Goal: Information Seeking & Learning: Compare options

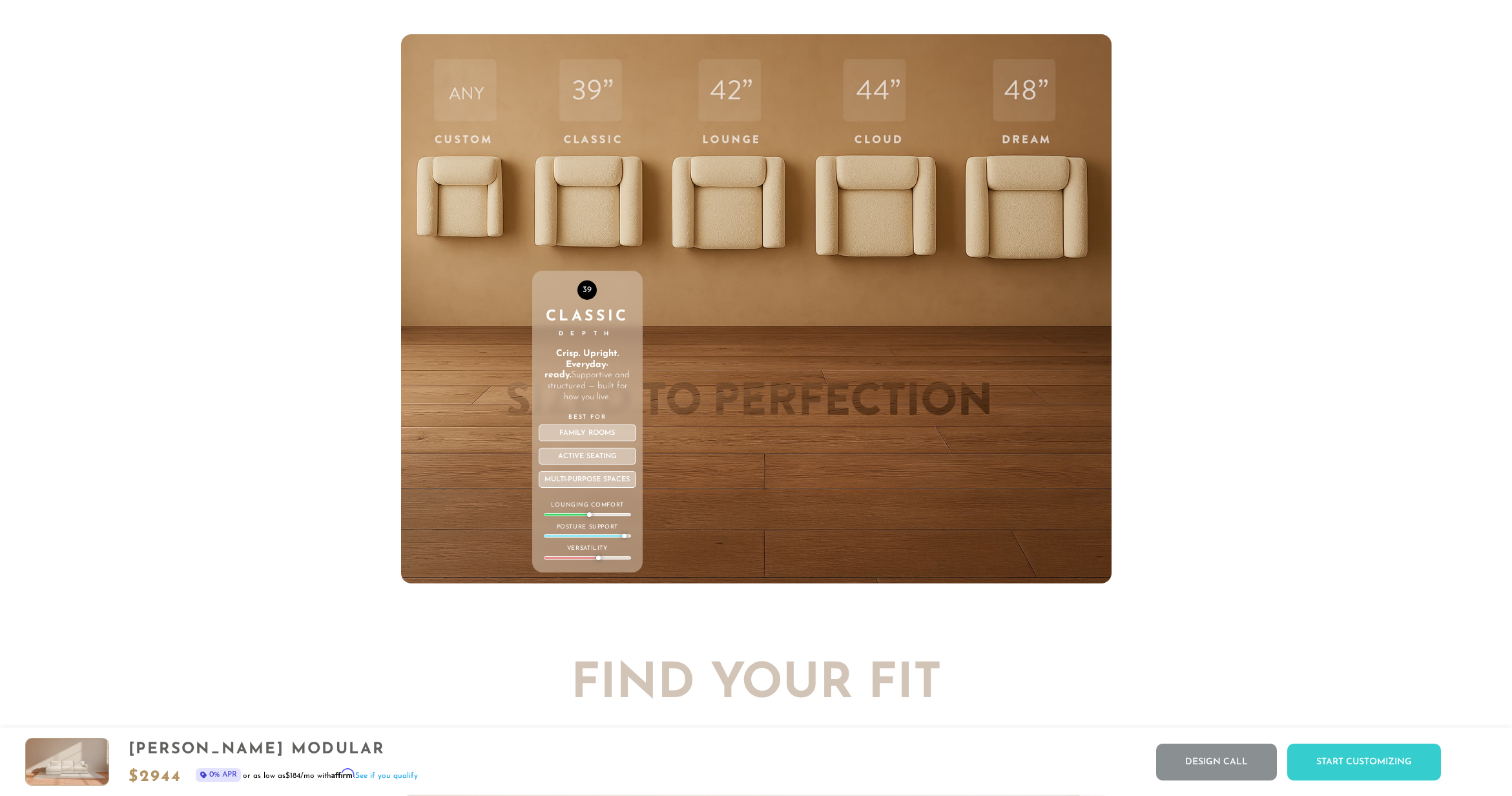
scroll to position [5568, 0]
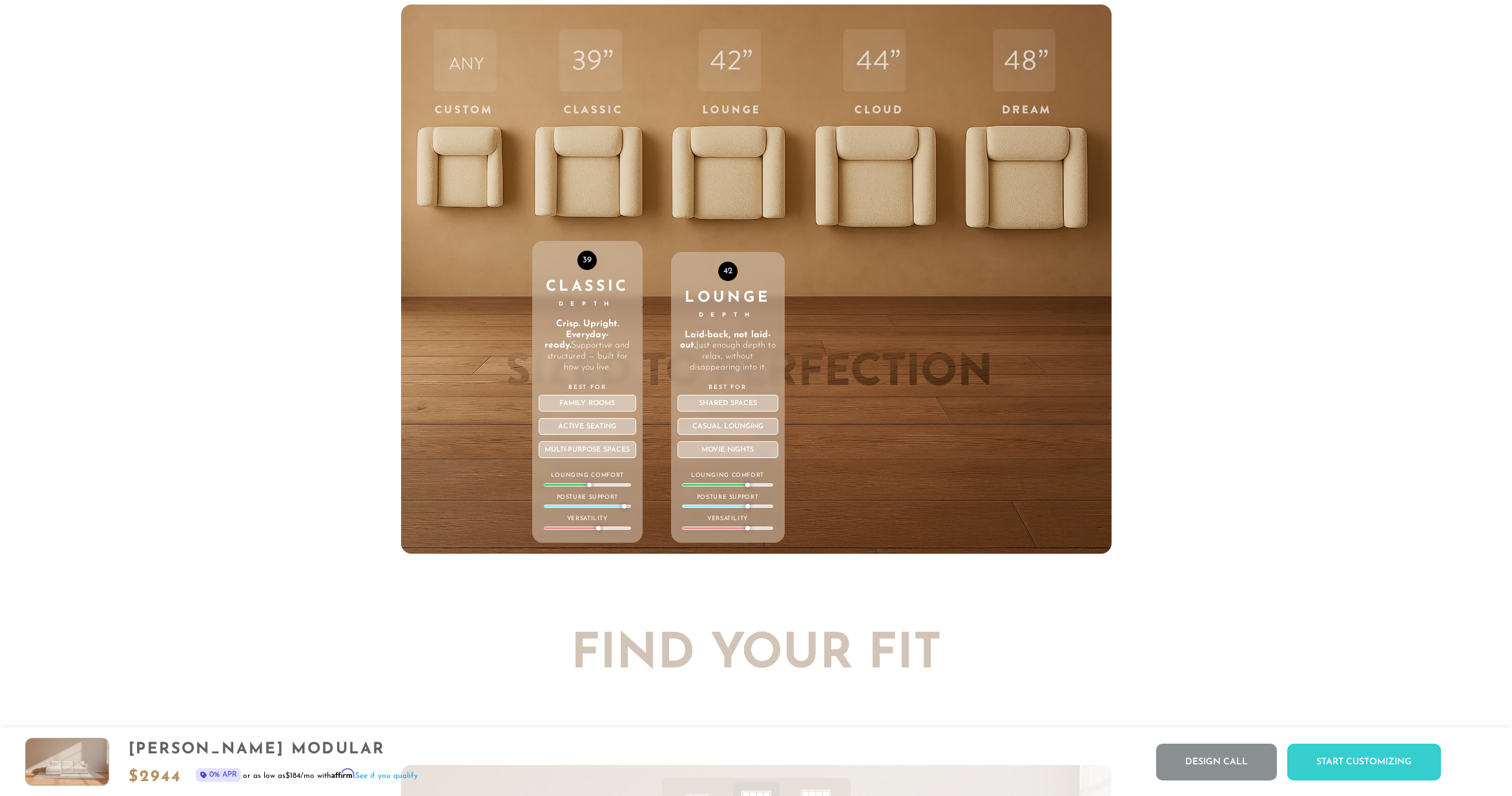
click at [756, 177] on div "42 Lounge Depth Laid-back, not laid-out. Just enough depth to relax, without di…" at bounding box center [727, 279] width 114 height 549
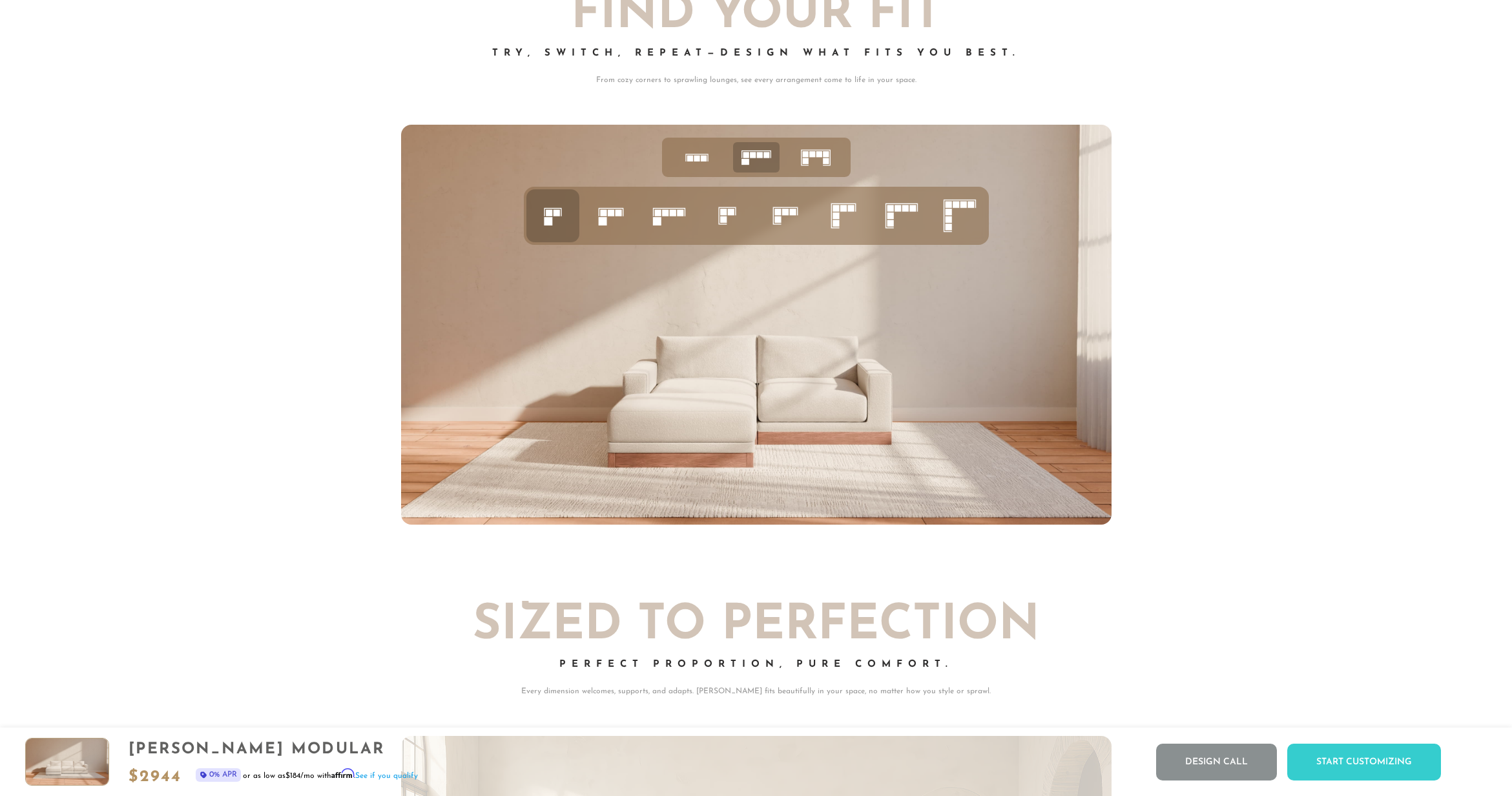
scroll to position [6191, 0]
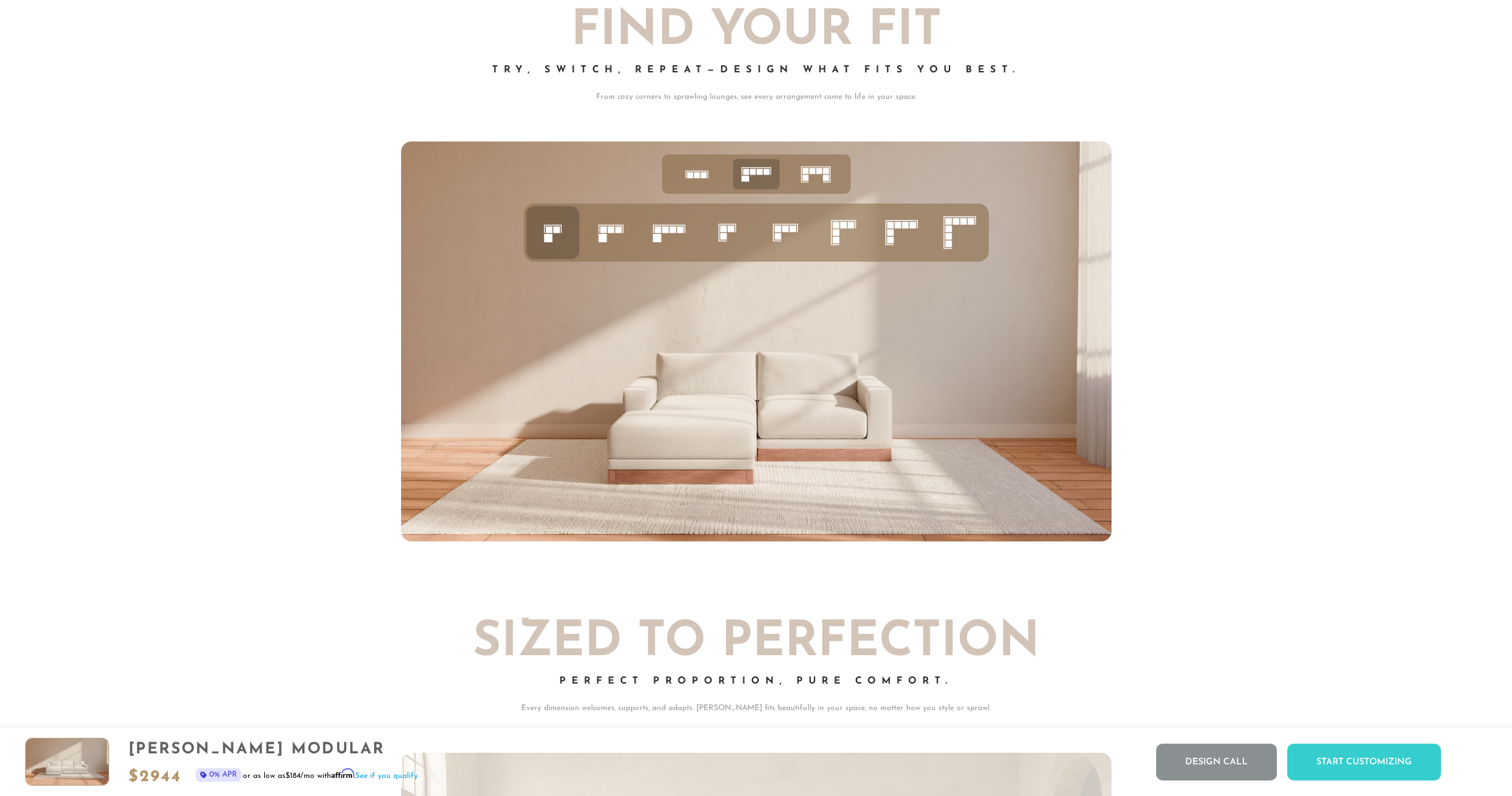
click at [610, 233] on rect at bounding box center [610, 229] width 7 height 7
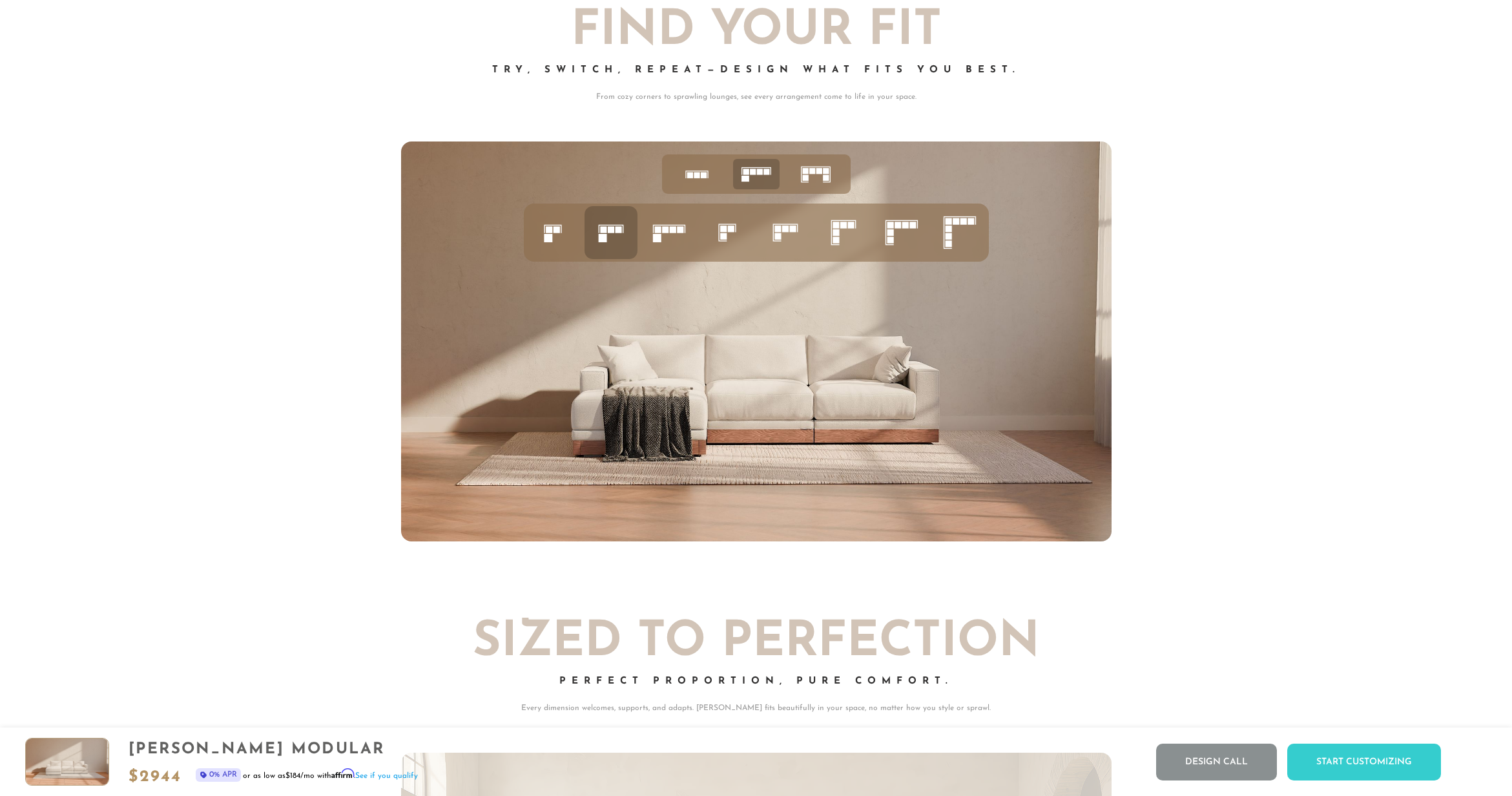
click at [670, 233] on rect at bounding box center [672, 229] width 7 height 7
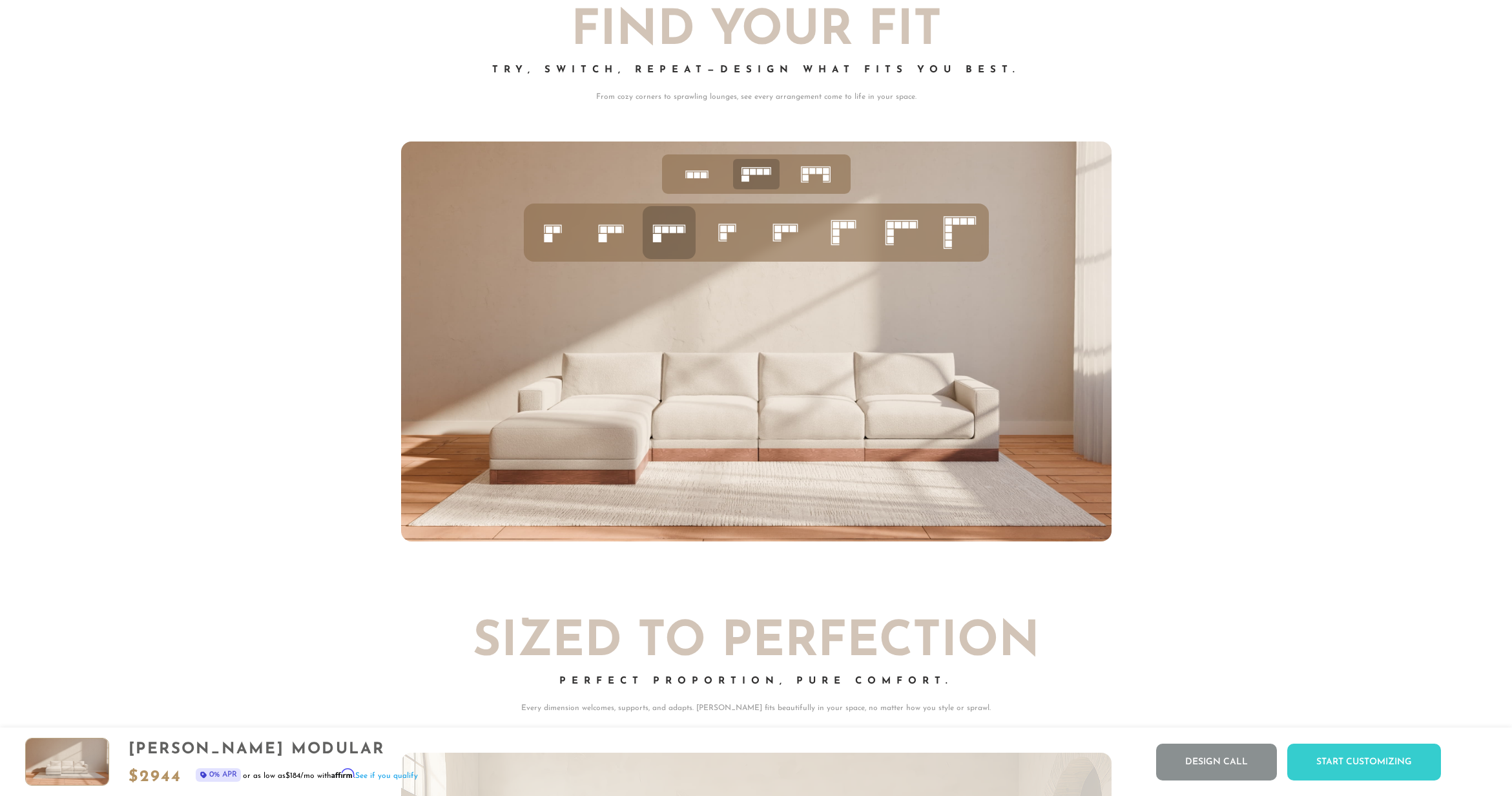
click at [724, 238] on rect at bounding box center [723, 236] width 7 height 7
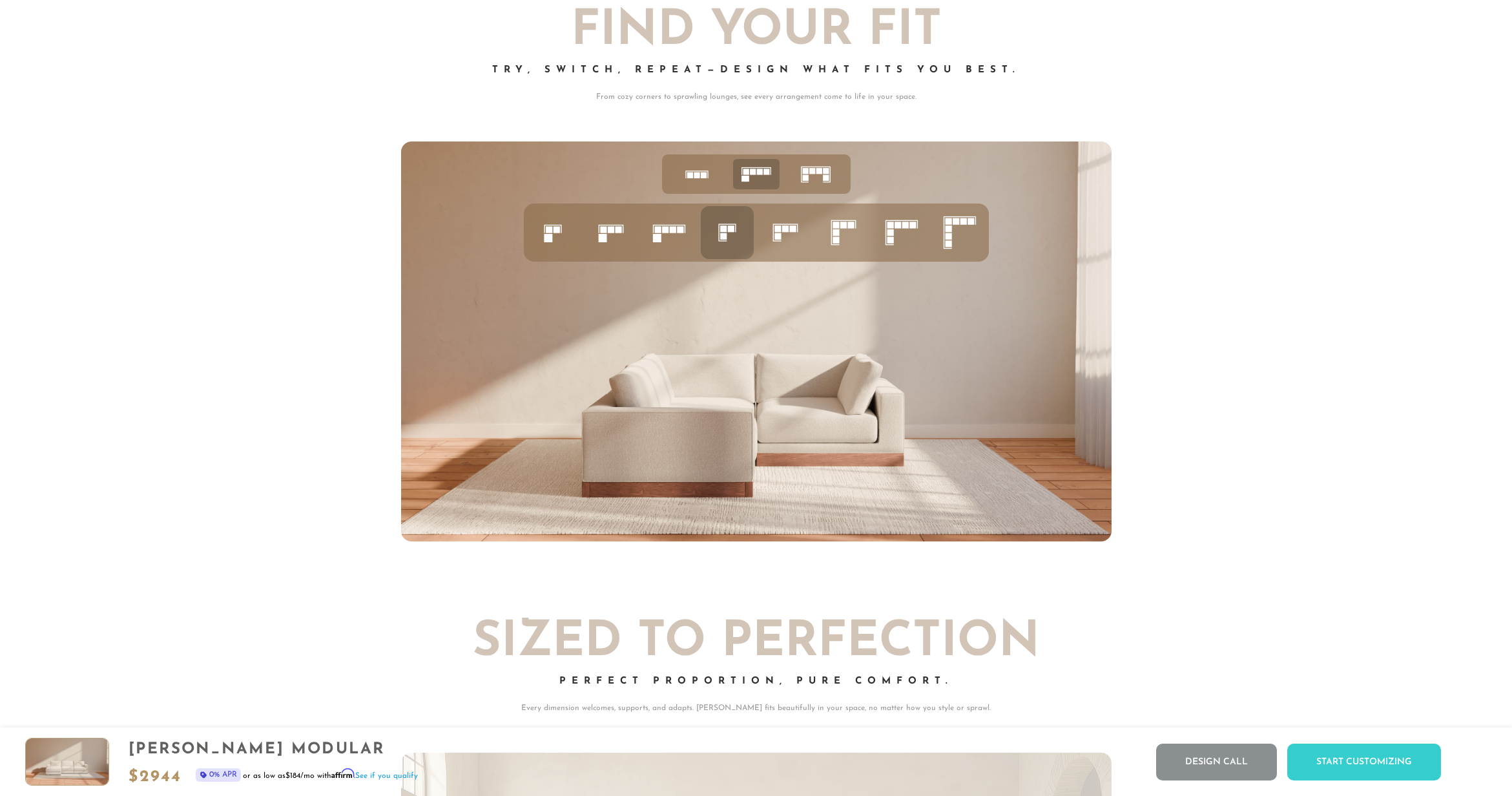
click at [793, 238] on icon at bounding box center [785, 232] width 44 height 44
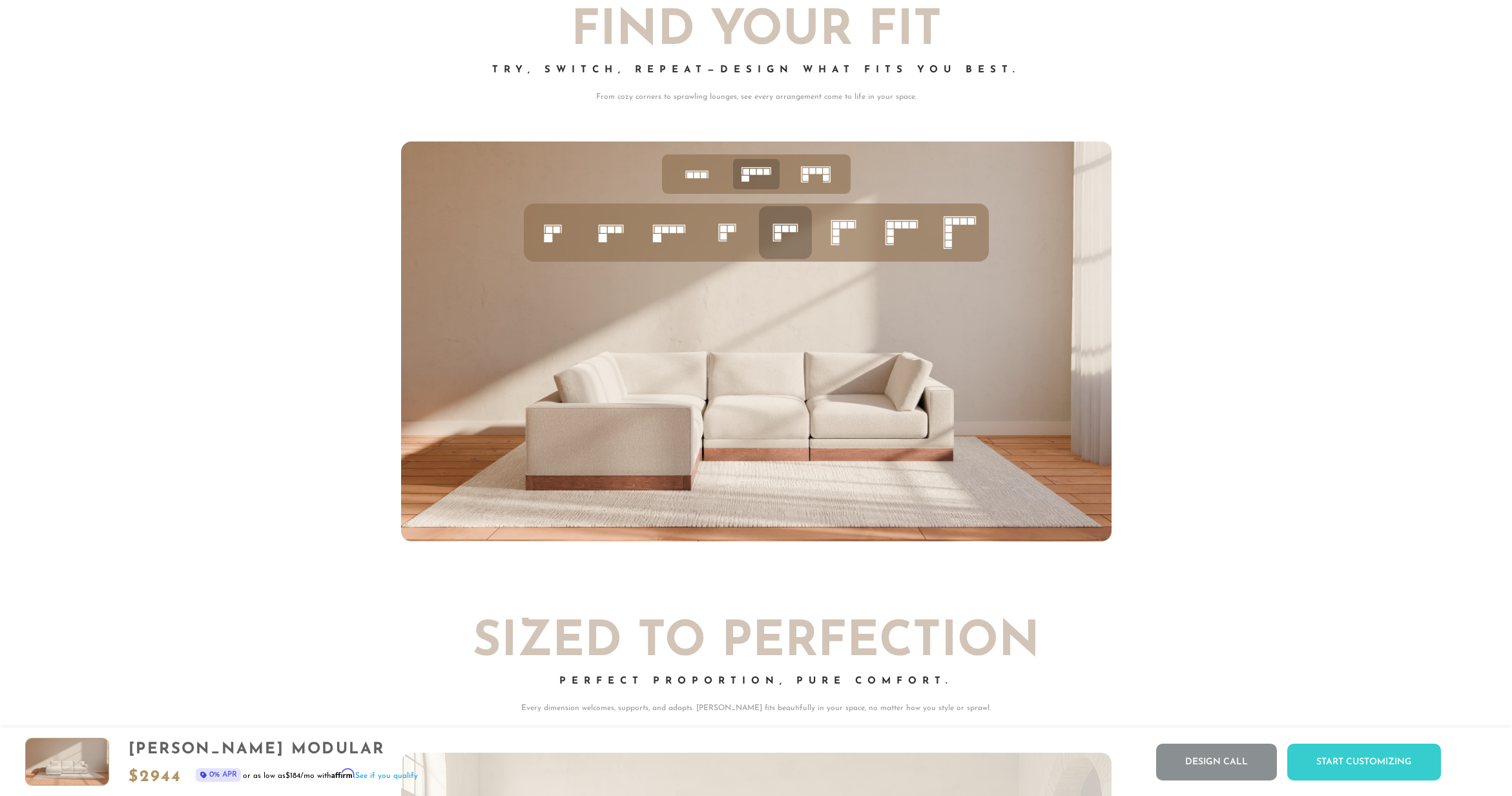
click at [837, 236] on rect at bounding box center [836, 232] width 7 height 7
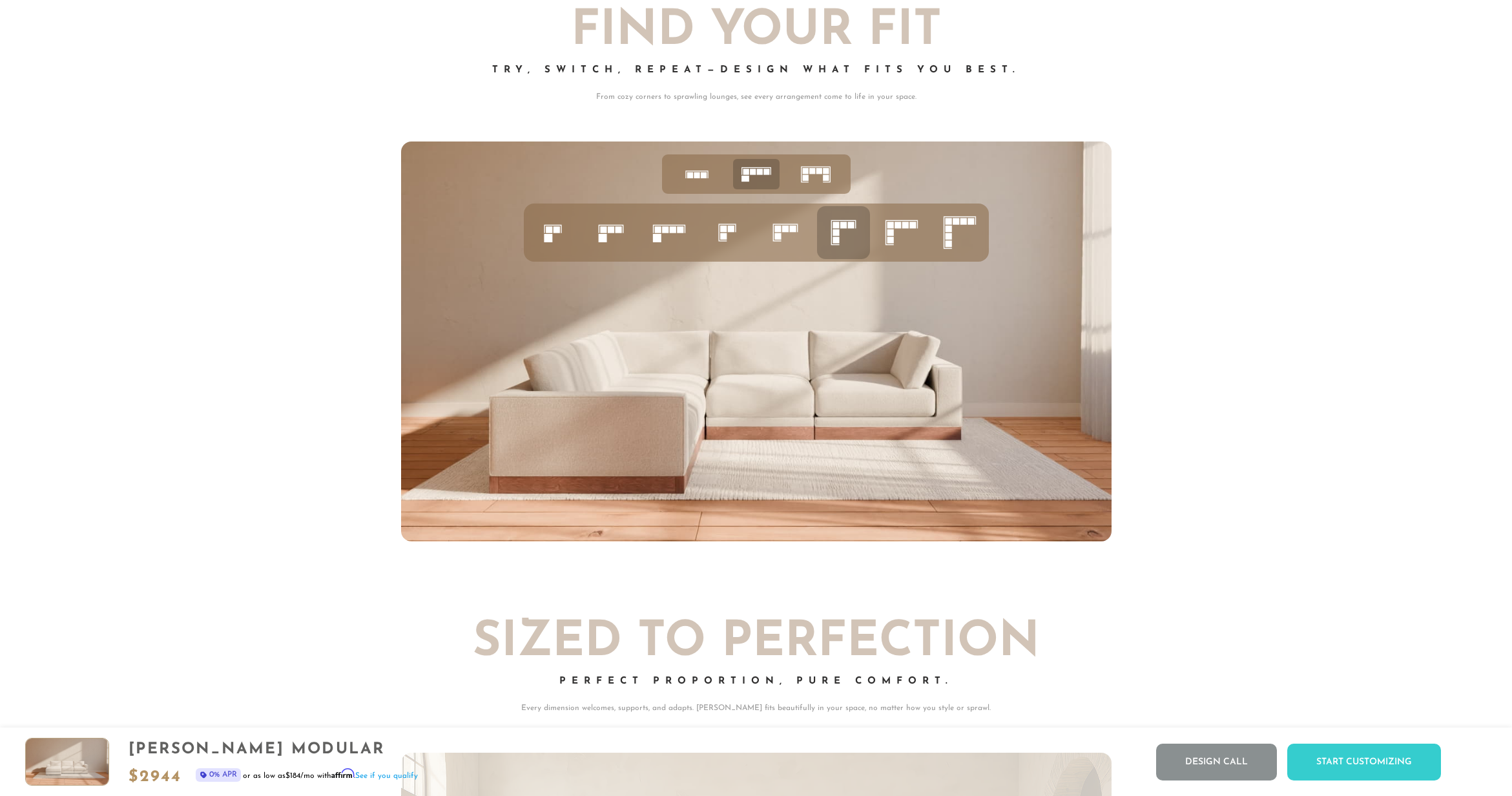
click at [891, 236] on rect at bounding box center [890, 232] width 7 height 7
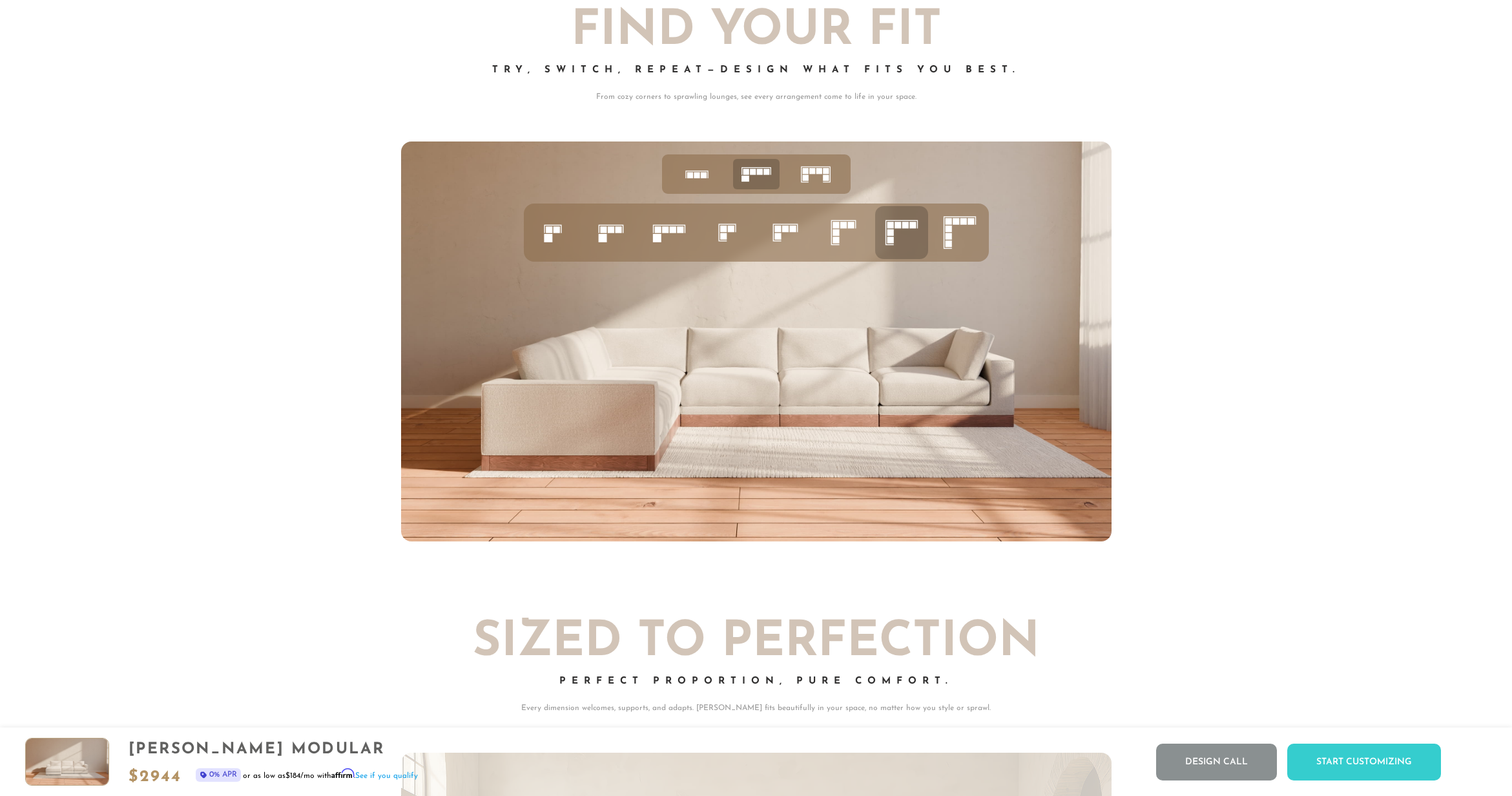
click at [974, 223] on icon at bounding box center [959, 232] width 44 height 44
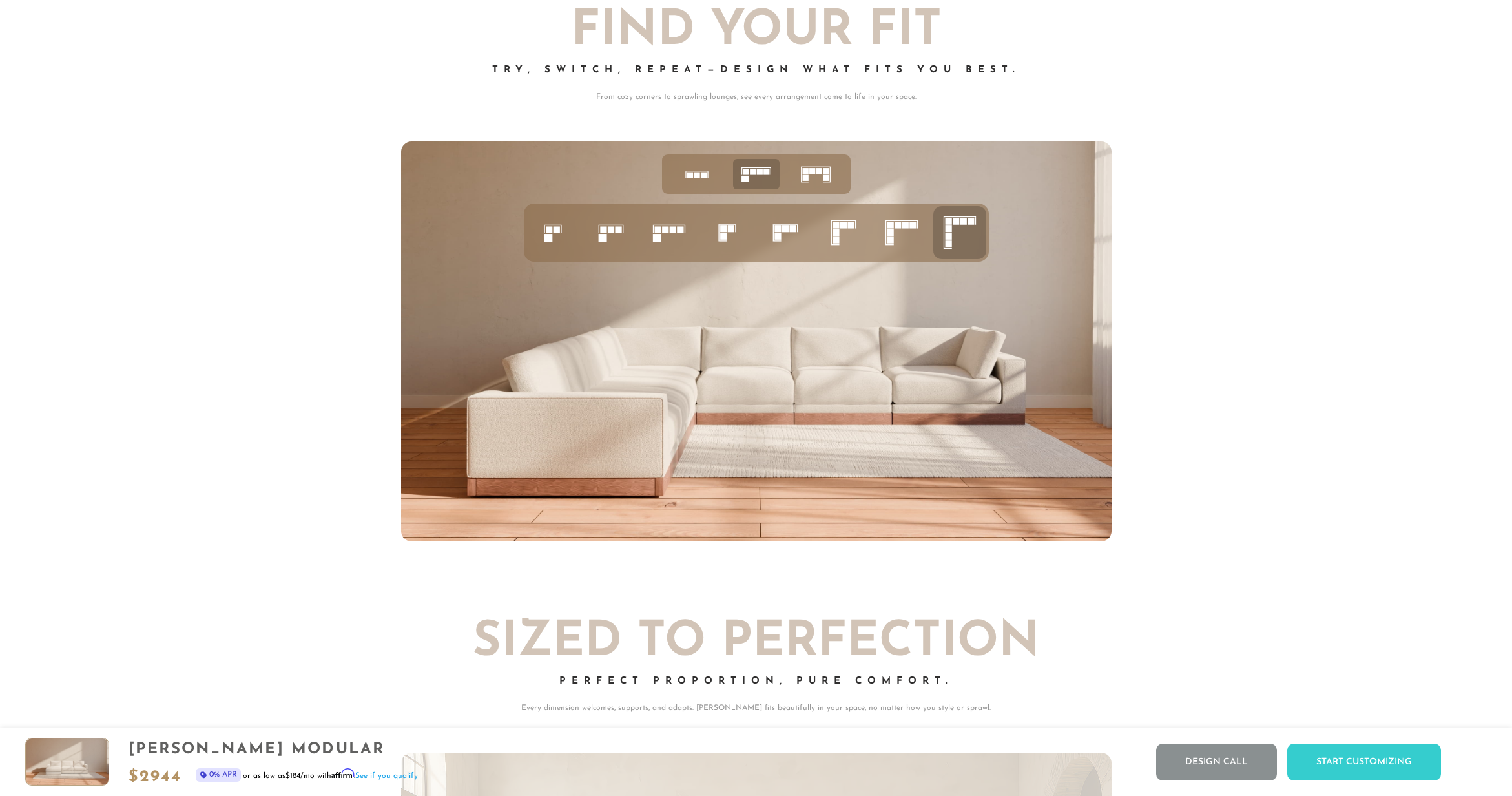
click at [837, 229] on rect at bounding box center [836, 225] width 7 height 7
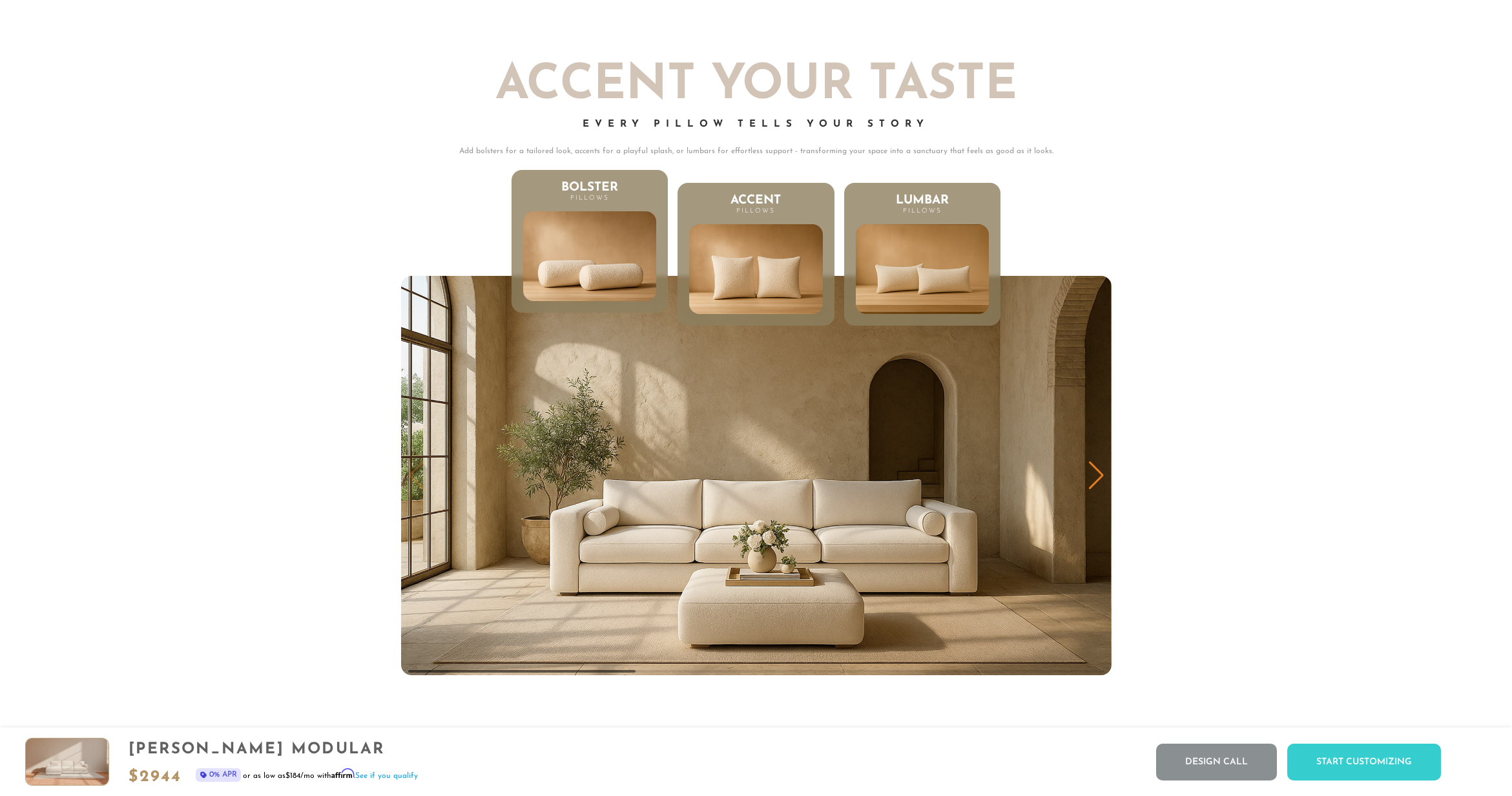
scroll to position [10, 10]
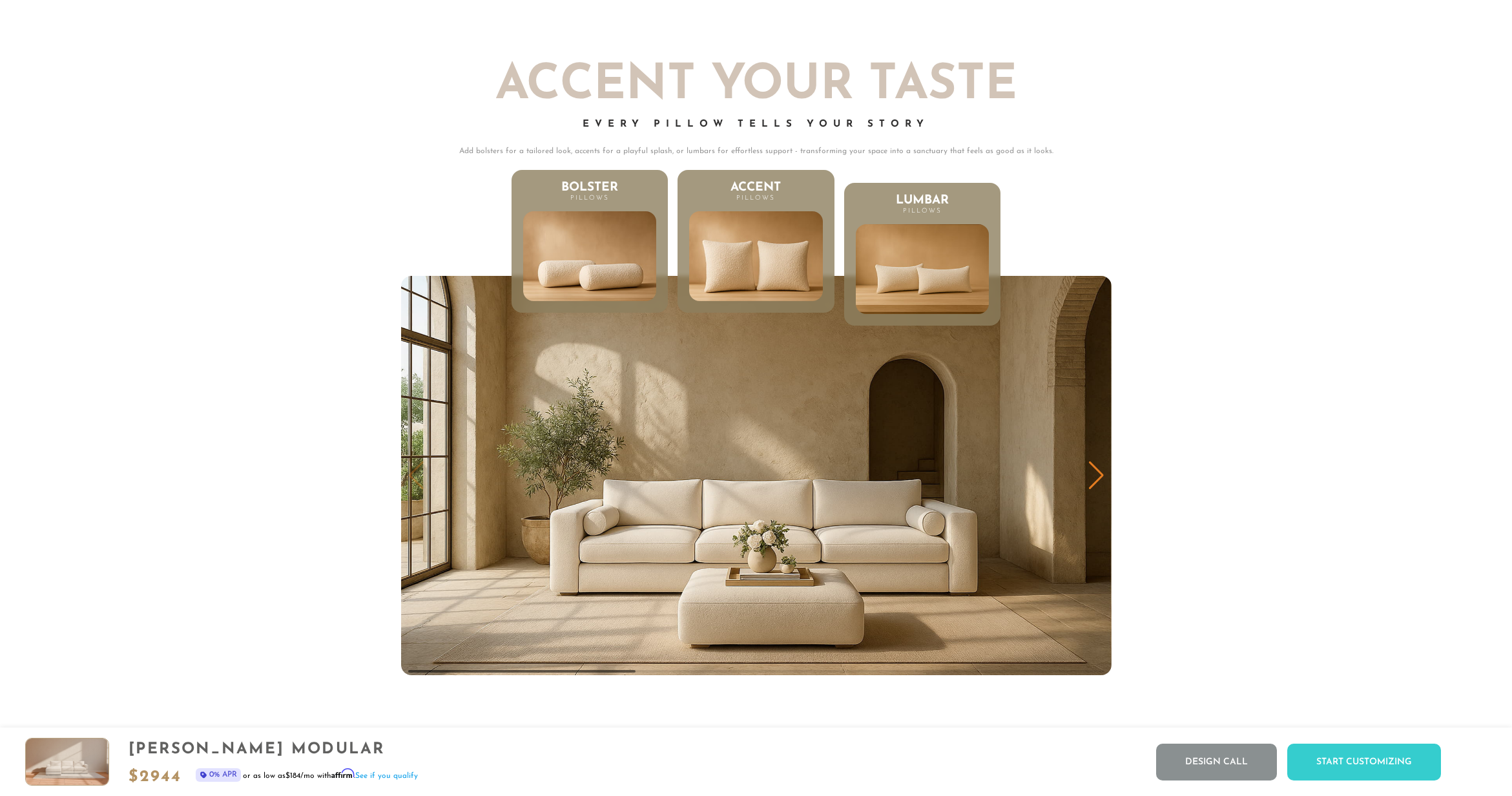
click at [818, 306] on img at bounding box center [756, 255] width 160 height 108
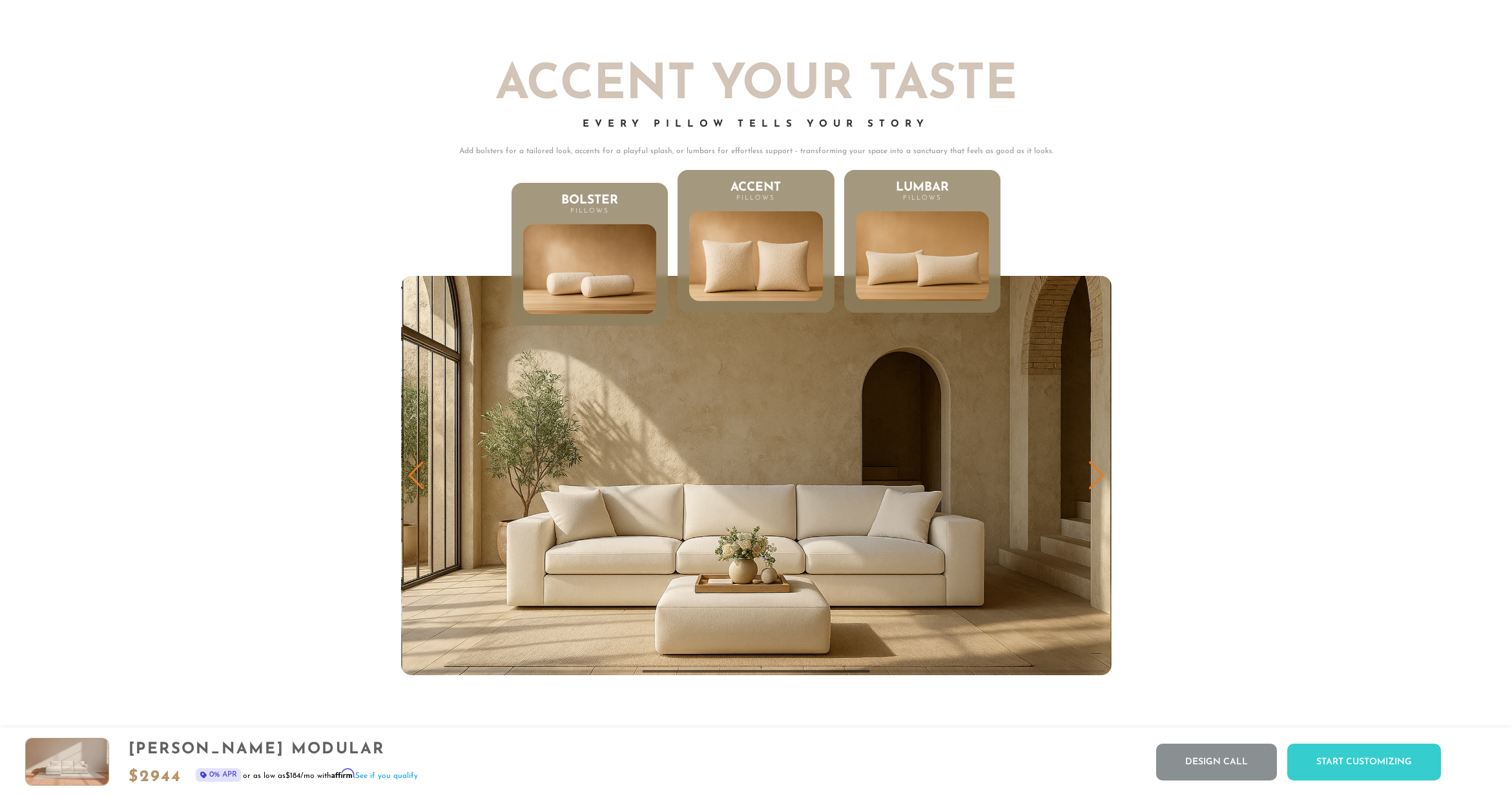
click at [883, 277] on img at bounding box center [923, 255] width 160 height 108
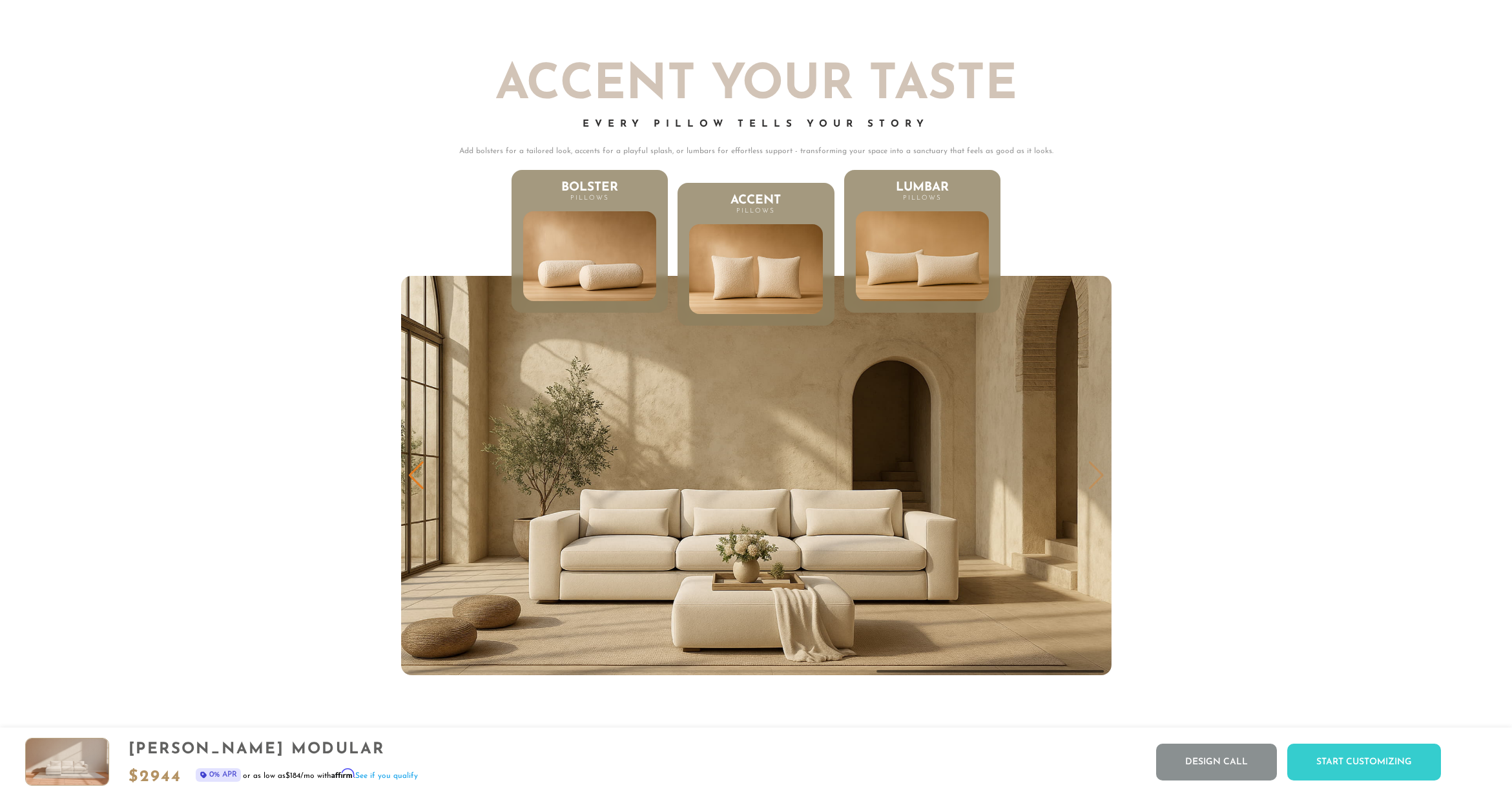
scroll to position [16213, 1502]
click at [638, 242] on img at bounding box center [589, 255] width 160 height 108
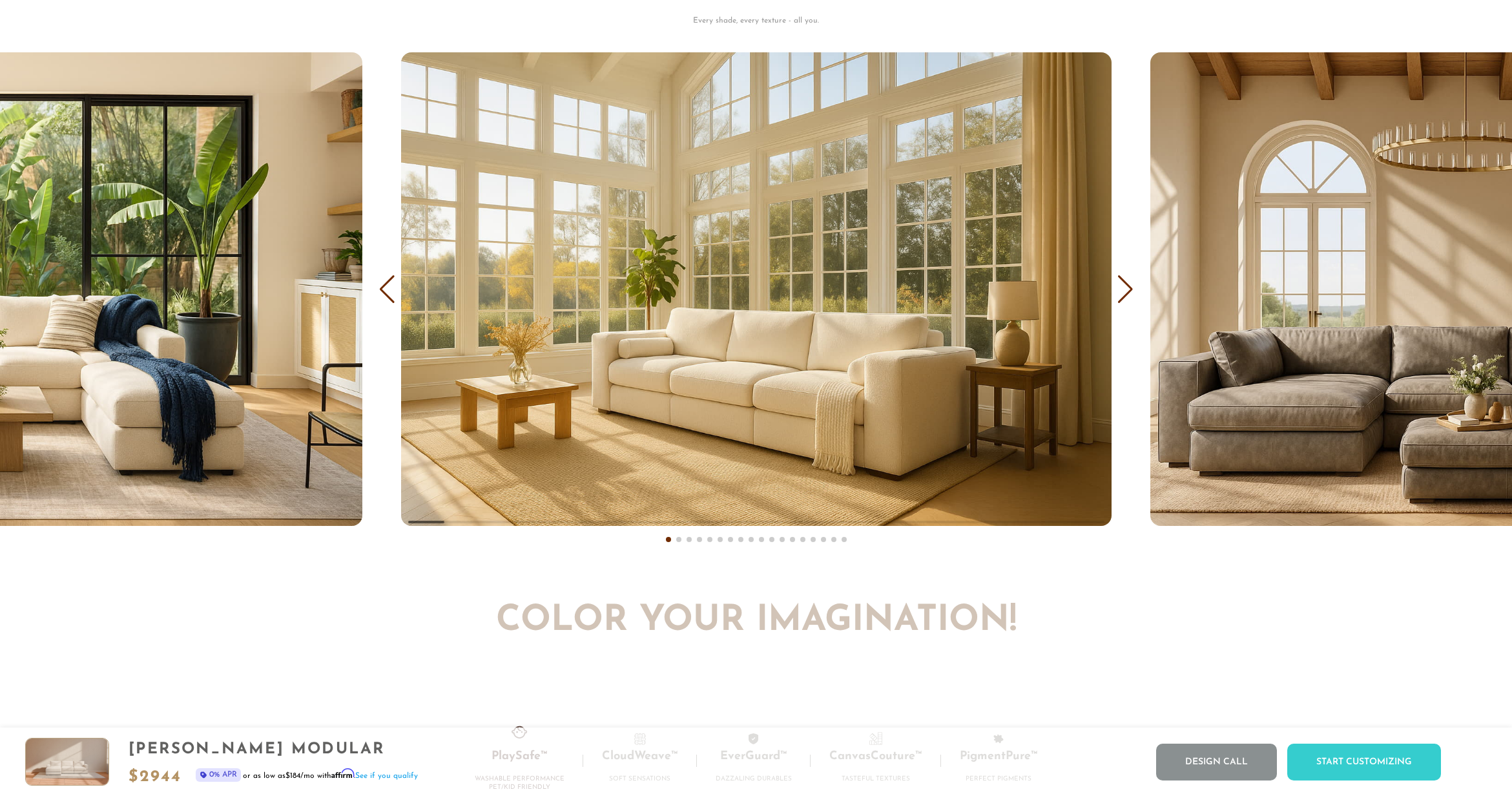
scroll to position [8867, 0]
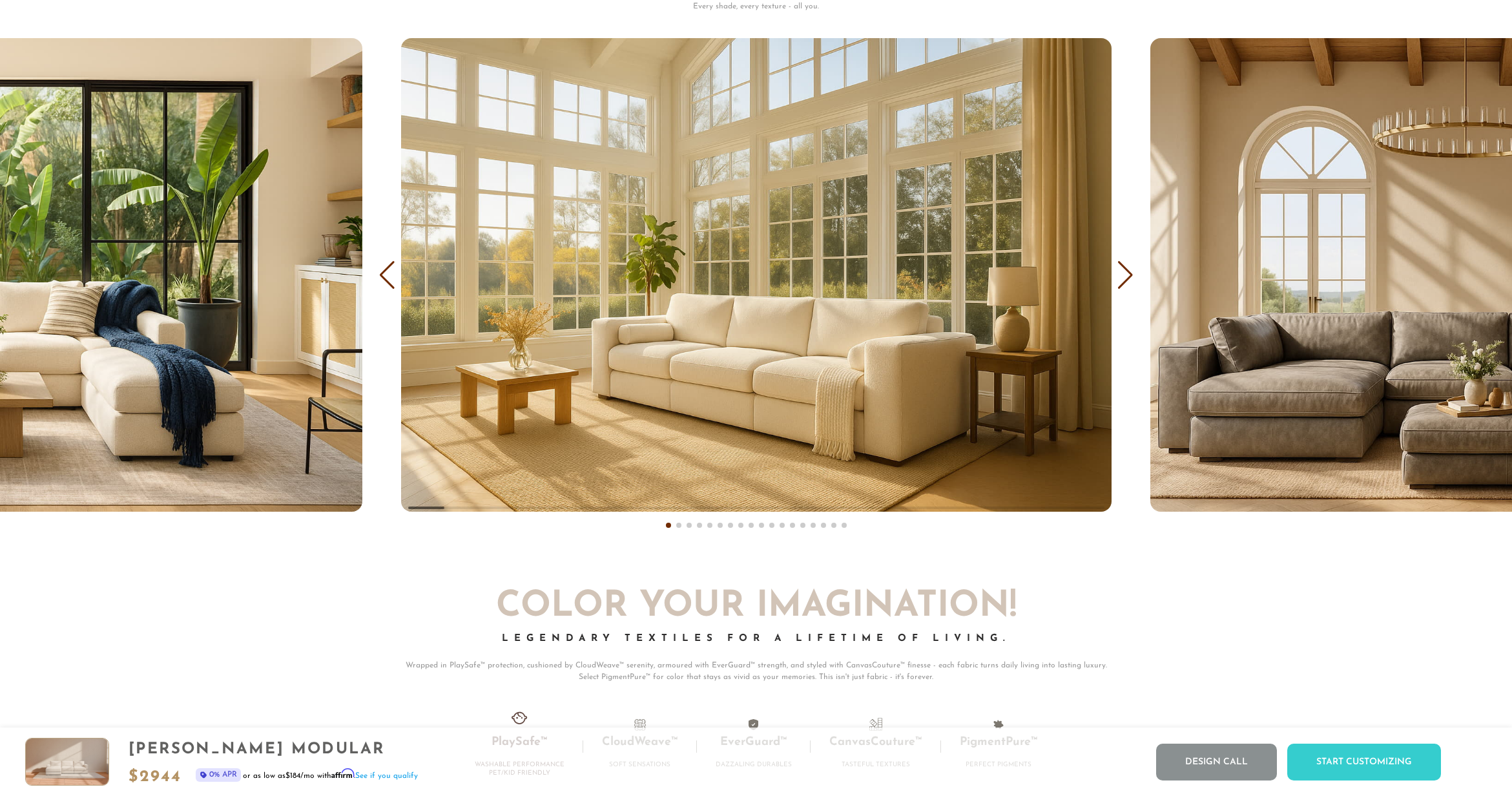
click at [1124, 286] on div "Next slide" at bounding box center [1125, 275] width 17 height 28
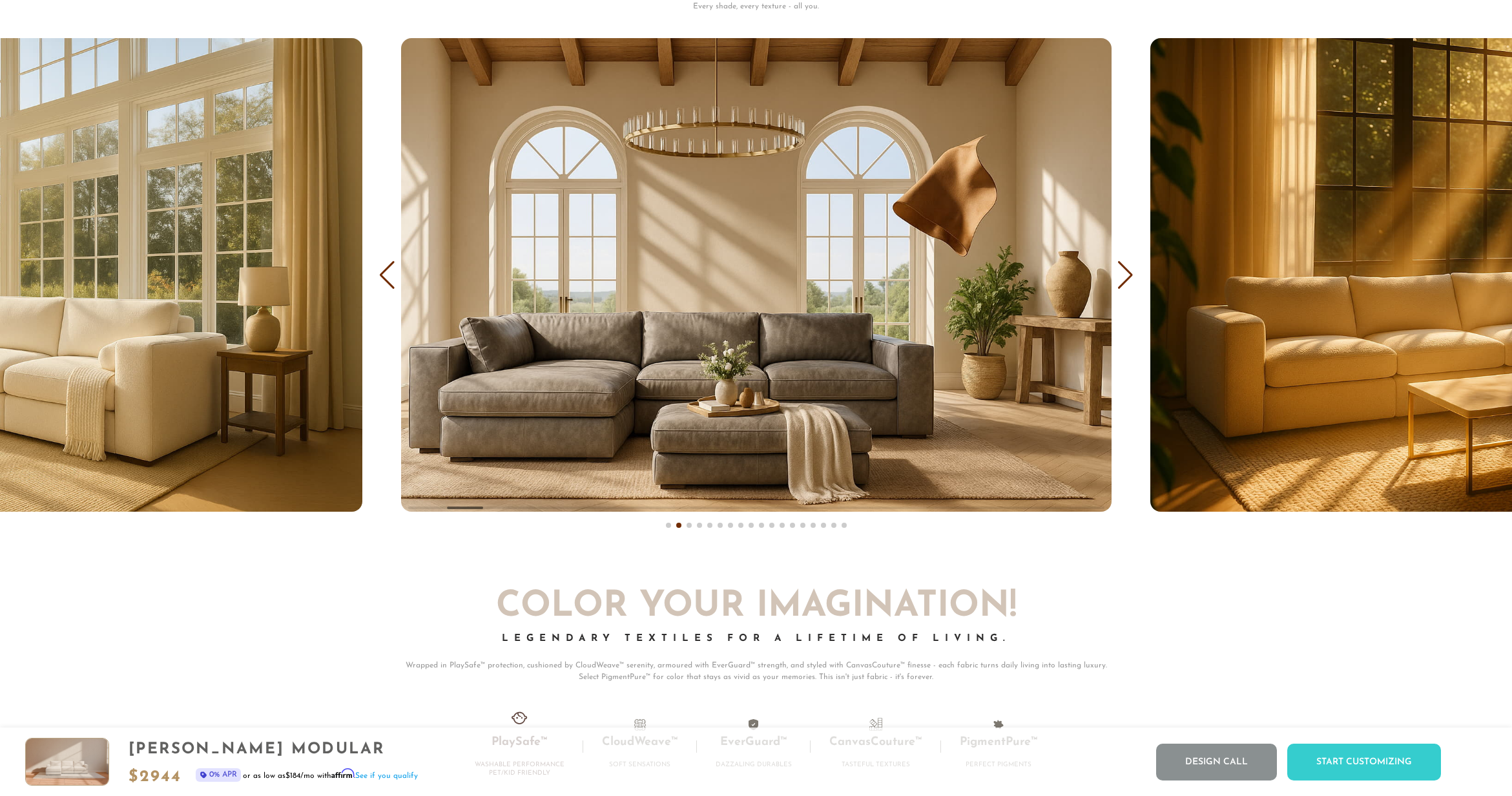
click at [1124, 286] on div "Next slide" at bounding box center [1125, 275] width 17 height 28
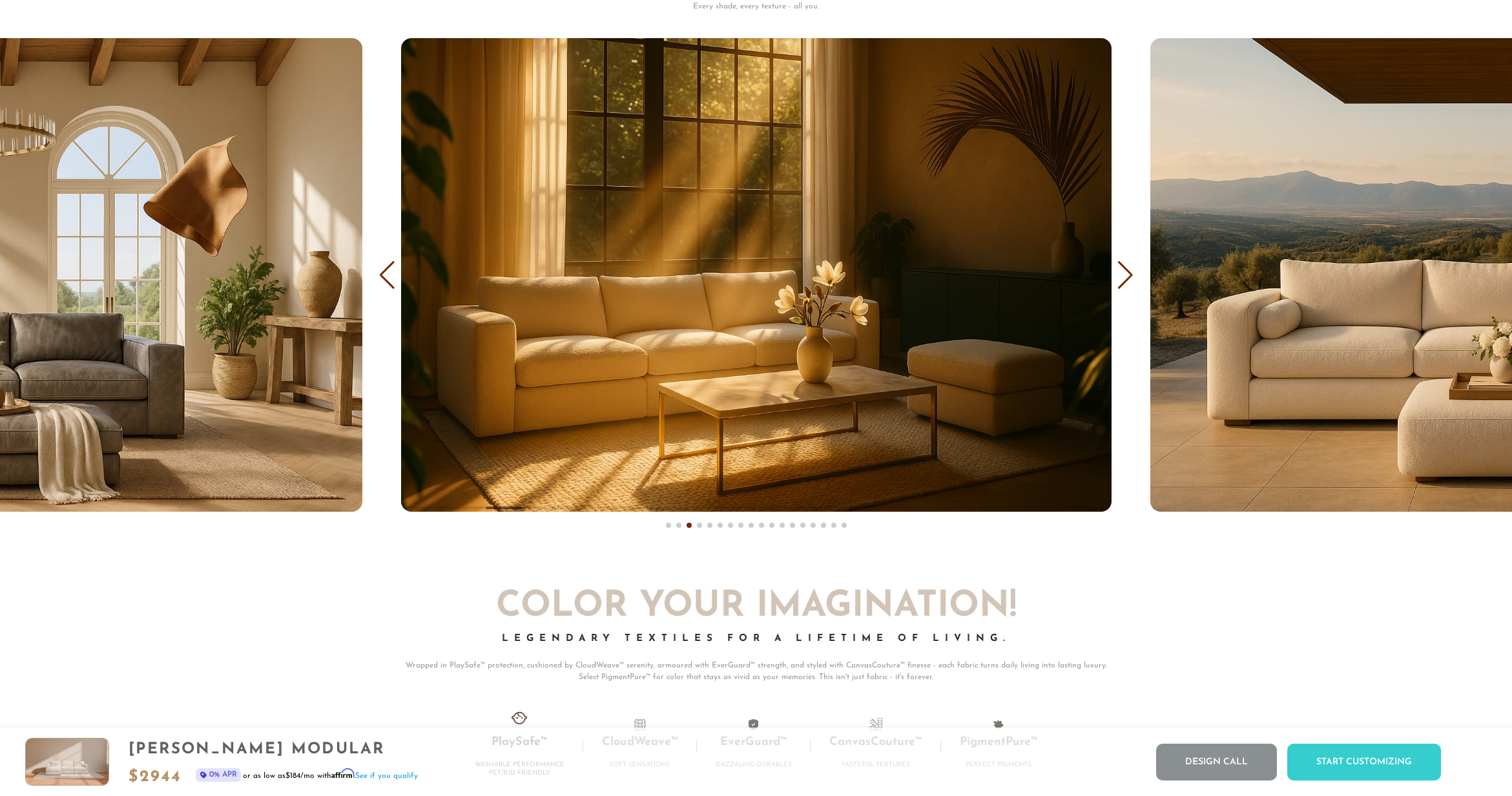
click at [1124, 286] on div "Next slide" at bounding box center [1125, 275] width 17 height 28
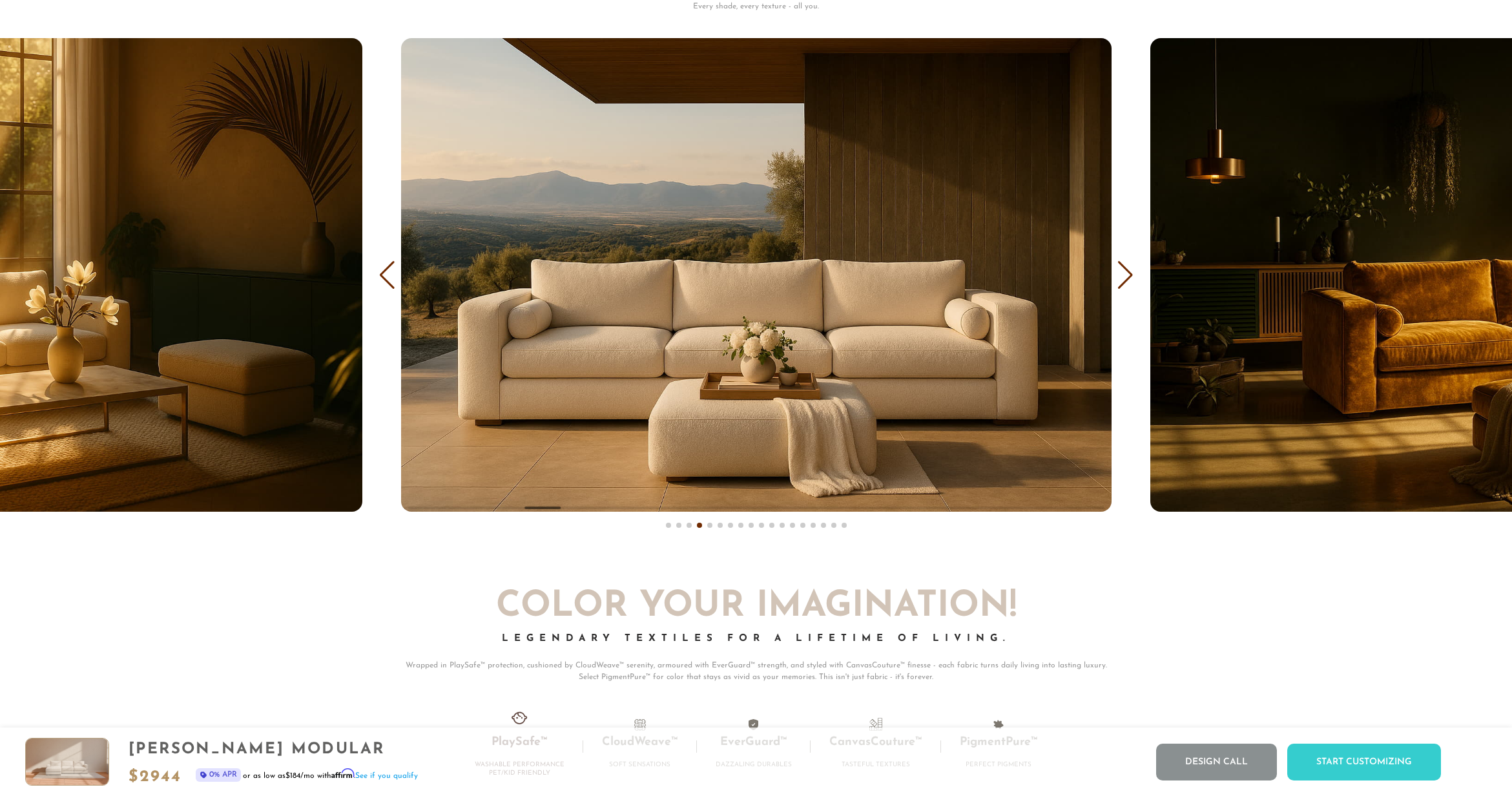
click at [1124, 286] on div "Next slide" at bounding box center [1125, 275] width 17 height 28
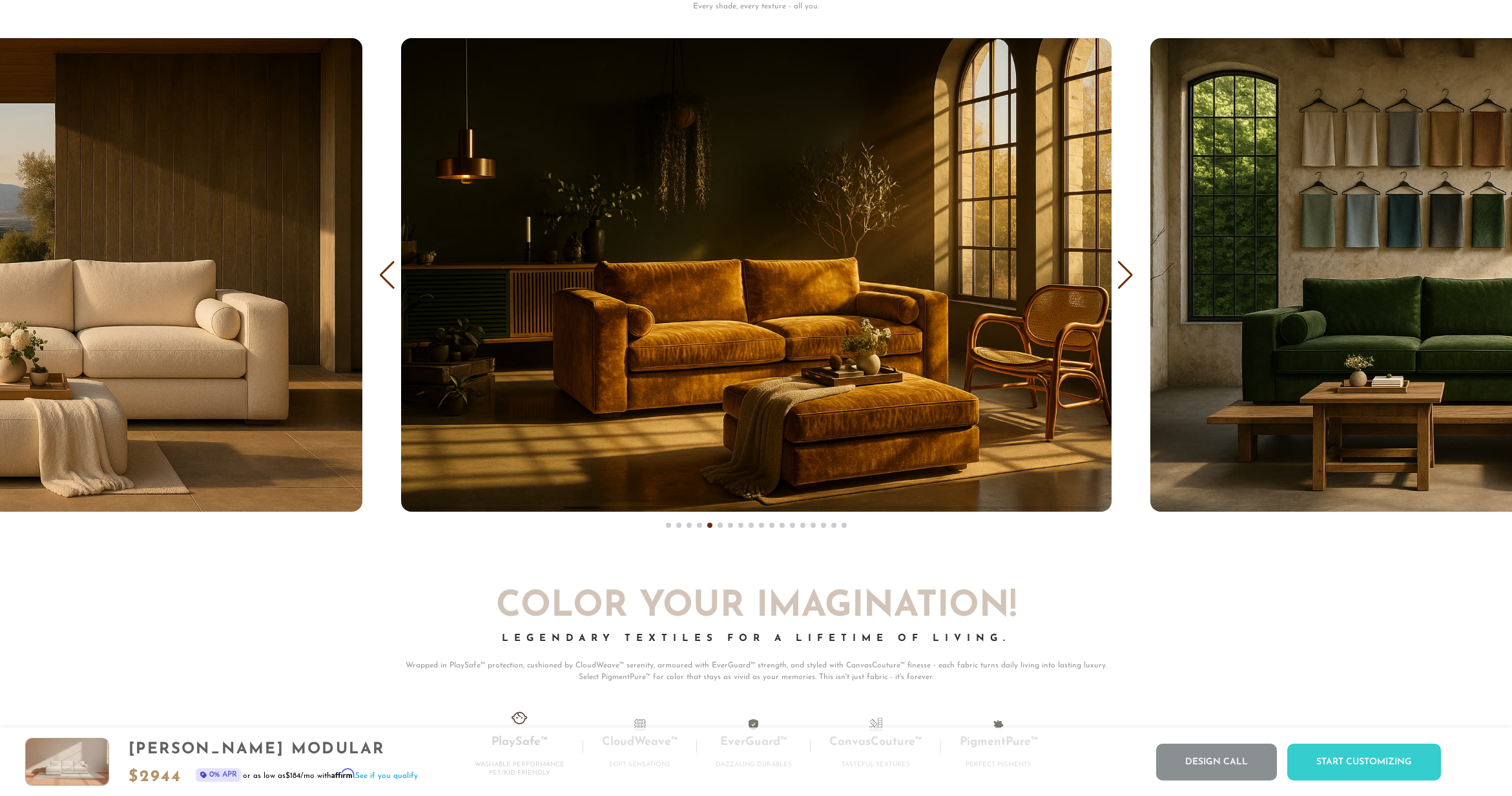
click at [1124, 286] on div "Next slide" at bounding box center [1125, 275] width 17 height 28
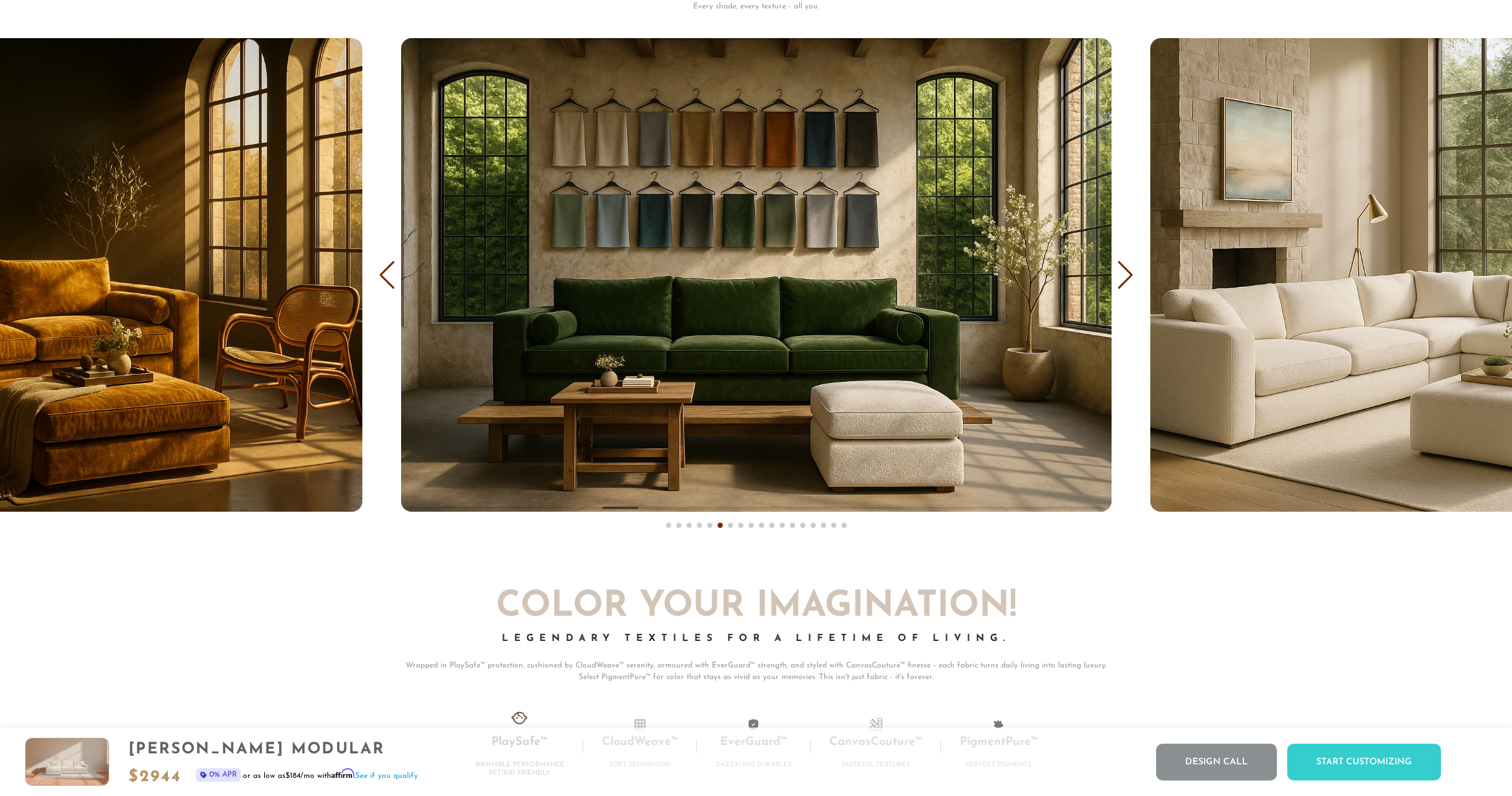
click at [1124, 286] on div "Next slide" at bounding box center [1125, 275] width 17 height 28
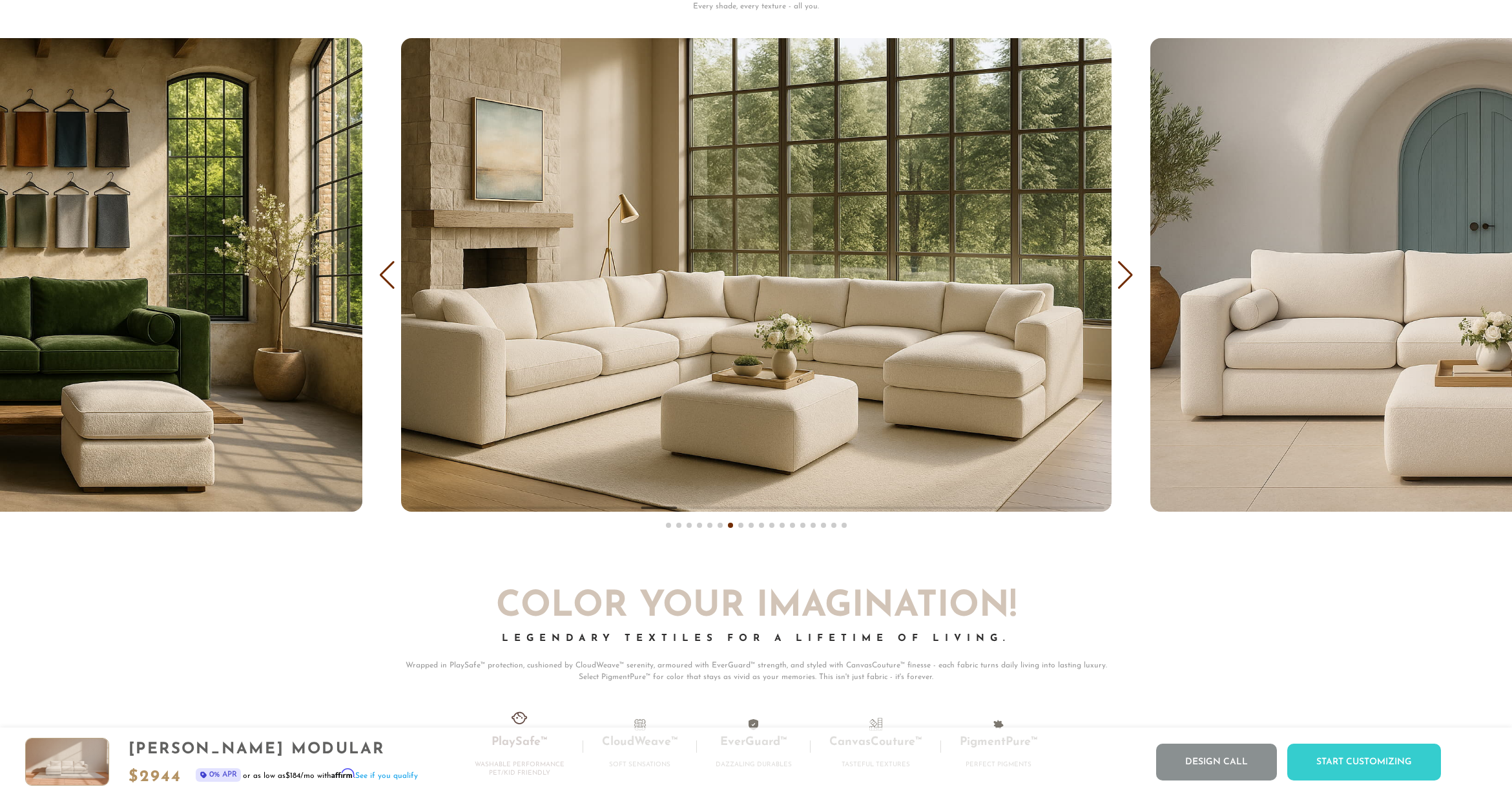
click at [1124, 286] on div "Next slide" at bounding box center [1125, 275] width 17 height 28
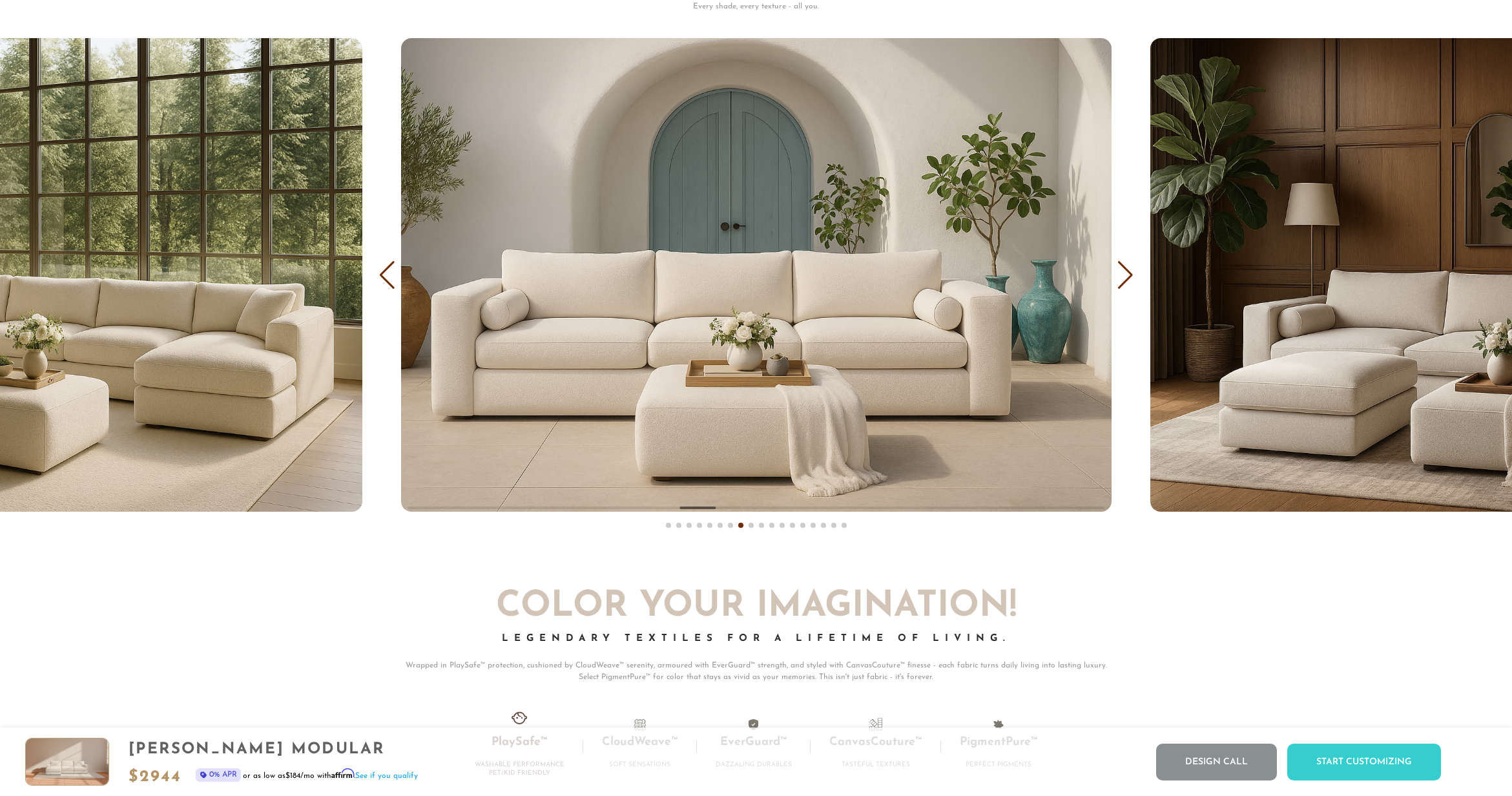
click at [1136, 279] on div "COVER IT: DreamThread Choose Your Fabric, Paint Your Story. Every shade, every …" at bounding box center [756, 221] width 1512 height 659
click at [1122, 278] on div "Next slide" at bounding box center [1125, 275] width 17 height 28
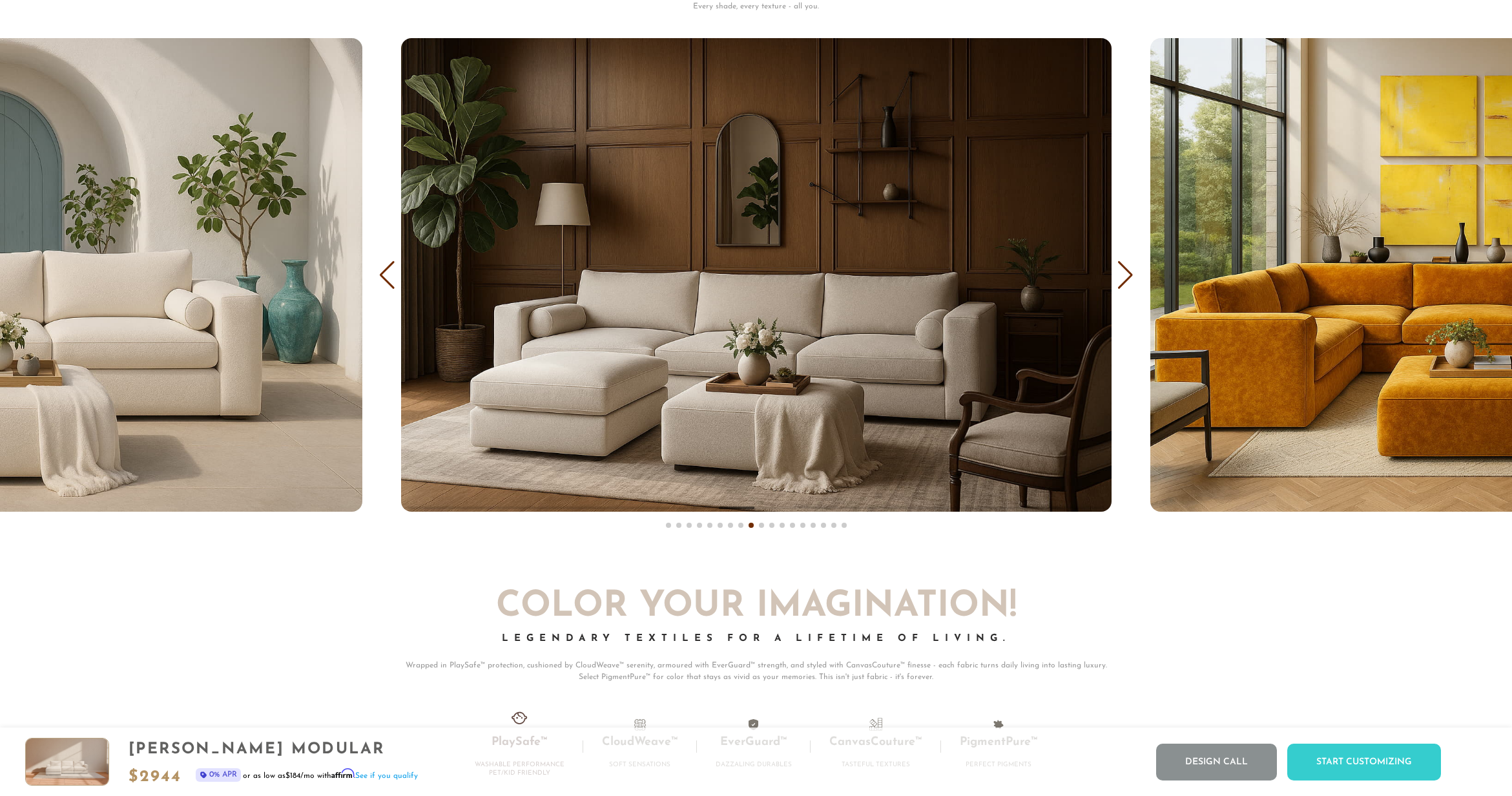
click at [382, 22] on div "COVER IT: DreamThread Choose Your Fabric, Paint Your Story. Every shade, every …" at bounding box center [756, 221] width 1512 height 659
click at [1130, 278] on div "Next slide" at bounding box center [1125, 275] width 17 height 28
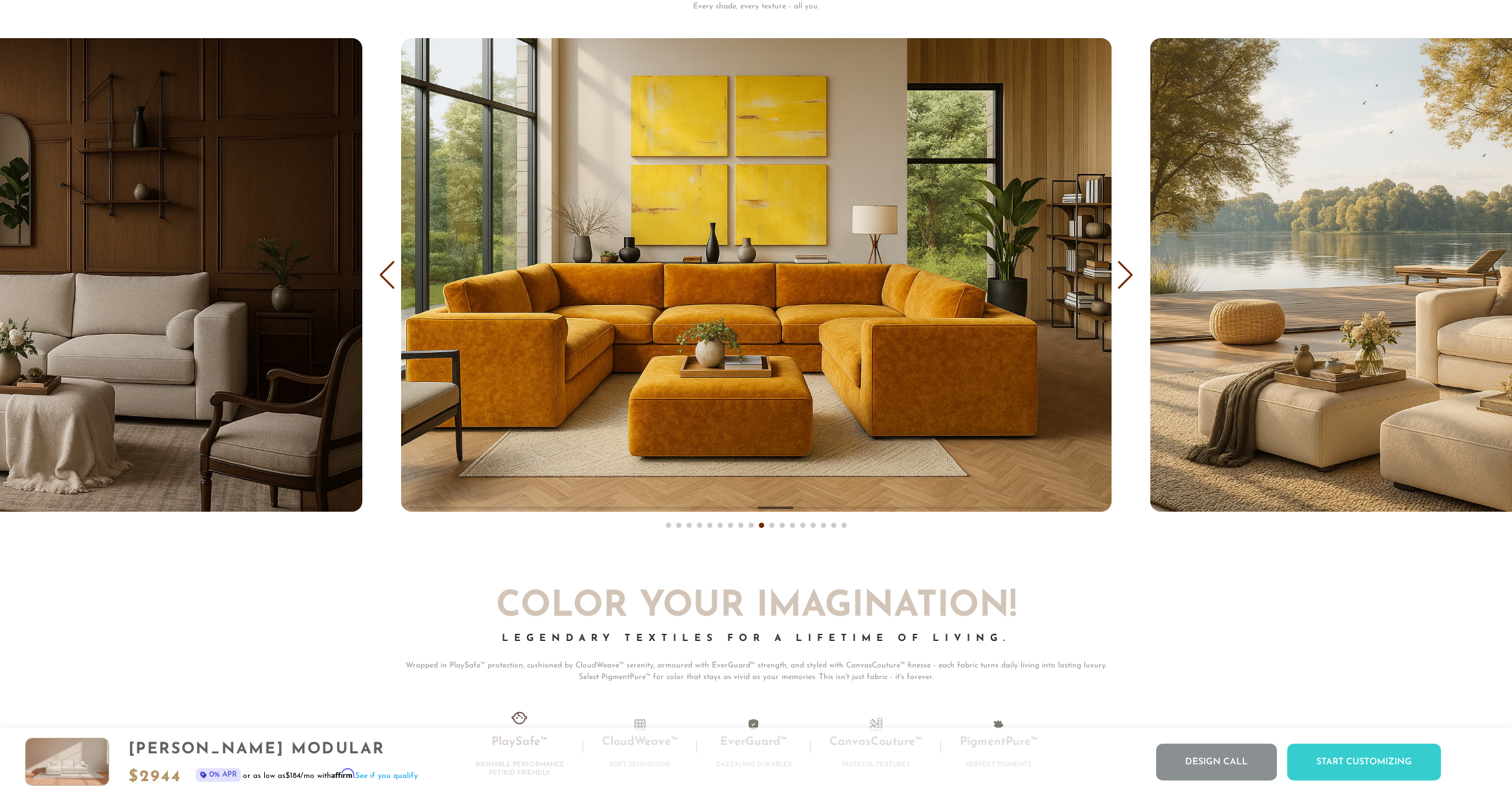
click at [1130, 278] on div "Next slide" at bounding box center [1125, 275] width 17 height 28
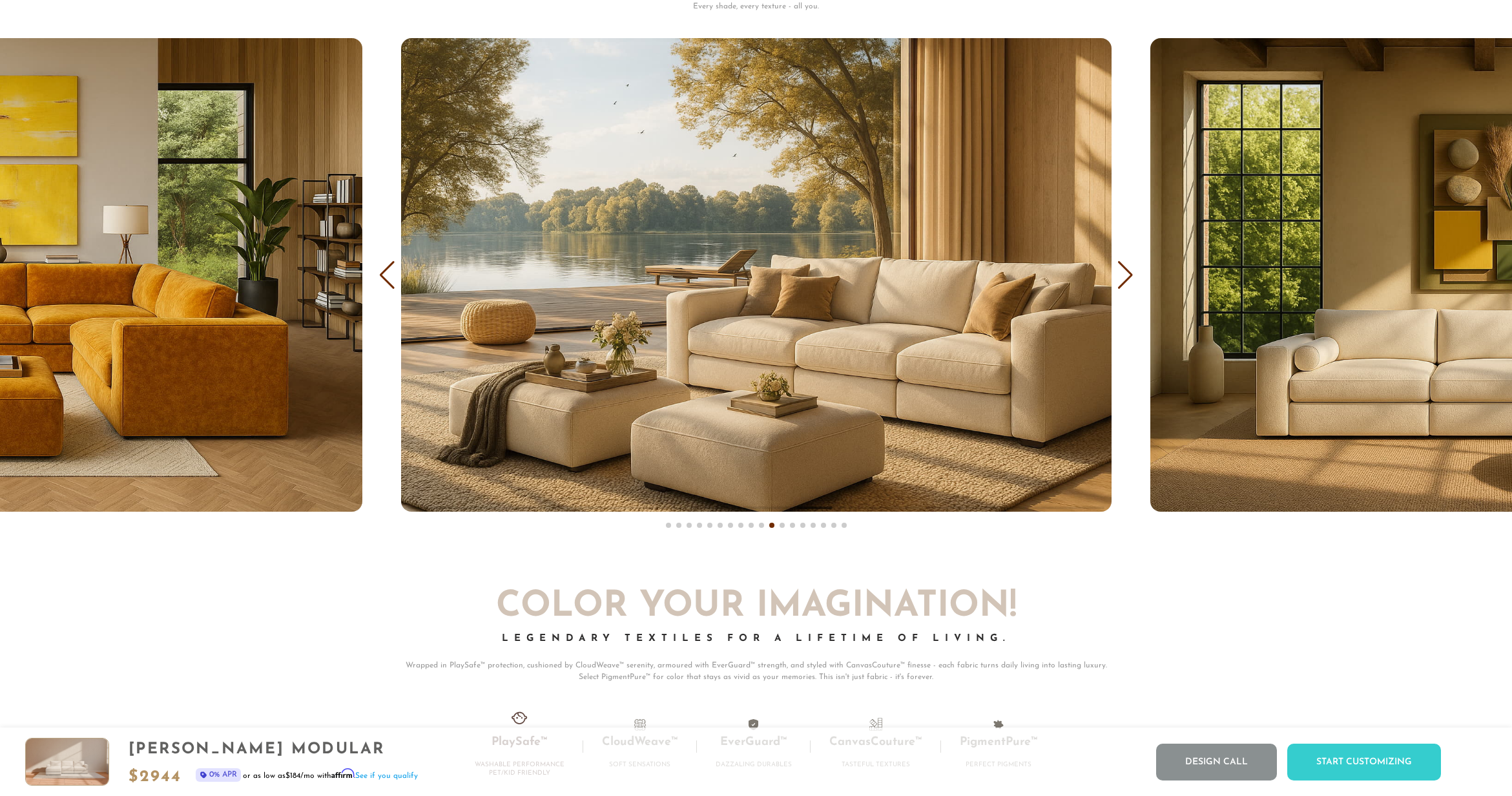
click at [1130, 278] on div "Next slide" at bounding box center [1125, 275] width 17 height 28
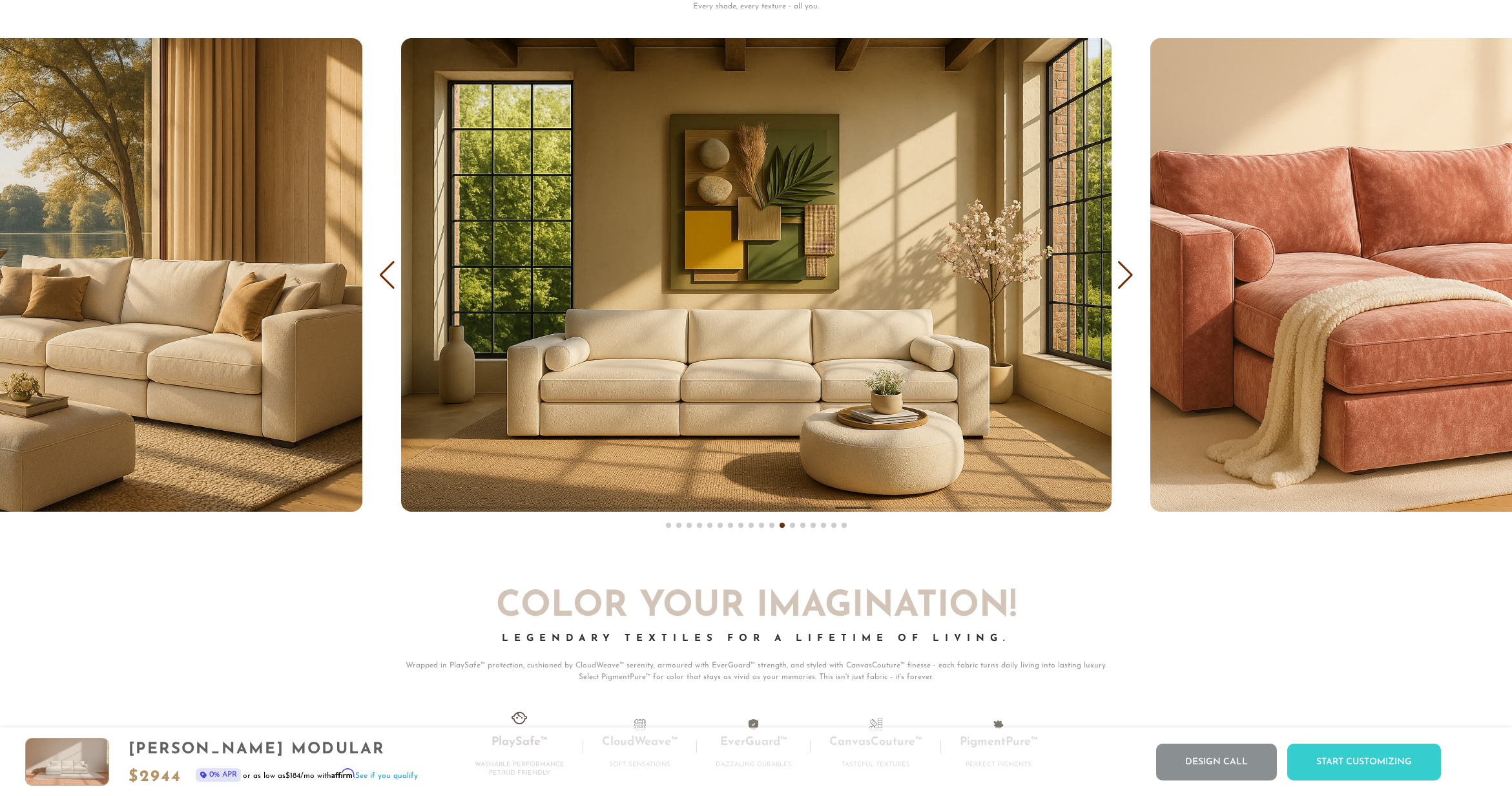
click at [1130, 278] on div "Next slide" at bounding box center [1125, 275] width 17 height 28
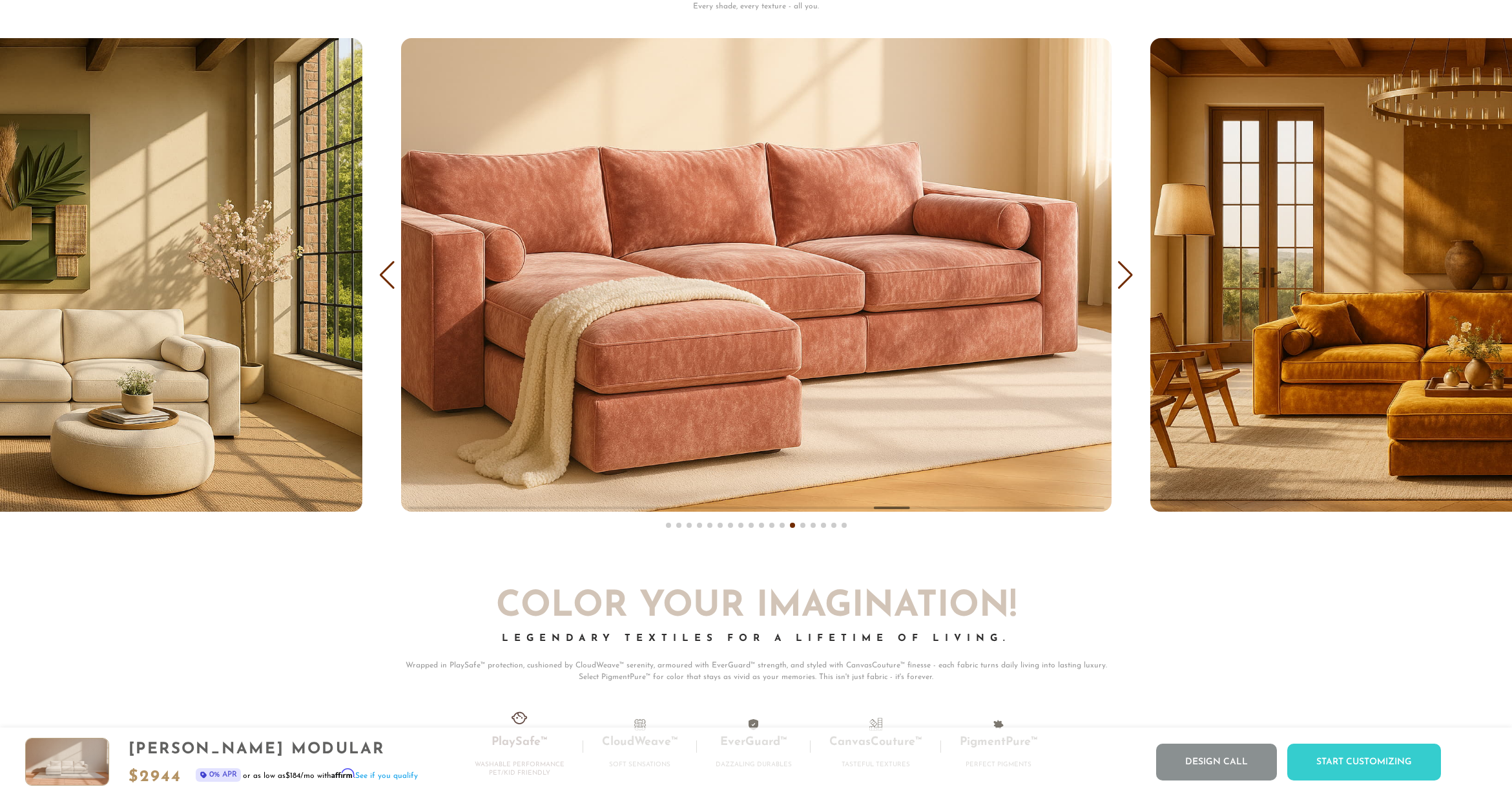
click at [1130, 278] on div "Next slide" at bounding box center [1125, 275] width 17 height 28
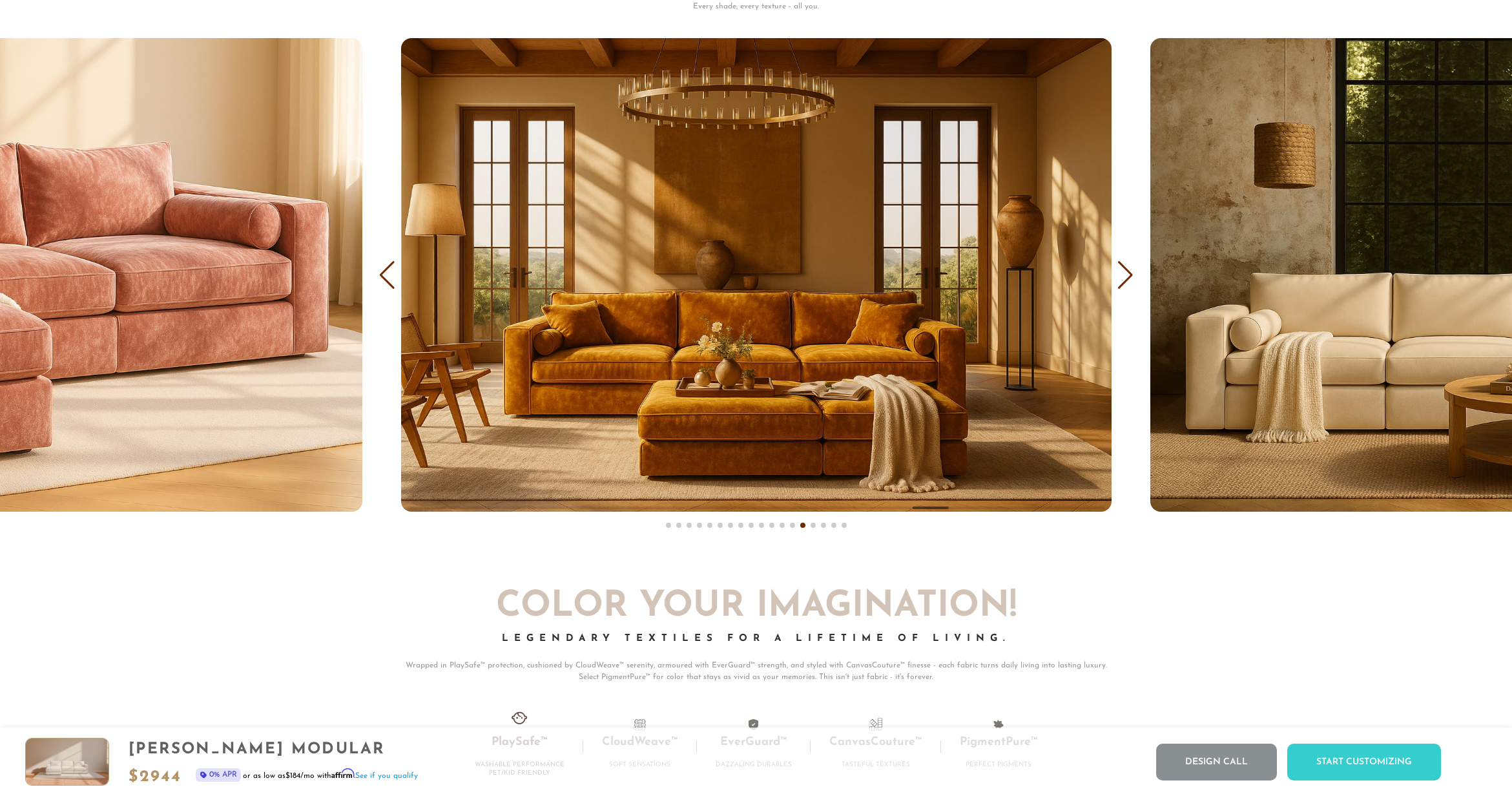
click at [1130, 278] on div "Next slide" at bounding box center [1125, 275] width 17 height 28
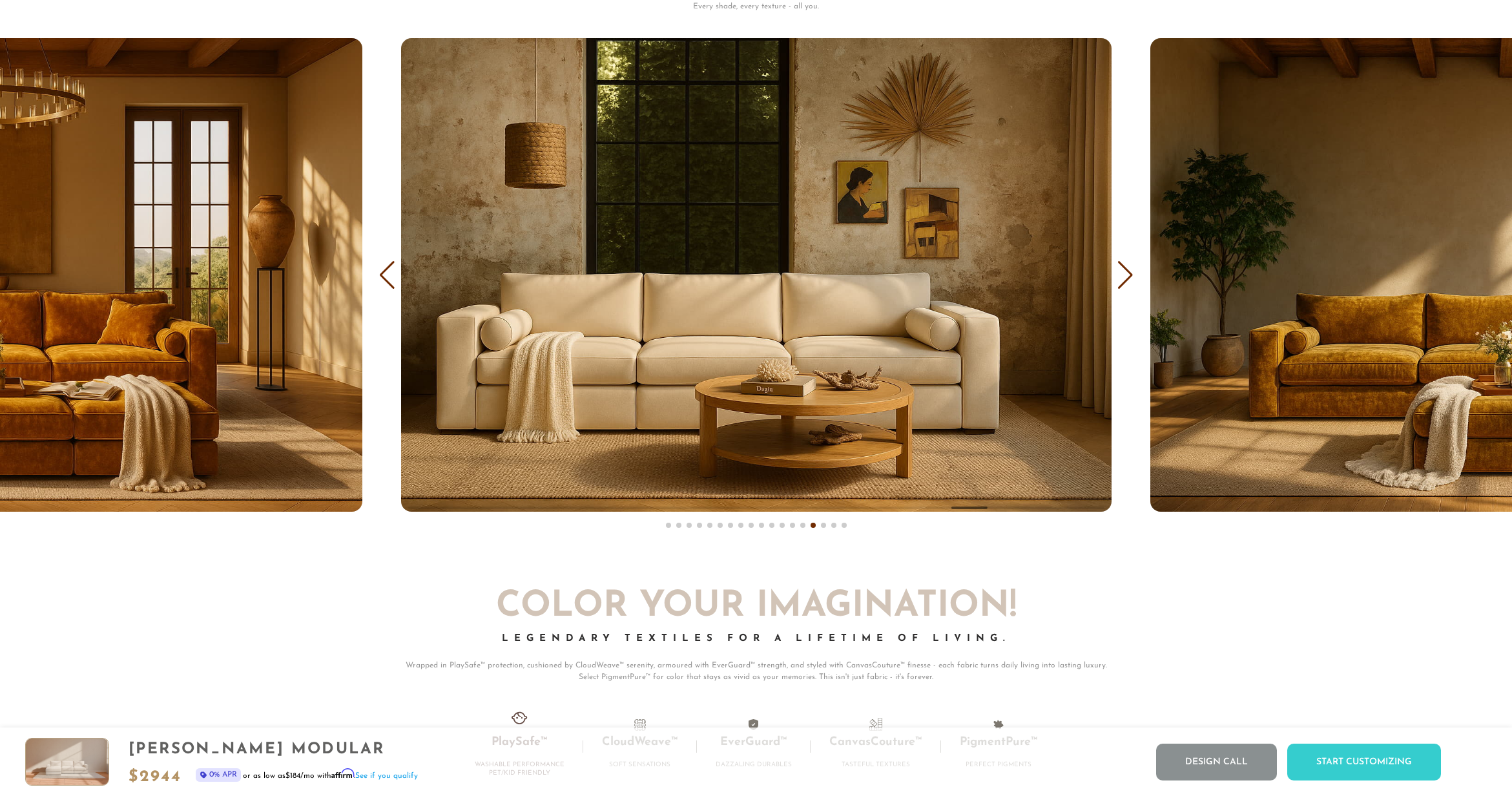
click at [1130, 278] on div "Next slide" at bounding box center [1125, 275] width 17 height 28
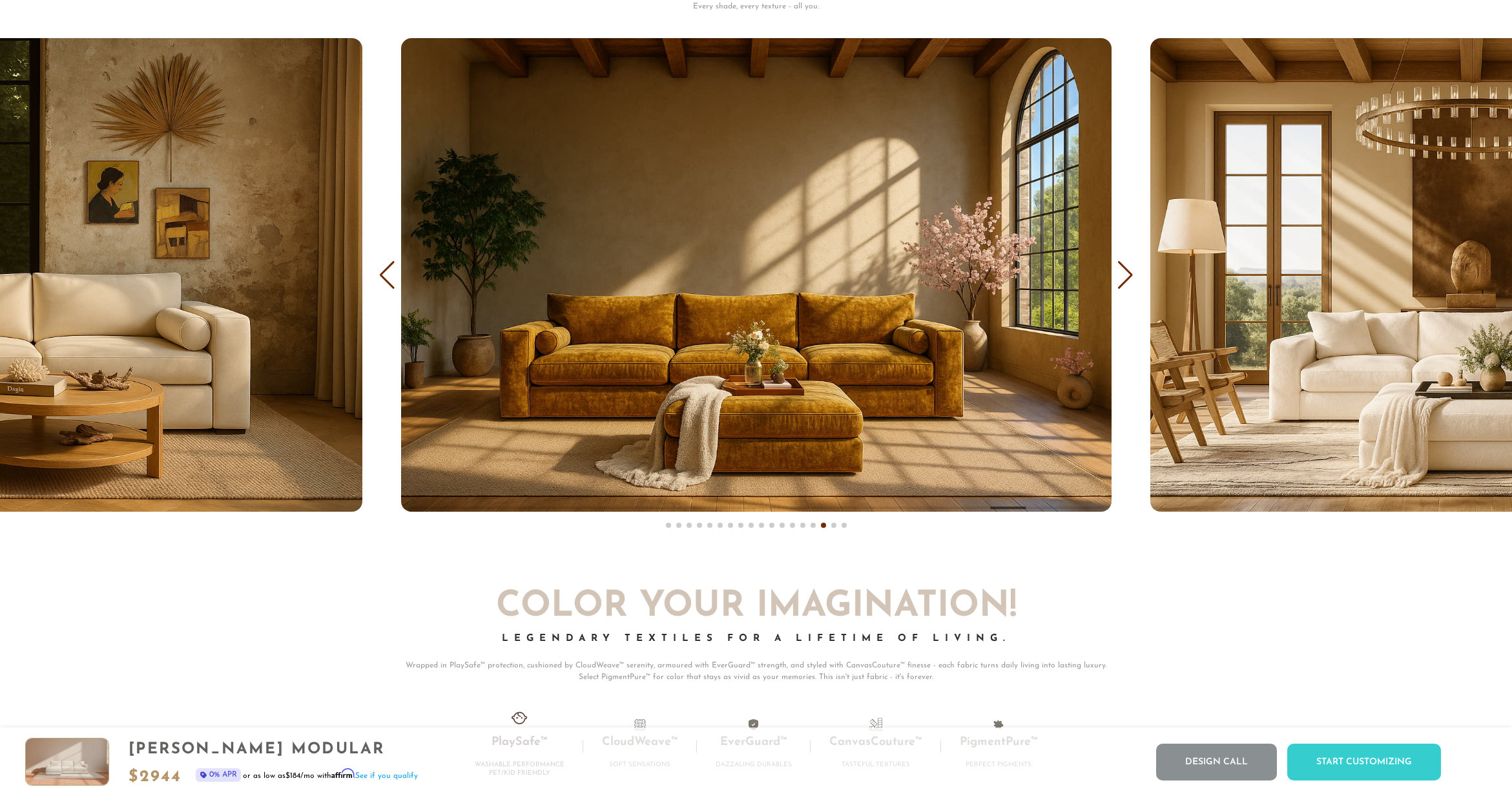
click at [1130, 278] on div "Next slide" at bounding box center [1125, 275] width 17 height 28
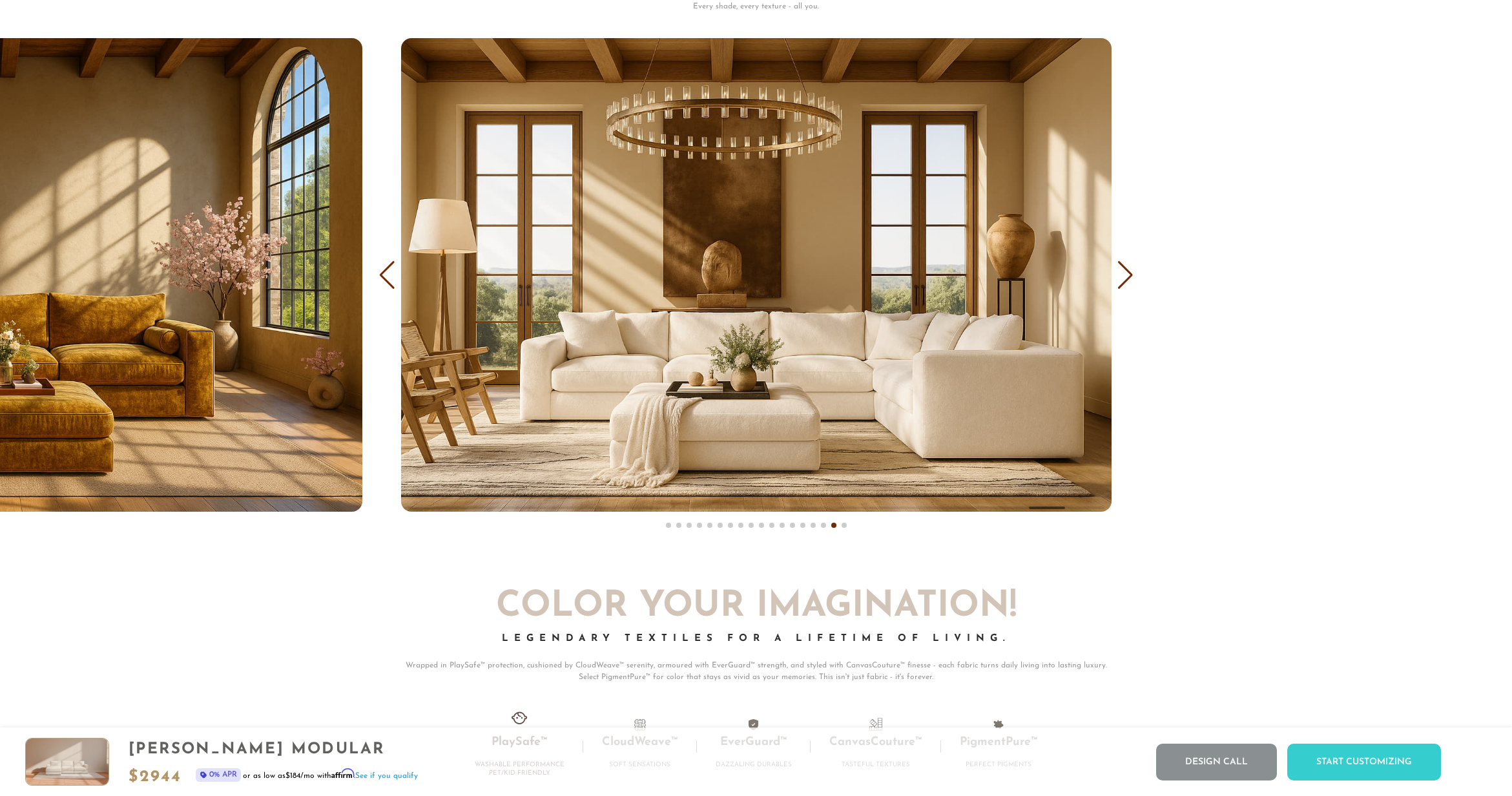
click at [1130, 278] on div "Next slide" at bounding box center [1125, 275] width 17 height 28
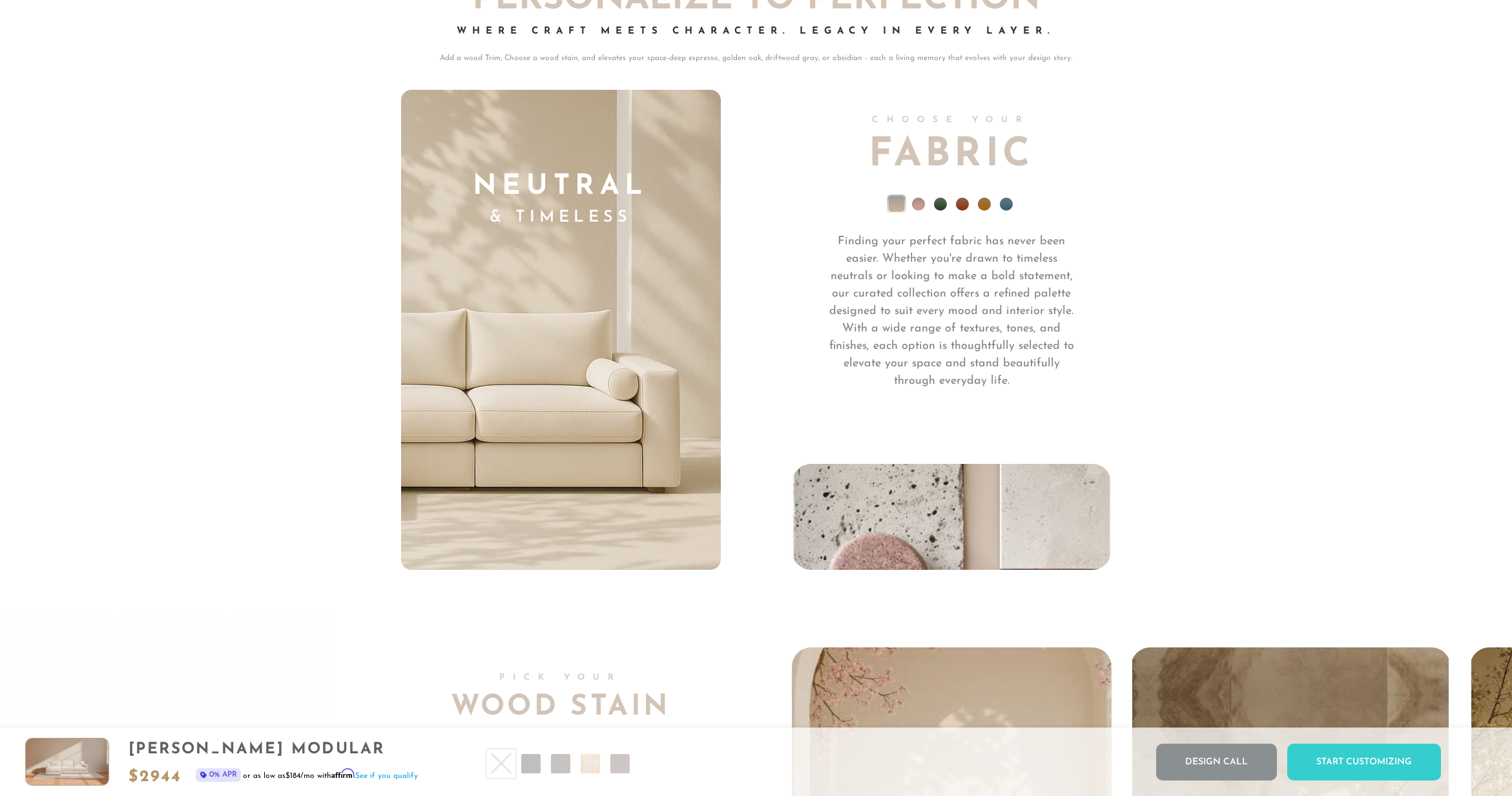
scroll to position [10149, 0]
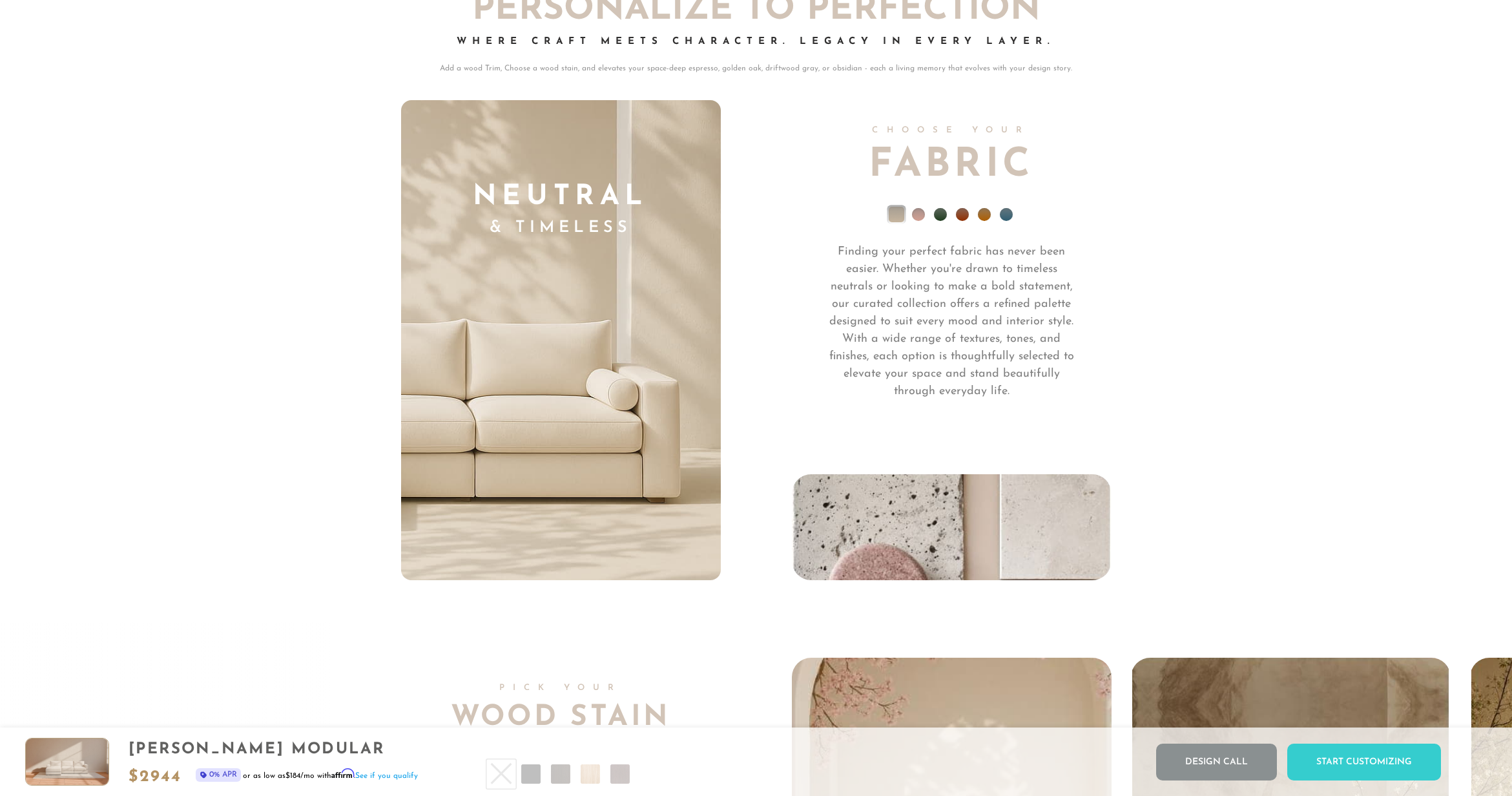
click at [917, 221] on li at bounding box center [918, 214] width 13 height 13
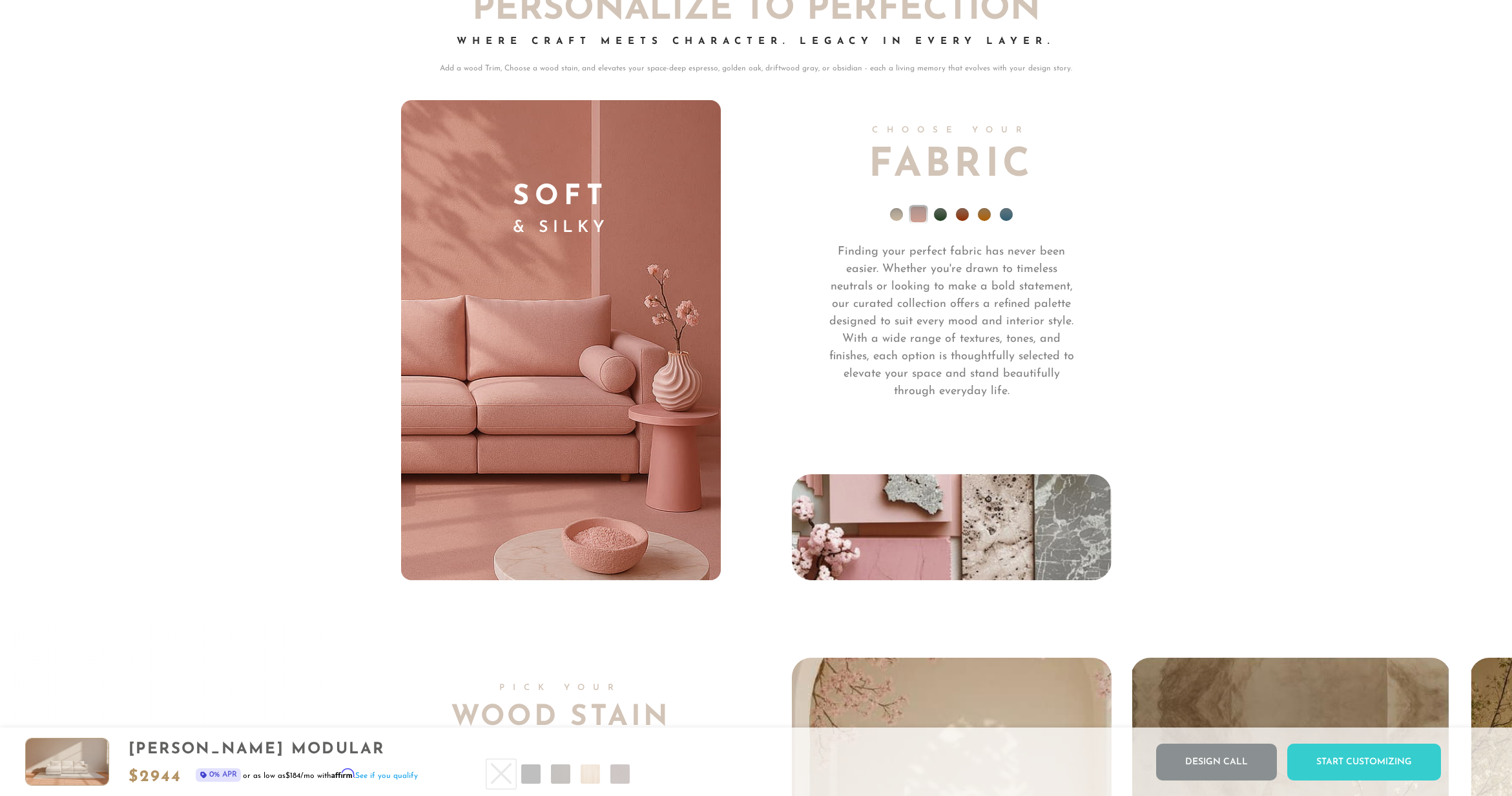
click at [943, 218] on li at bounding box center [940, 214] width 13 height 13
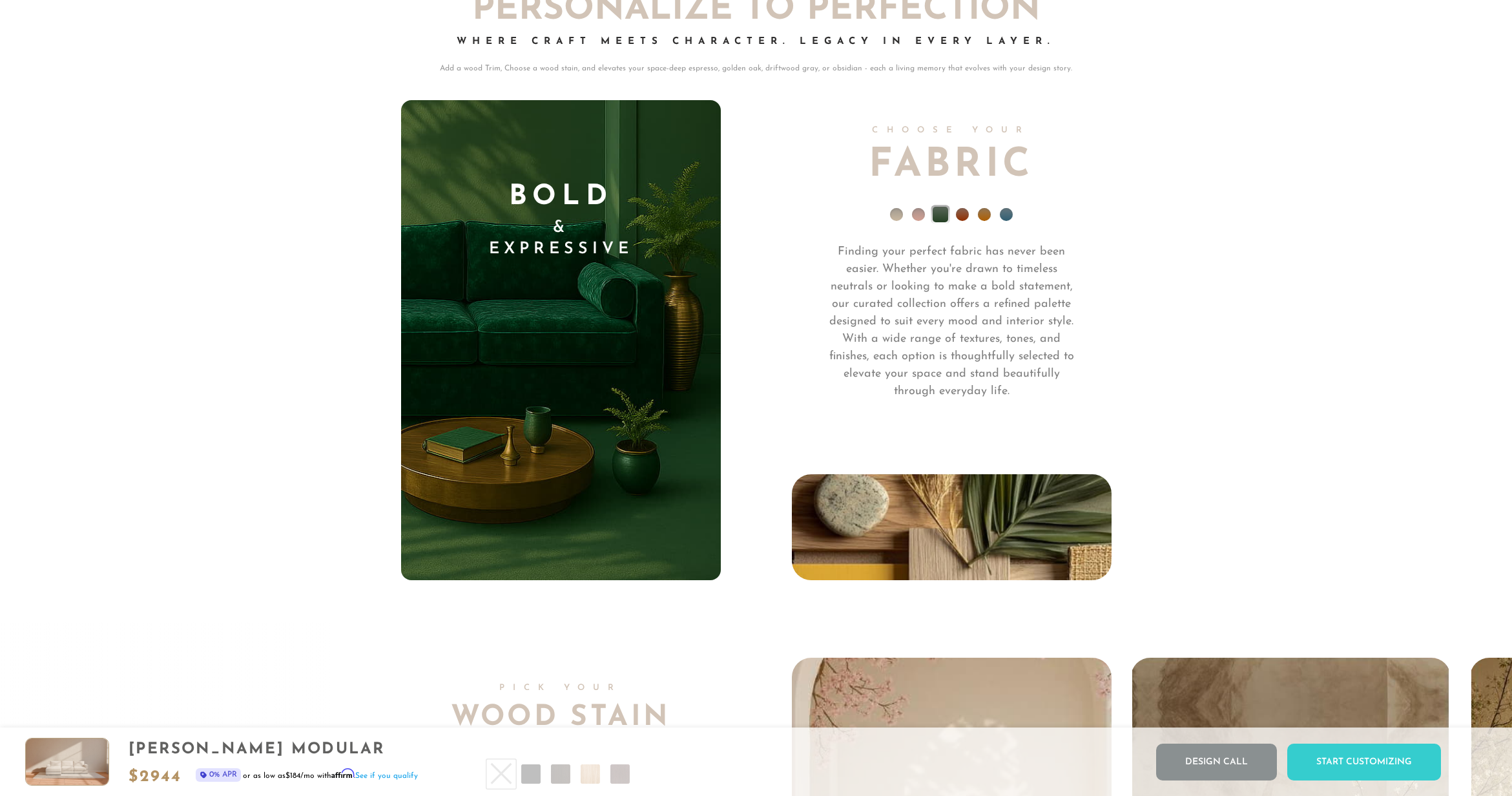
click at [960, 221] on li at bounding box center [962, 214] width 13 height 13
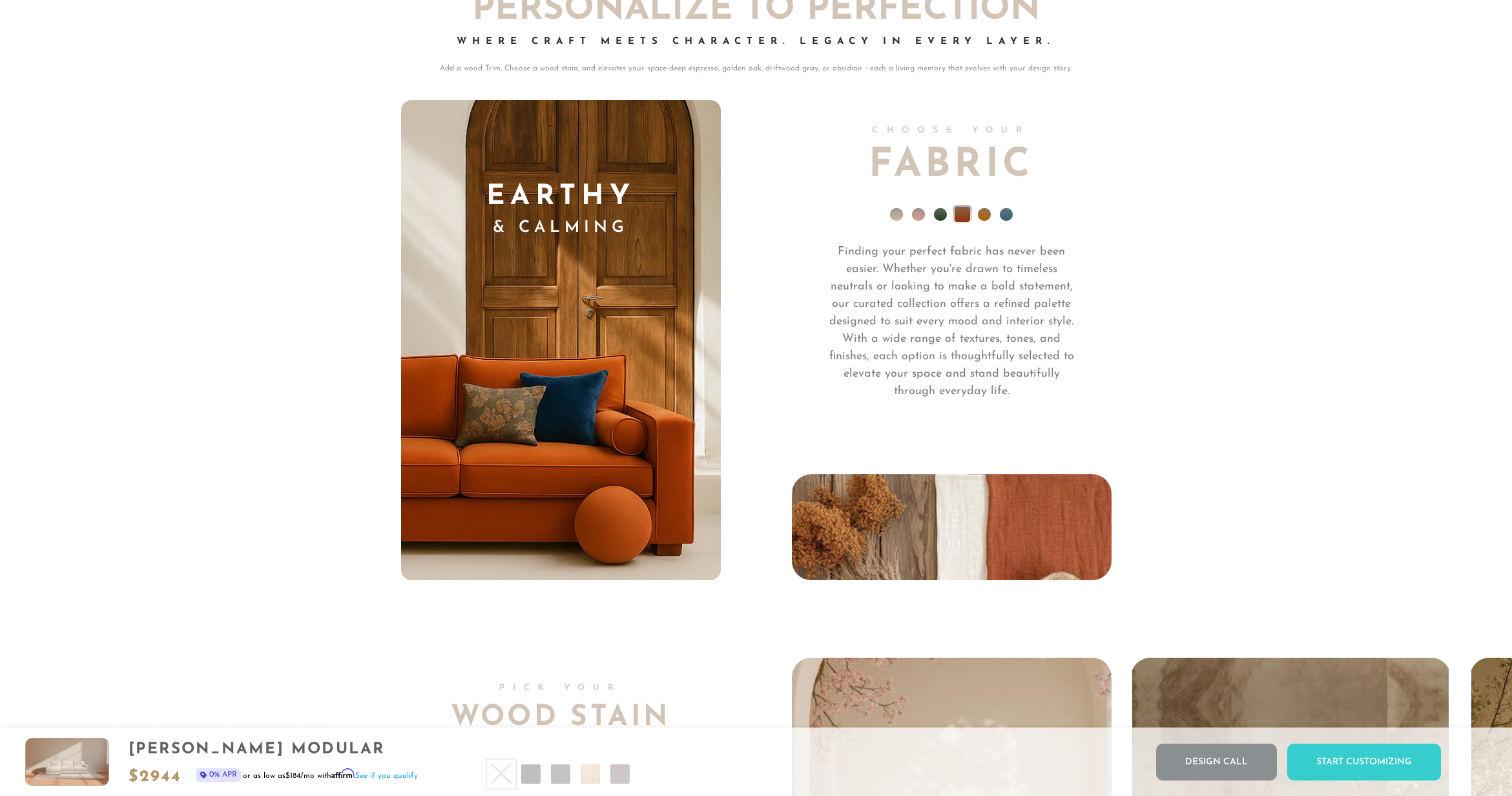
click at [981, 218] on li at bounding box center [984, 214] width 13 height 13
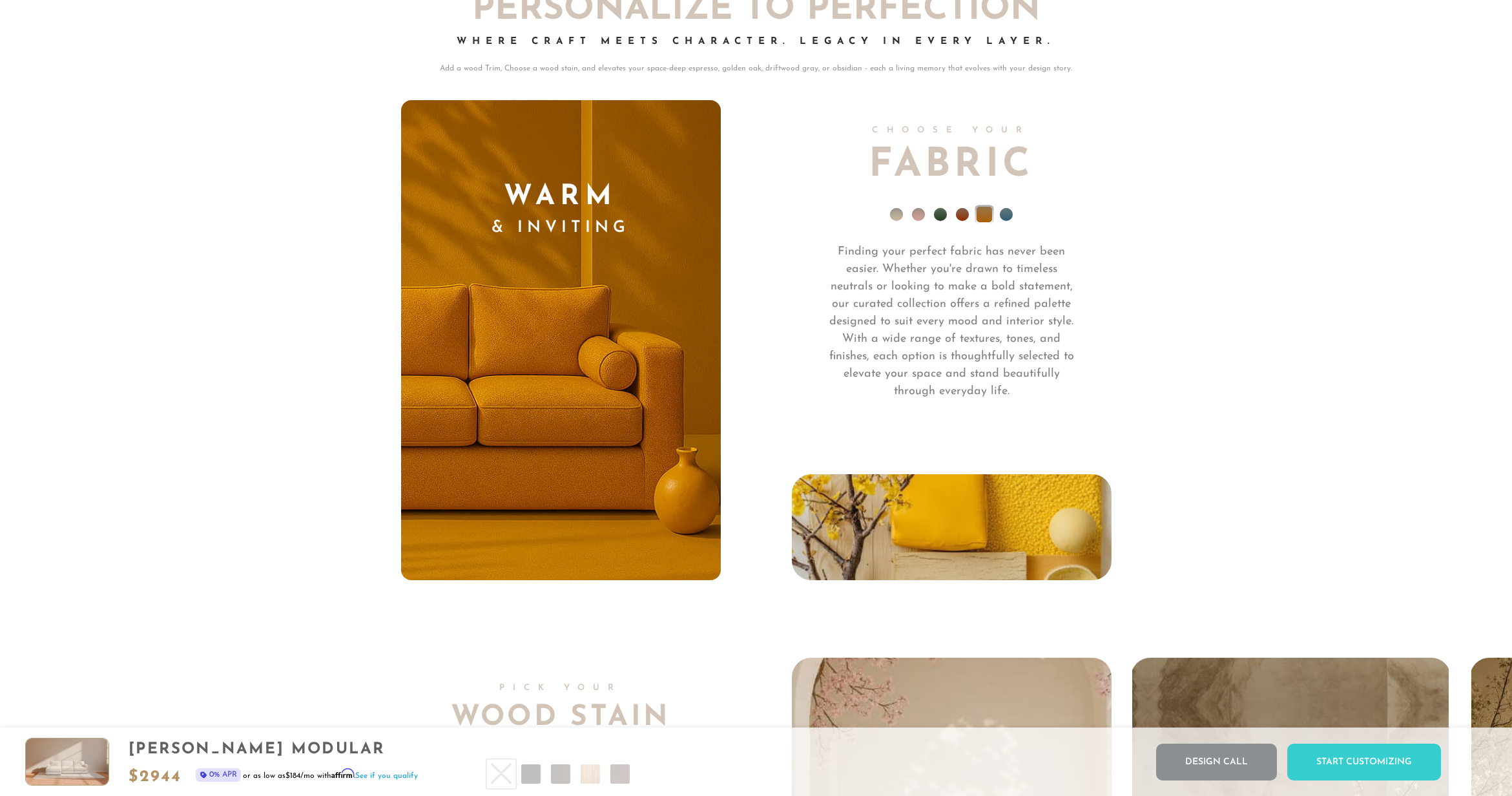
click at [1004, 221] on li at bounding box center [1006, 214] width 13 height 13
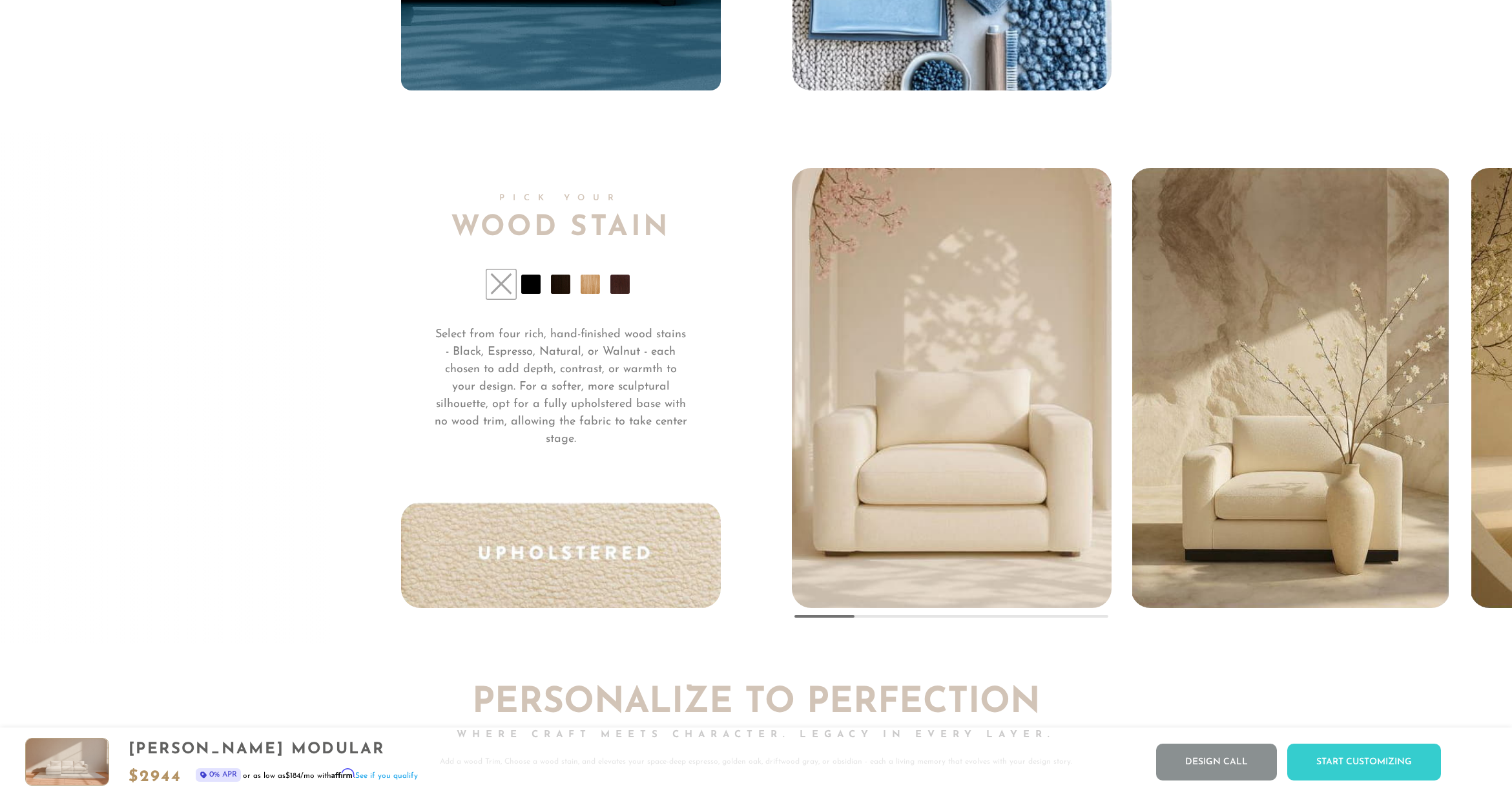
scroll to position [10641, 0]
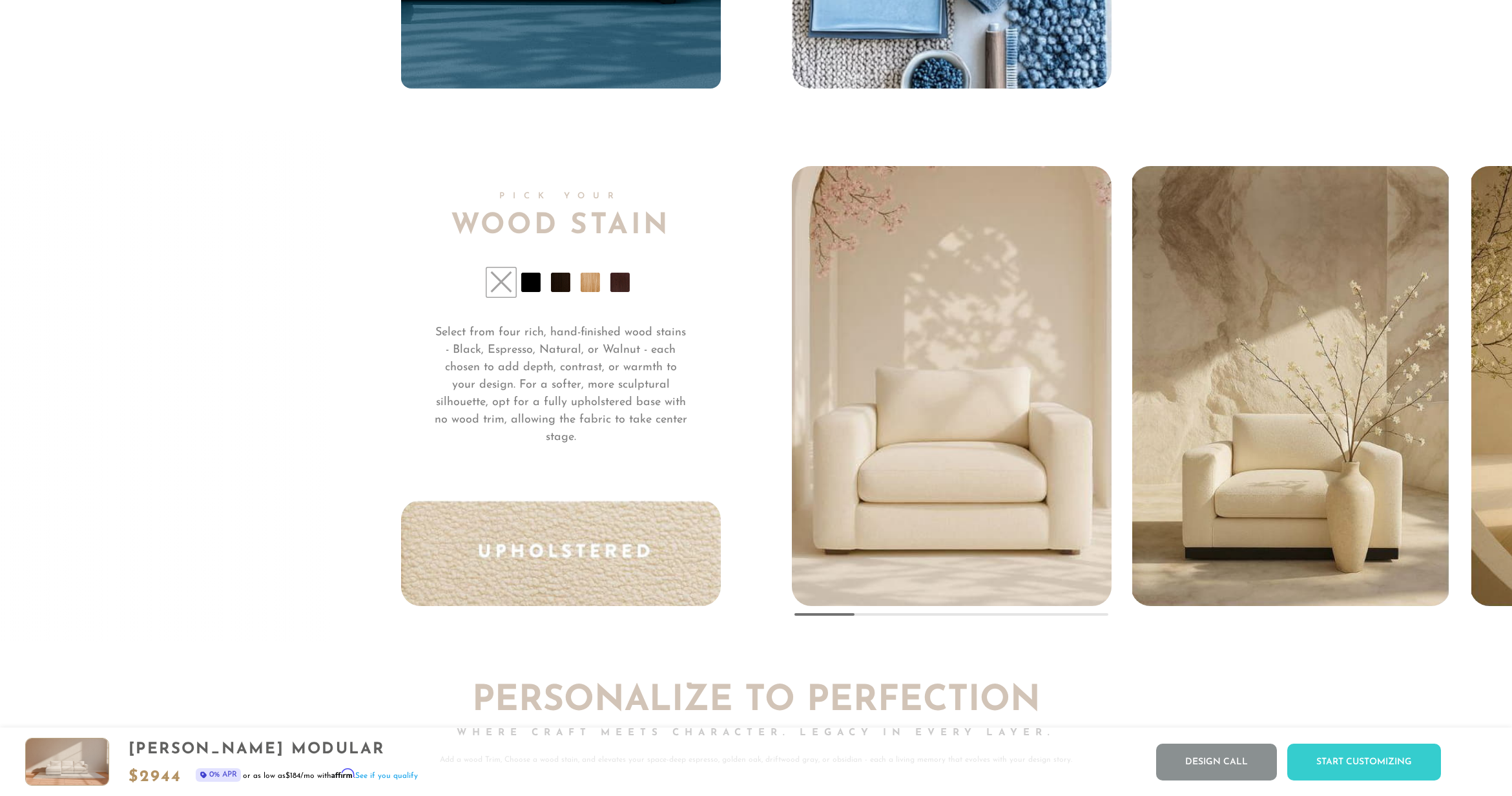
click at [530, 292] on li at bounding box center [531, 282] width 19 height 19
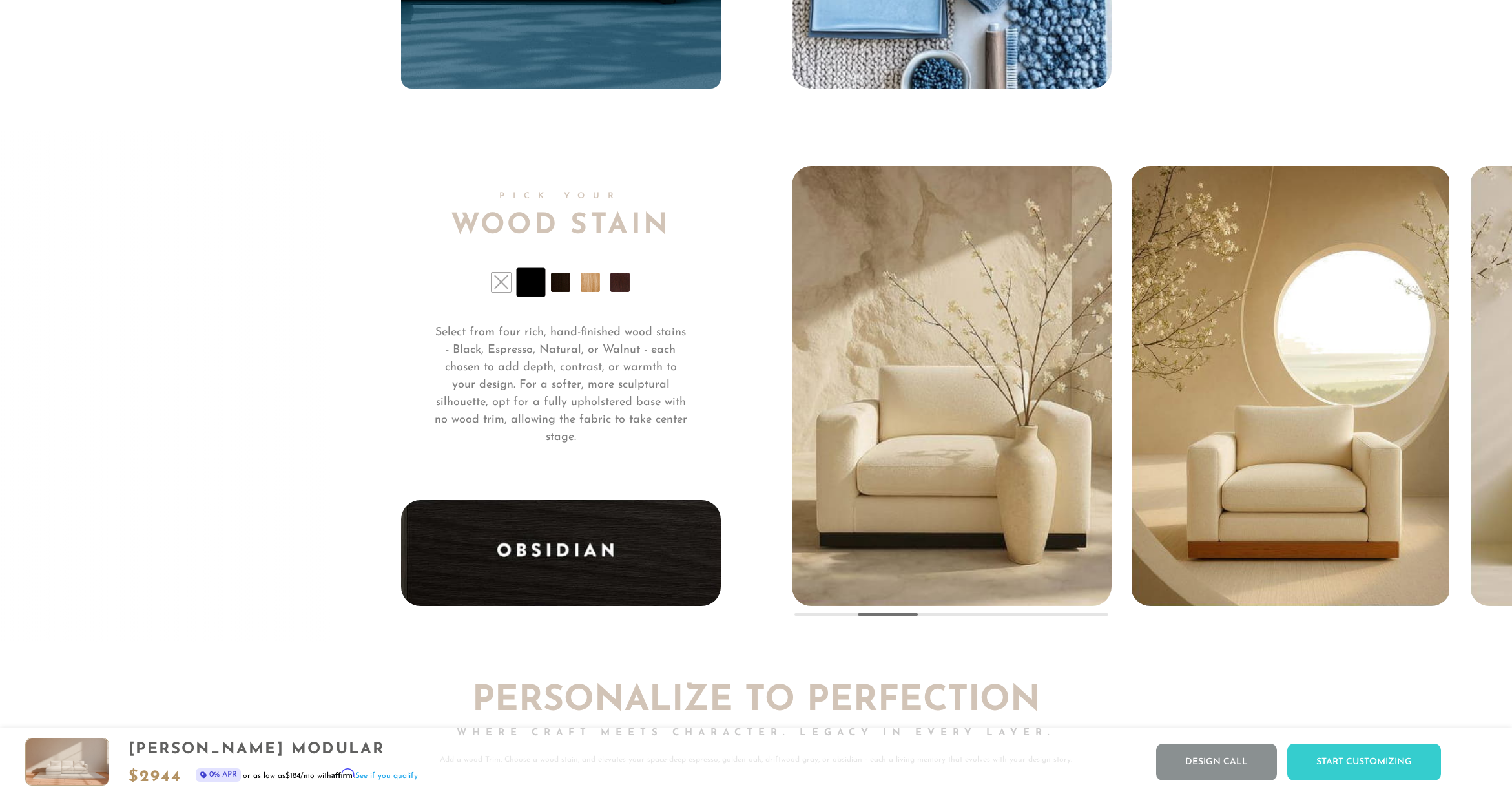
click at [555, 290] on li at bounding box center [560, 282] width 19 height 19
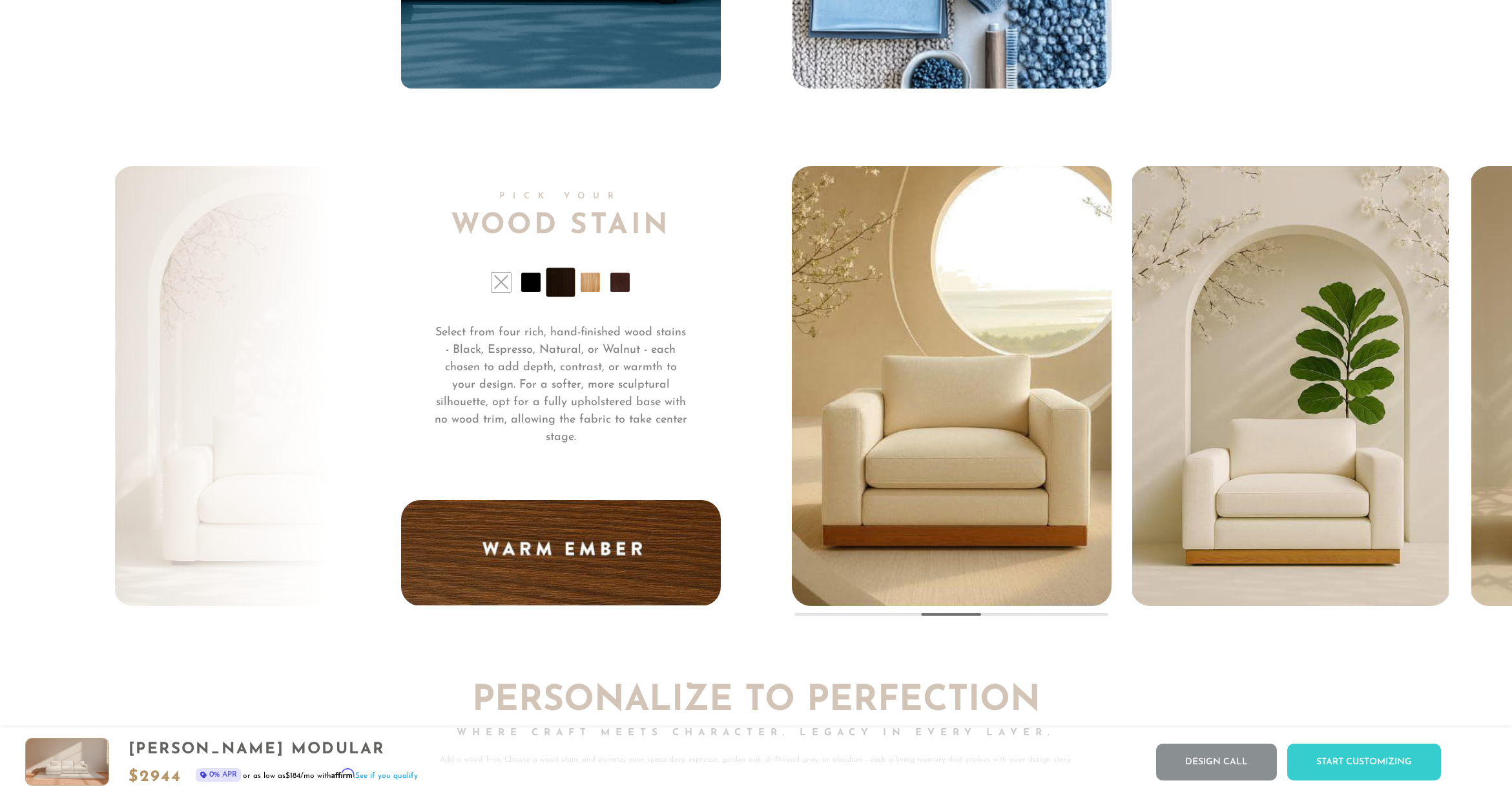
click at [586, 290] on li at bounding box center [590, 282] width 19 height 19
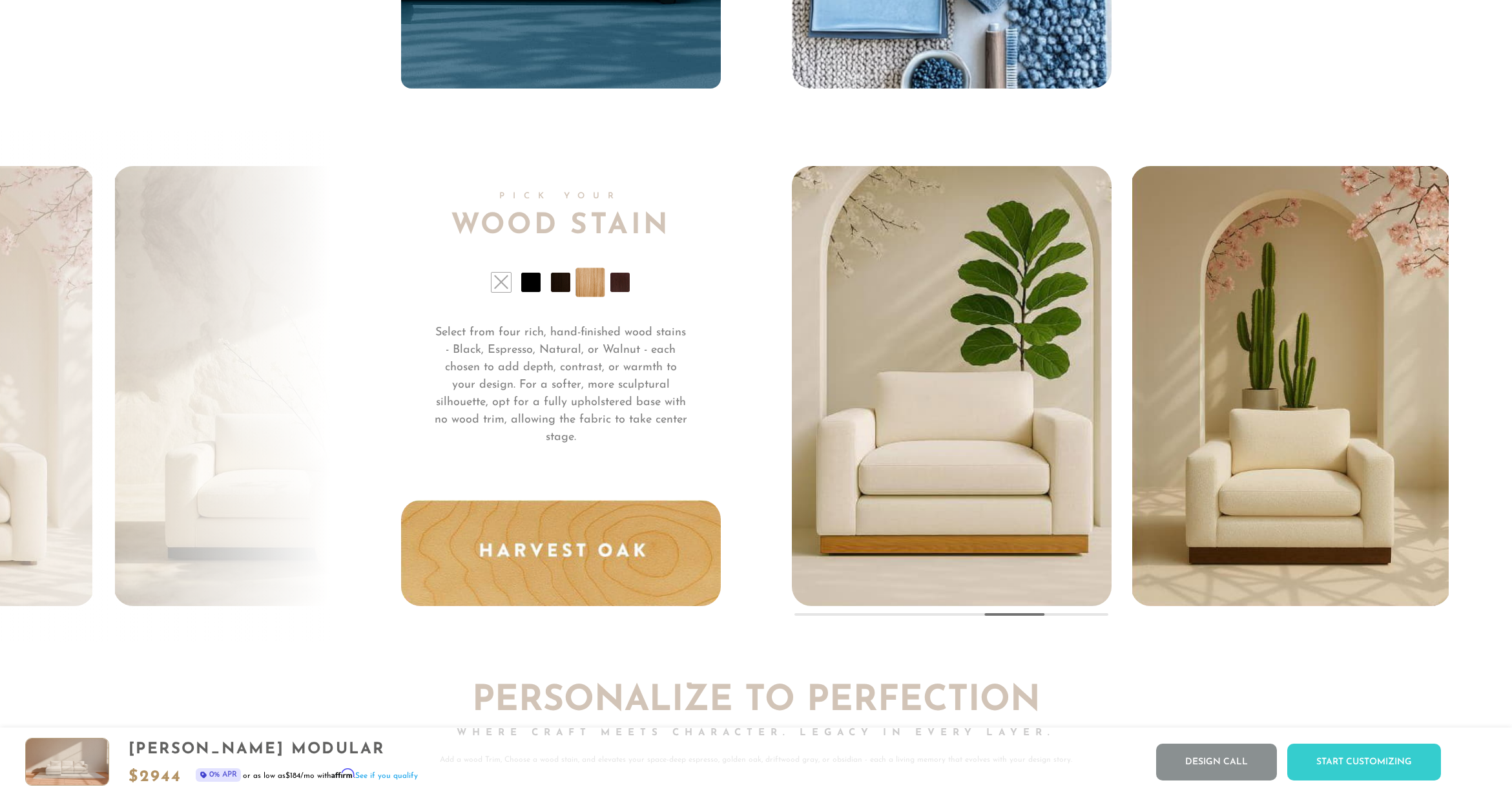
click at [618, 291] on li at bounding box center [620, 282] width 19 height 19
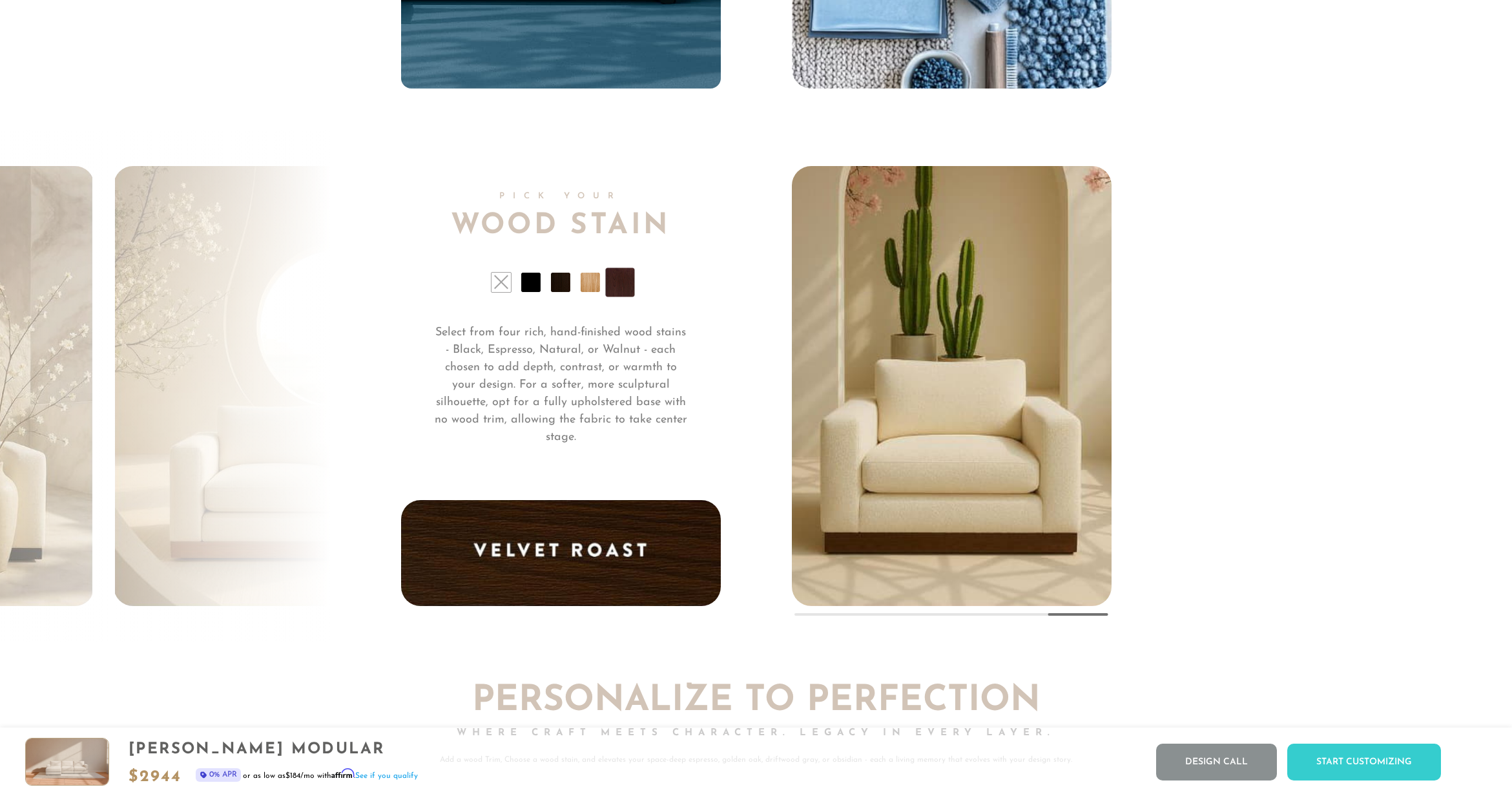
click at [500, 288] on li at bounding box center [501, 282] width 19 height 19
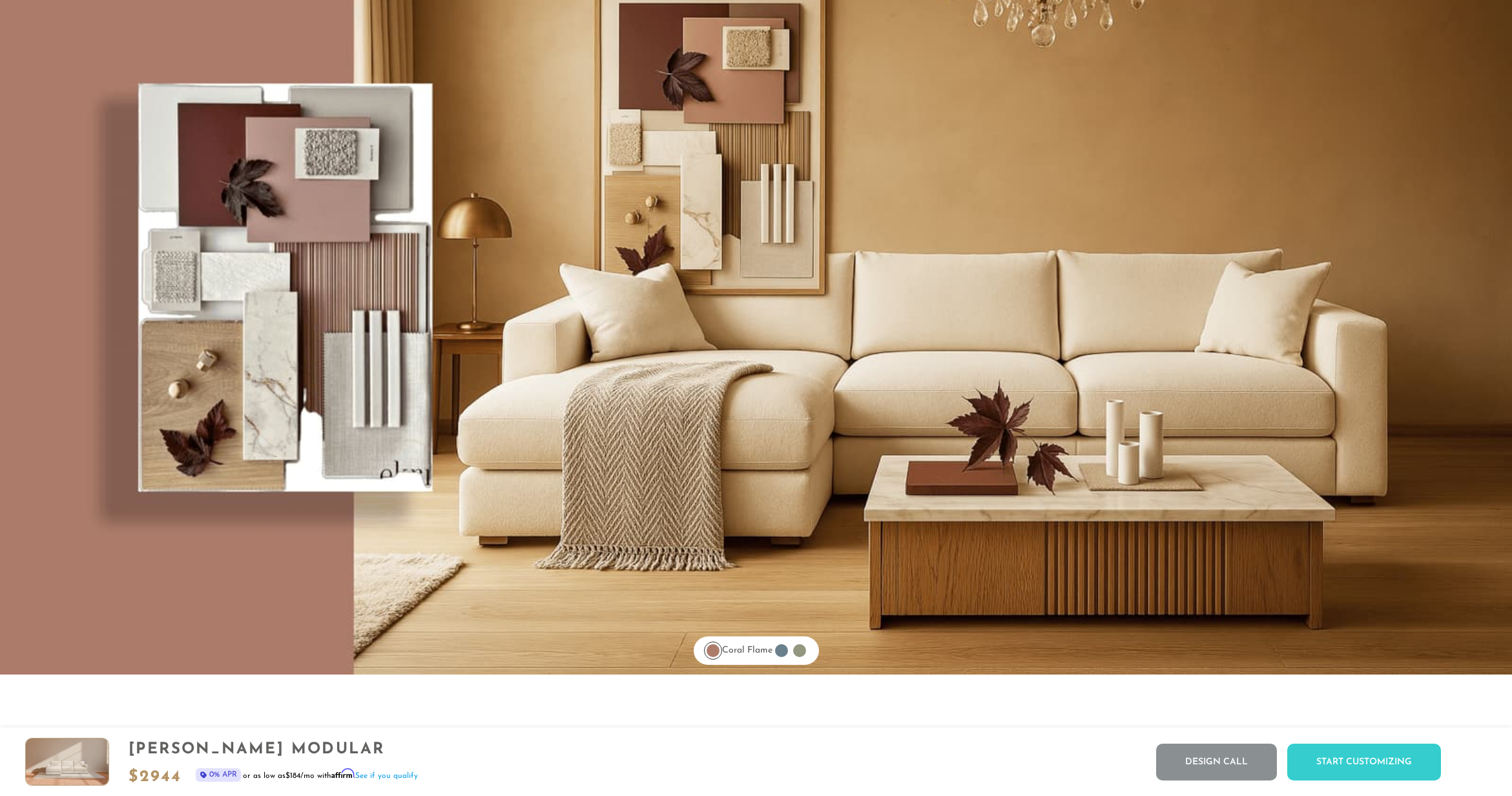
scroll to position [11551, 0]
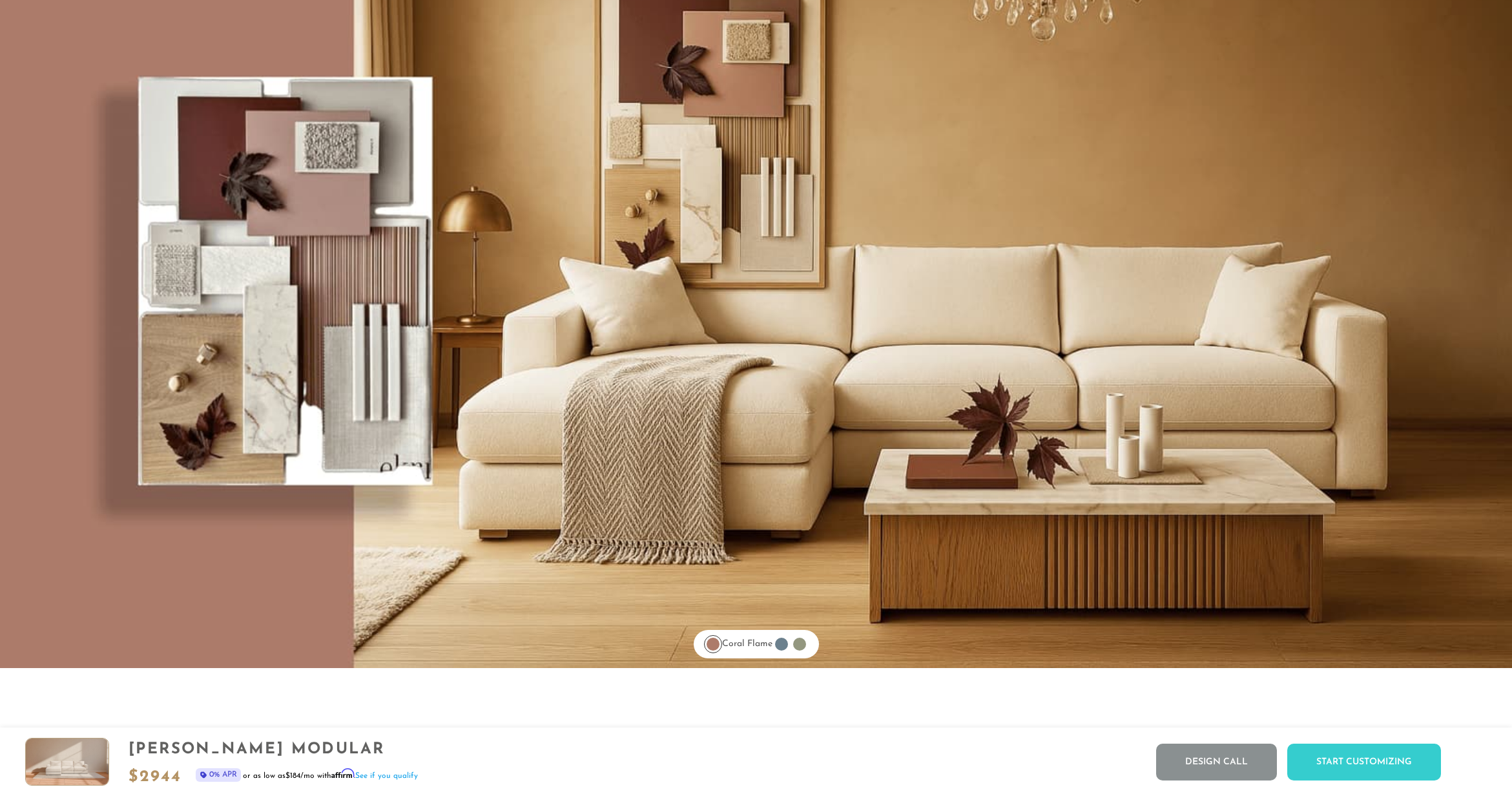
click at [782, 645] on div at bounding box center [781, 644] width 13 height 13
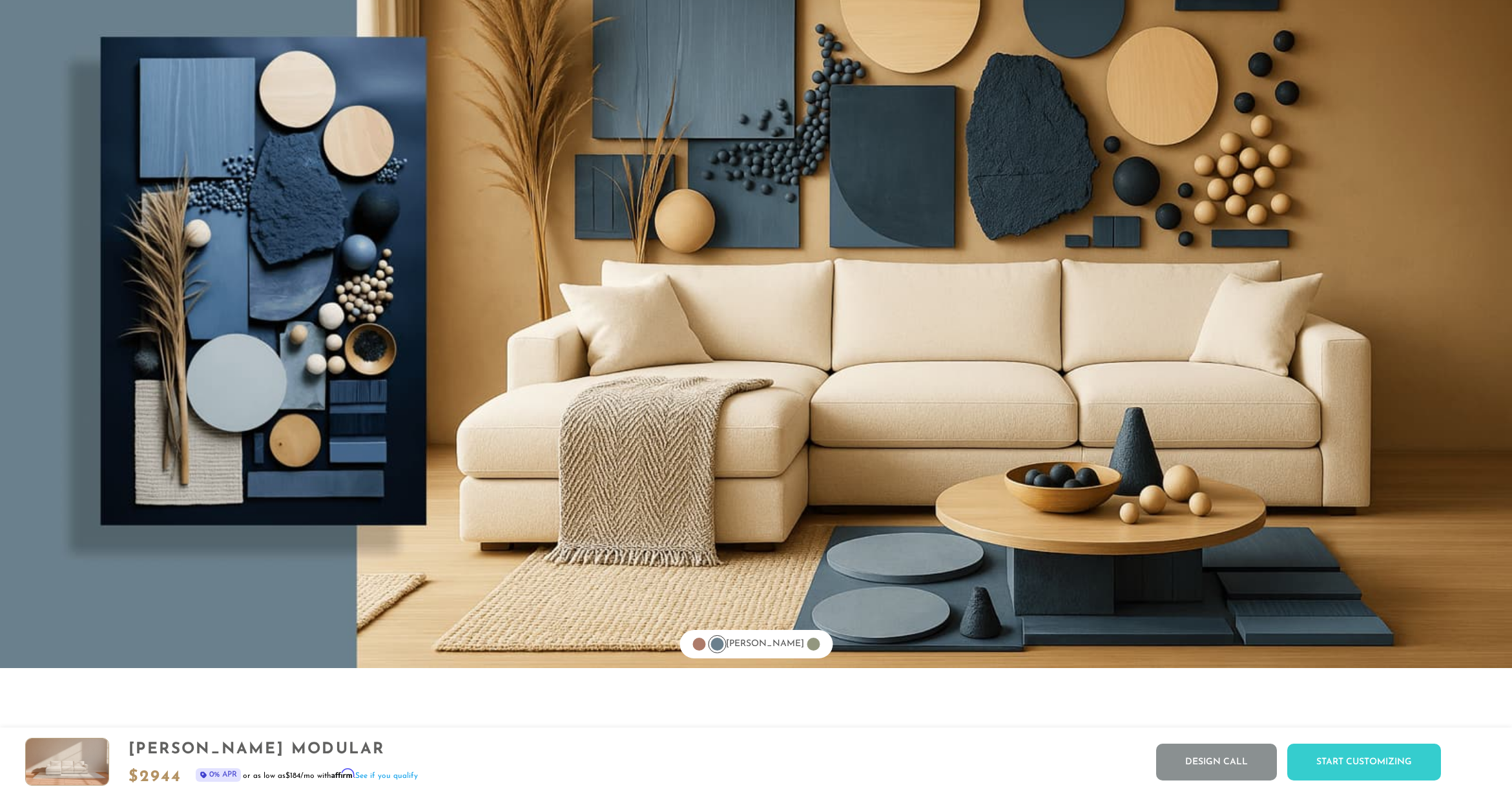
click at [807, 650] on div at bounding box center [813, 644] width 13 height 13
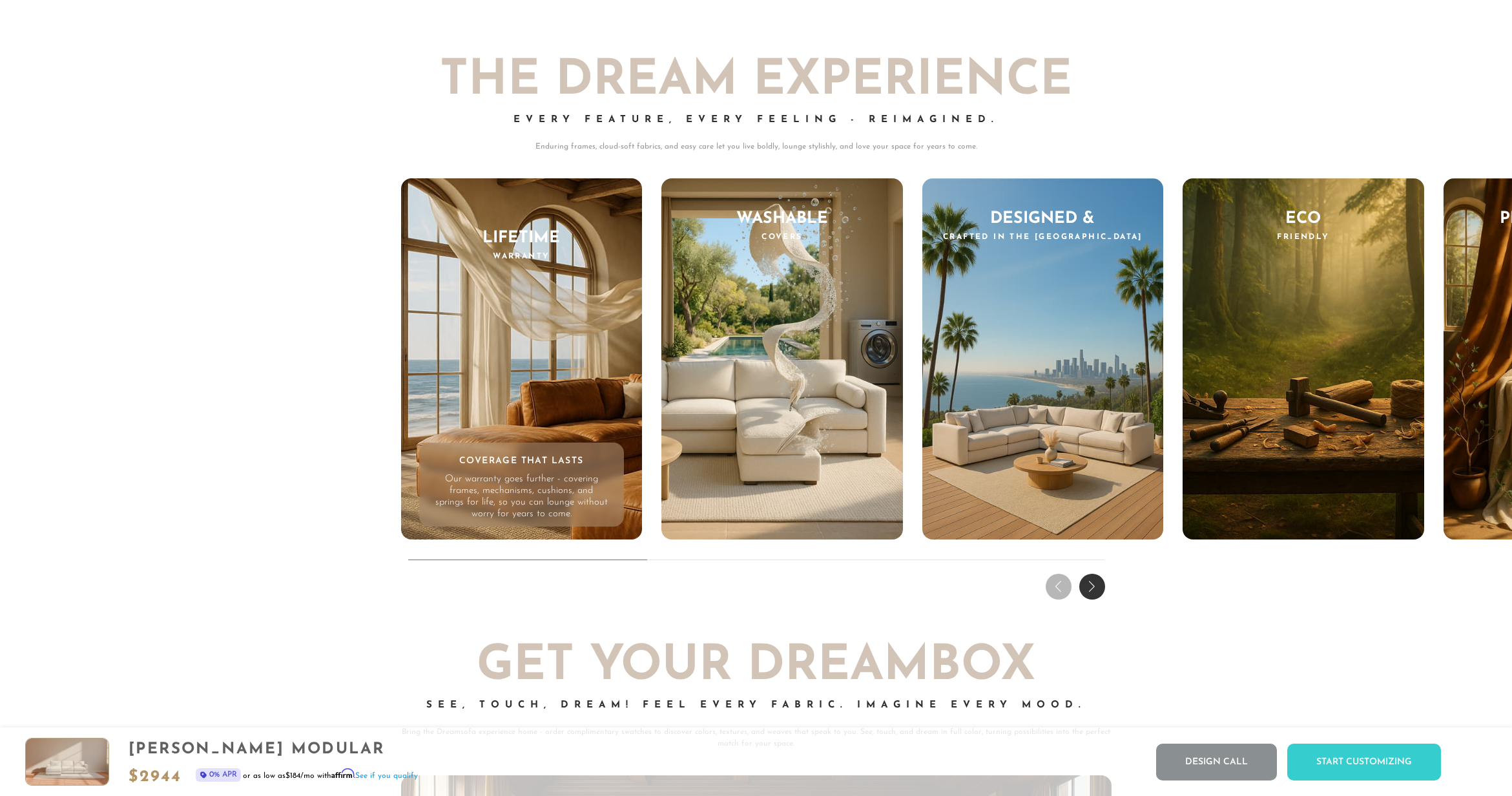
scroll to position [13866, 0]
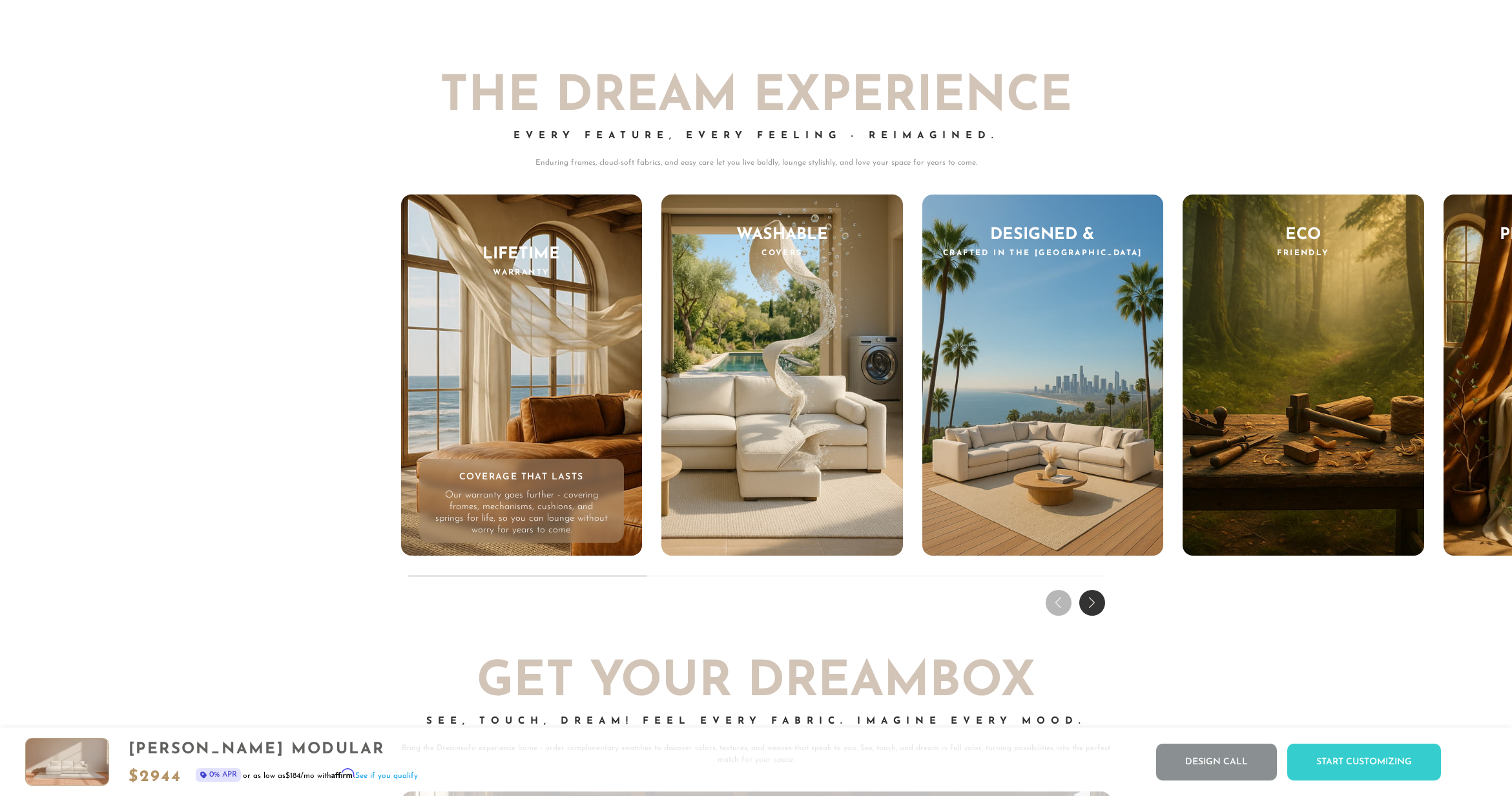
click at [1093, 604] on div "Next slide" at bounding box center [1092, 602] width 26 height 26
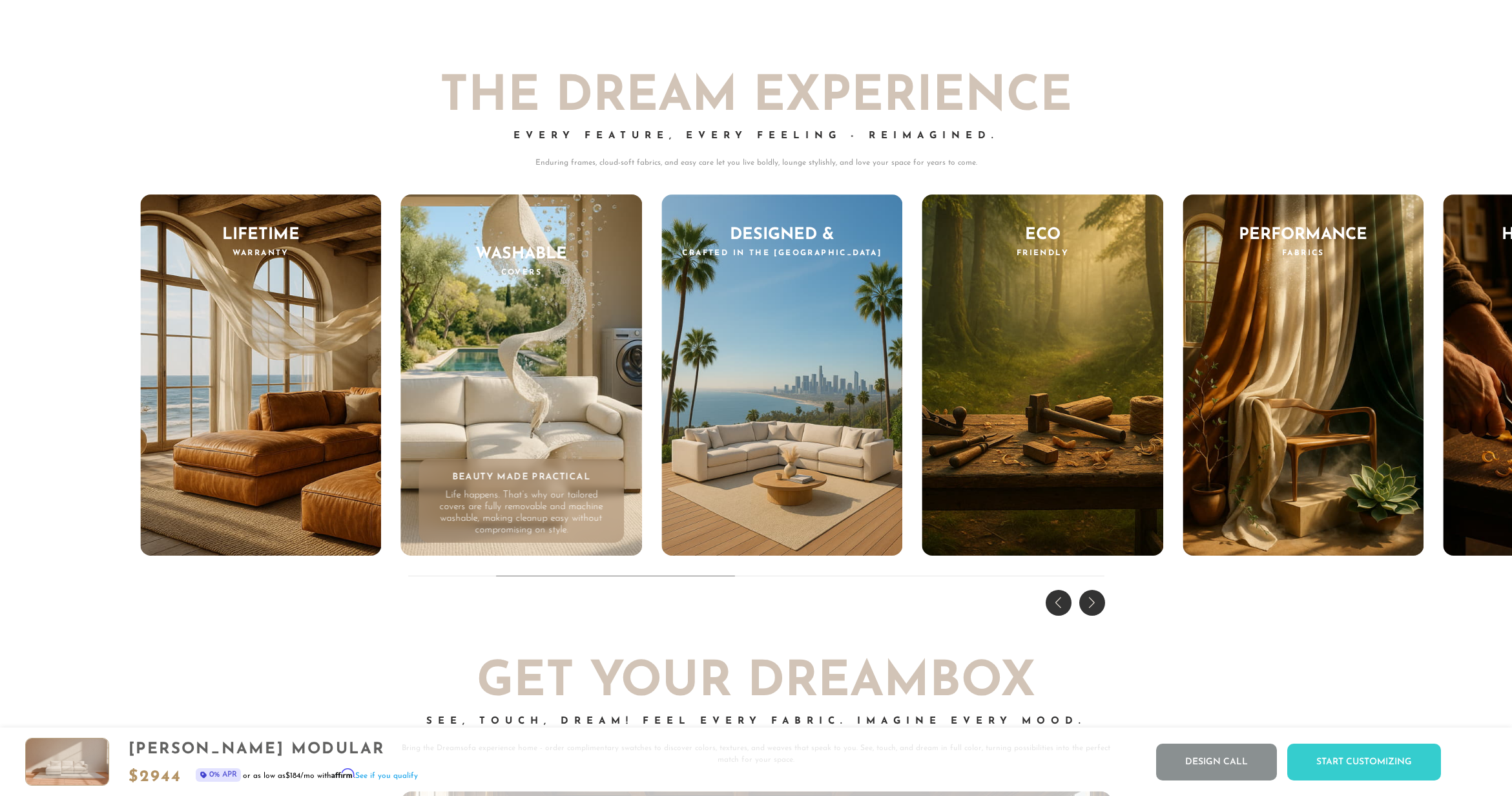
click at [1093, 604] on div "Next slide" at bounding box center [1092, 602] width 26 height 26
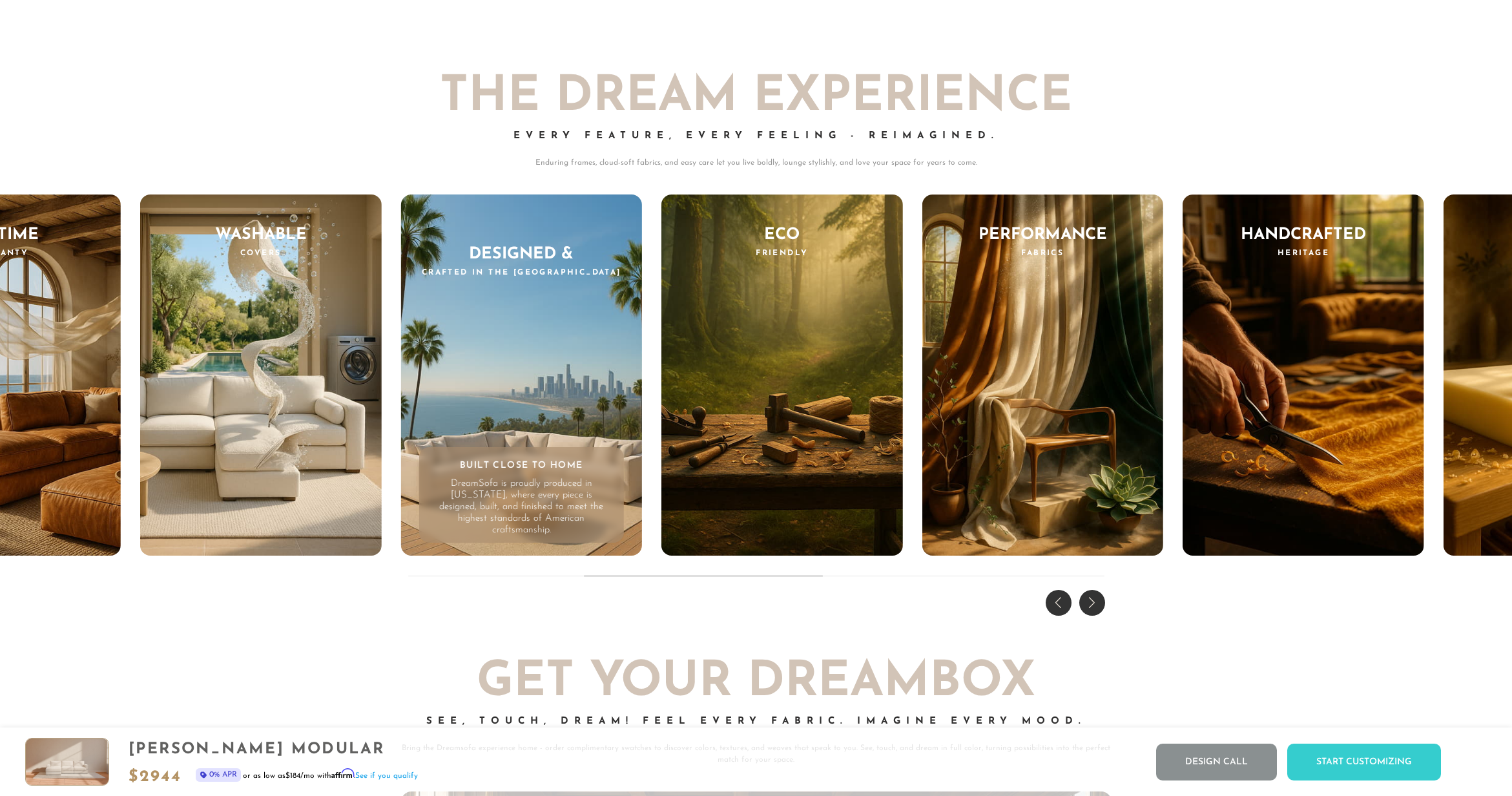
click at [1093, 604] on div "Next slide" at bounding box center [1092, 602] width 26 height 26
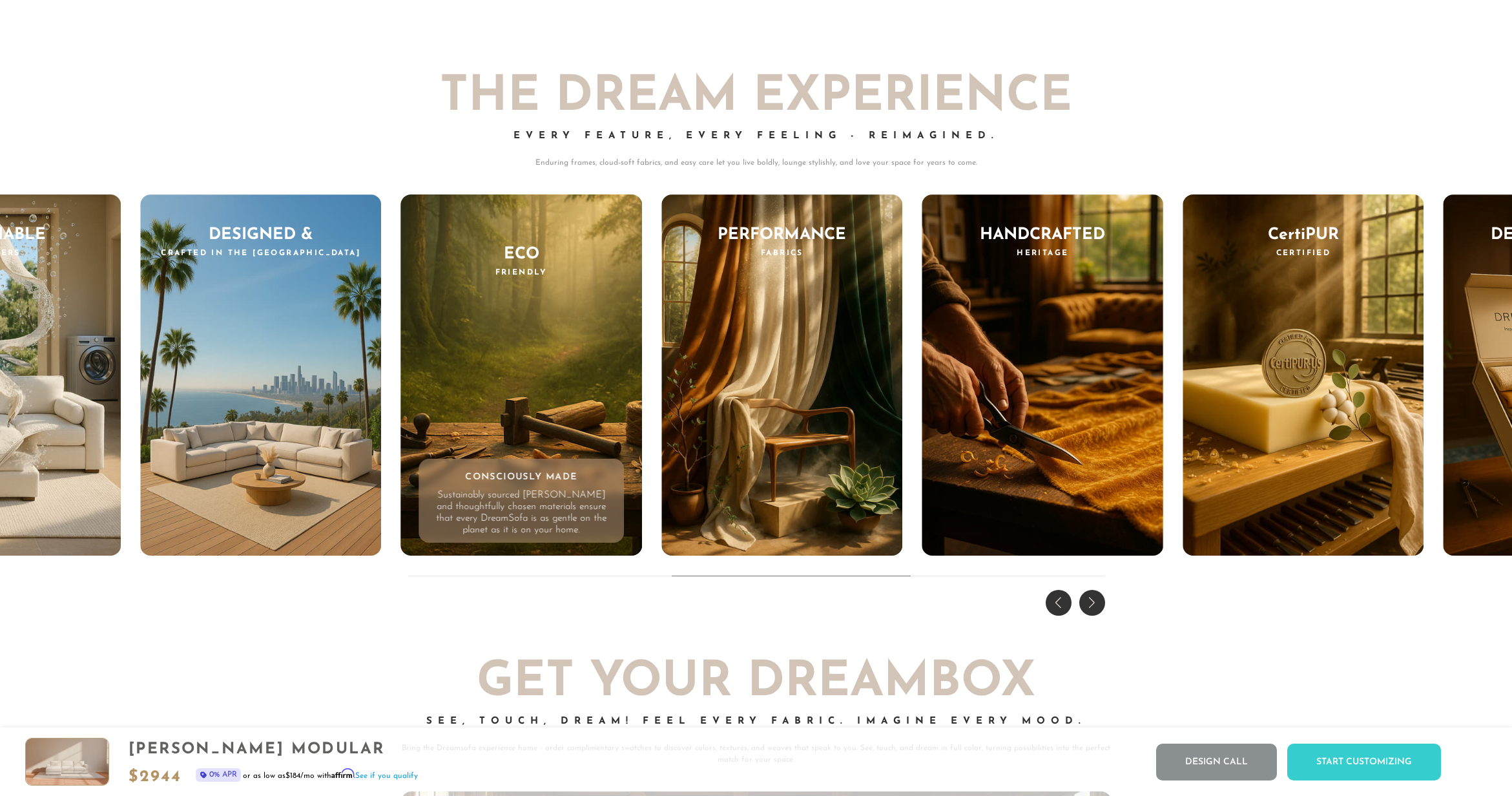
click at [1093, 604] on div "Next slide" at bounding box center [1092, 602] width 26 height 26
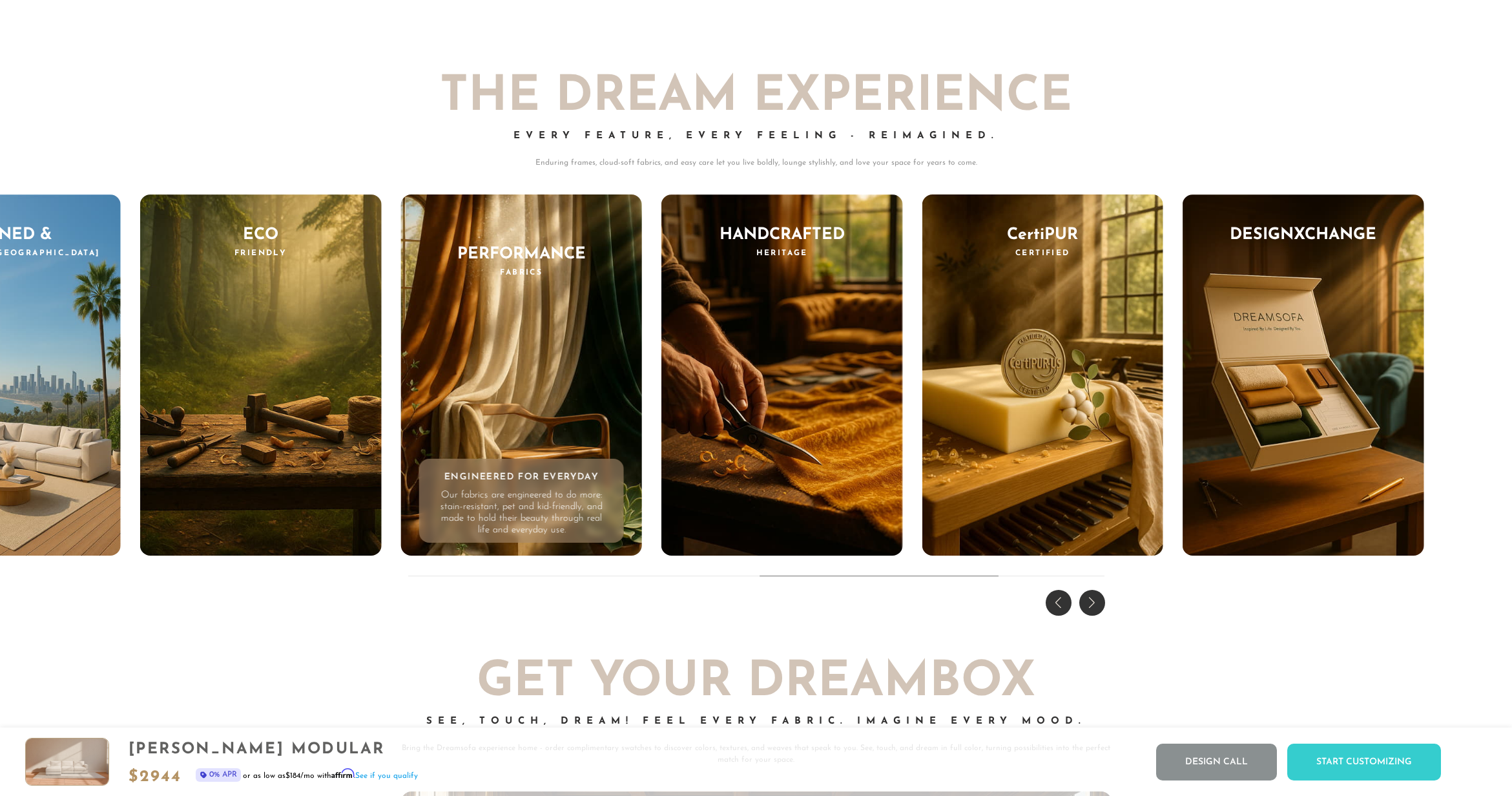
click at [1093, 604] on div "Next slide" at bounding box center [1092, 602] width 26 height 26
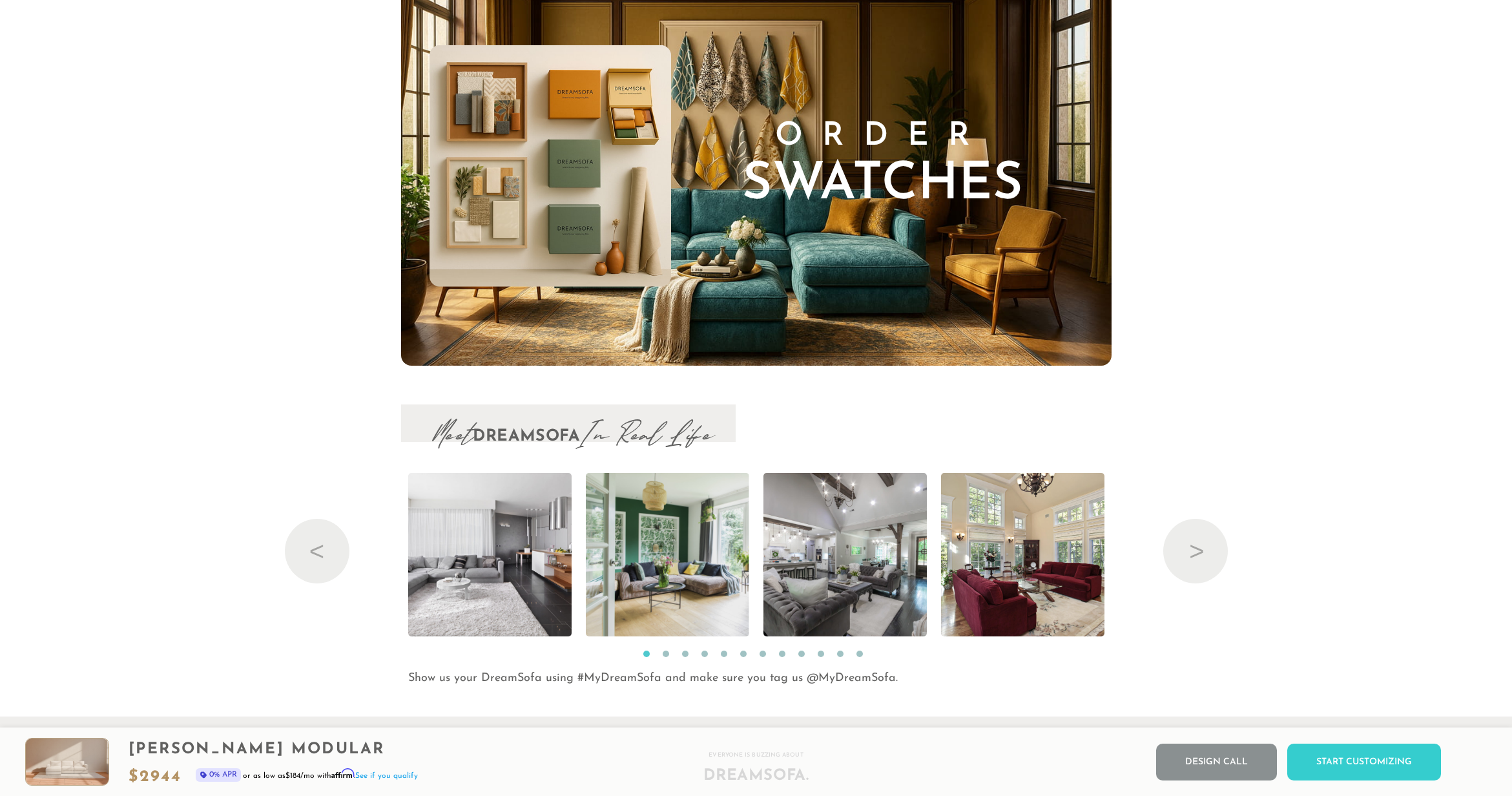
scroll to position [14694, 0]
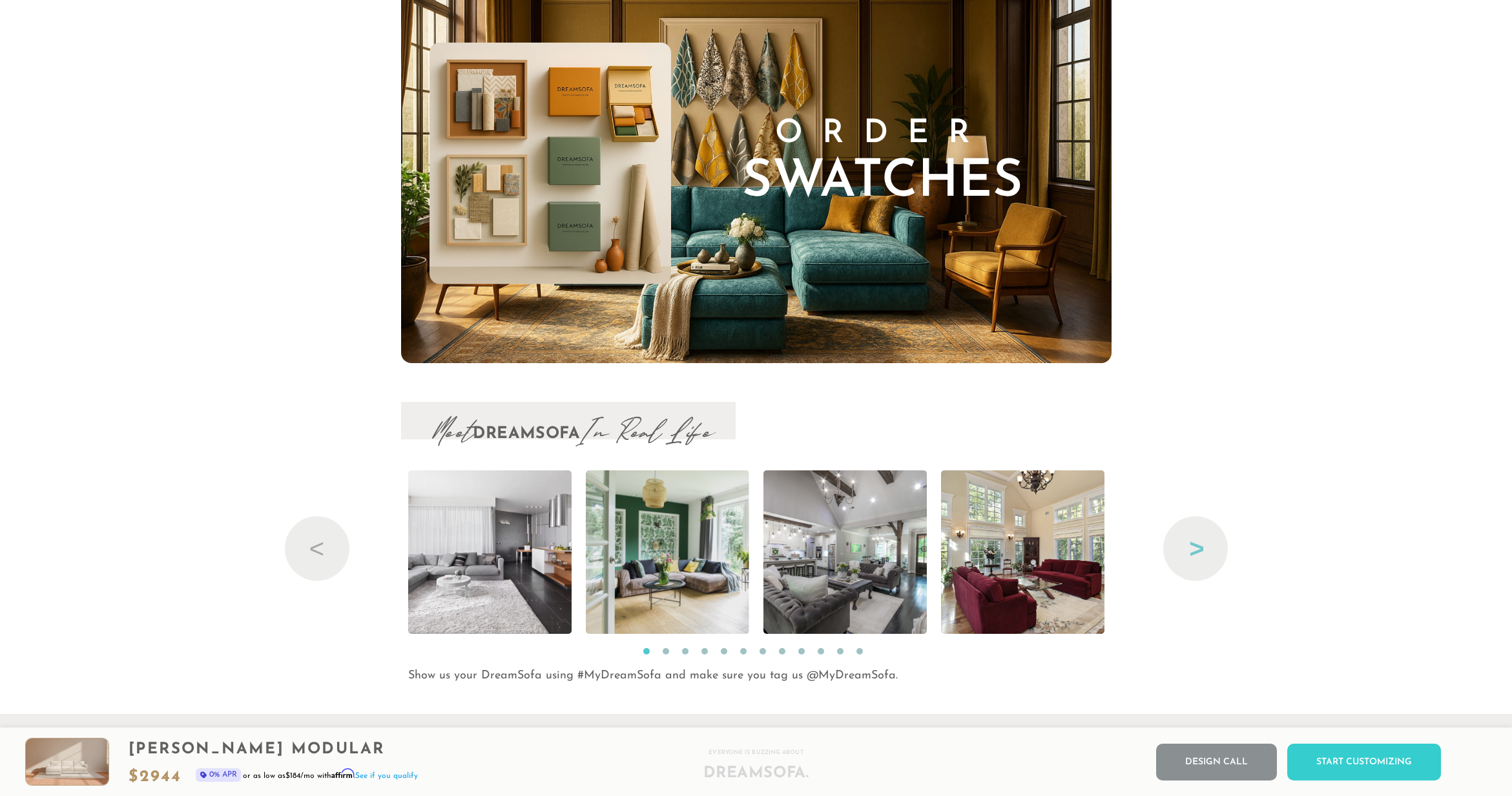
click at [1189, 568] on button "Next" at bounding box center [1195, 548] width 65 height 65
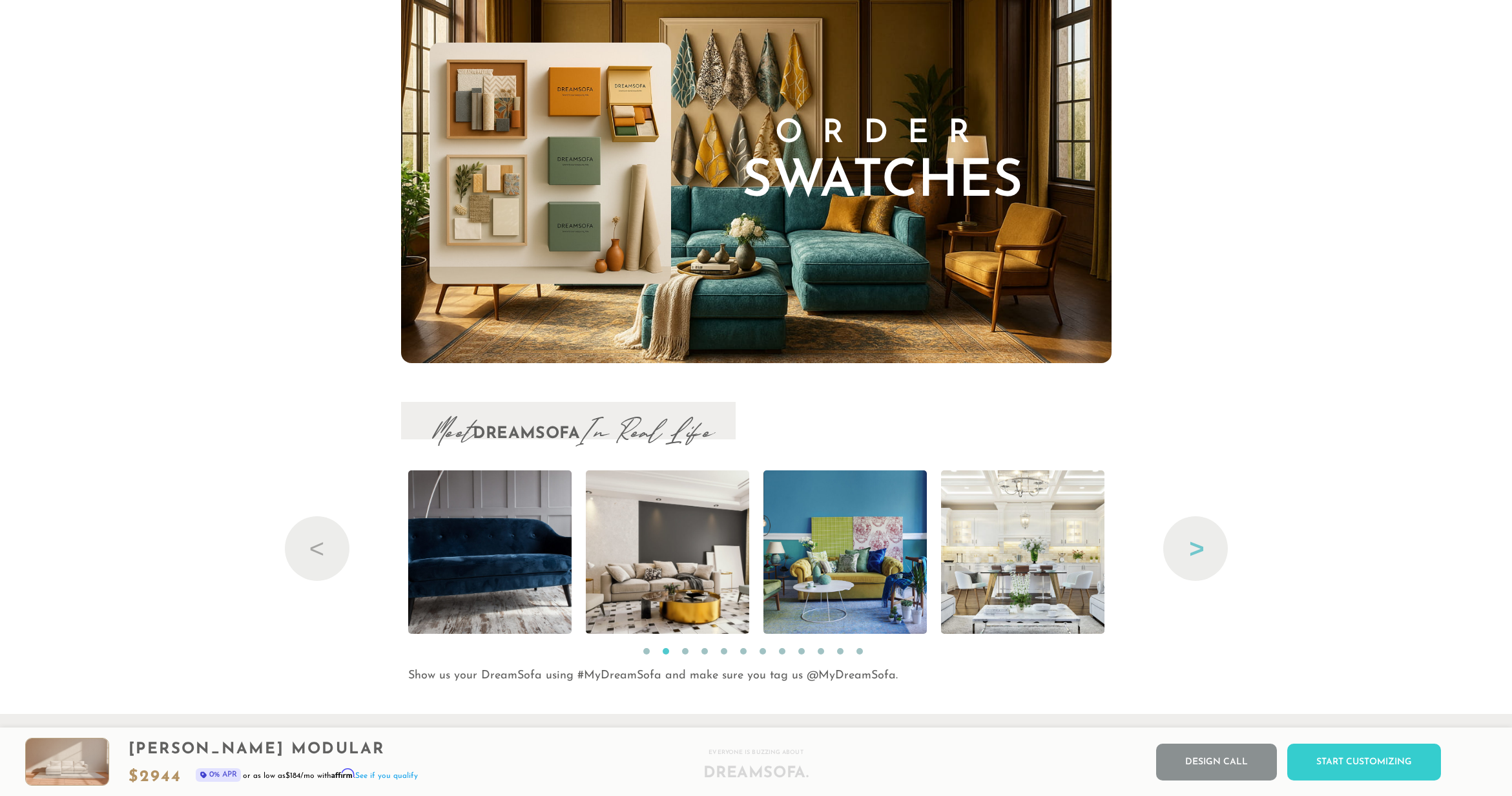
click at [1189, 568] on button "Next" at bounding box center [1195, 548] width 65 height 65
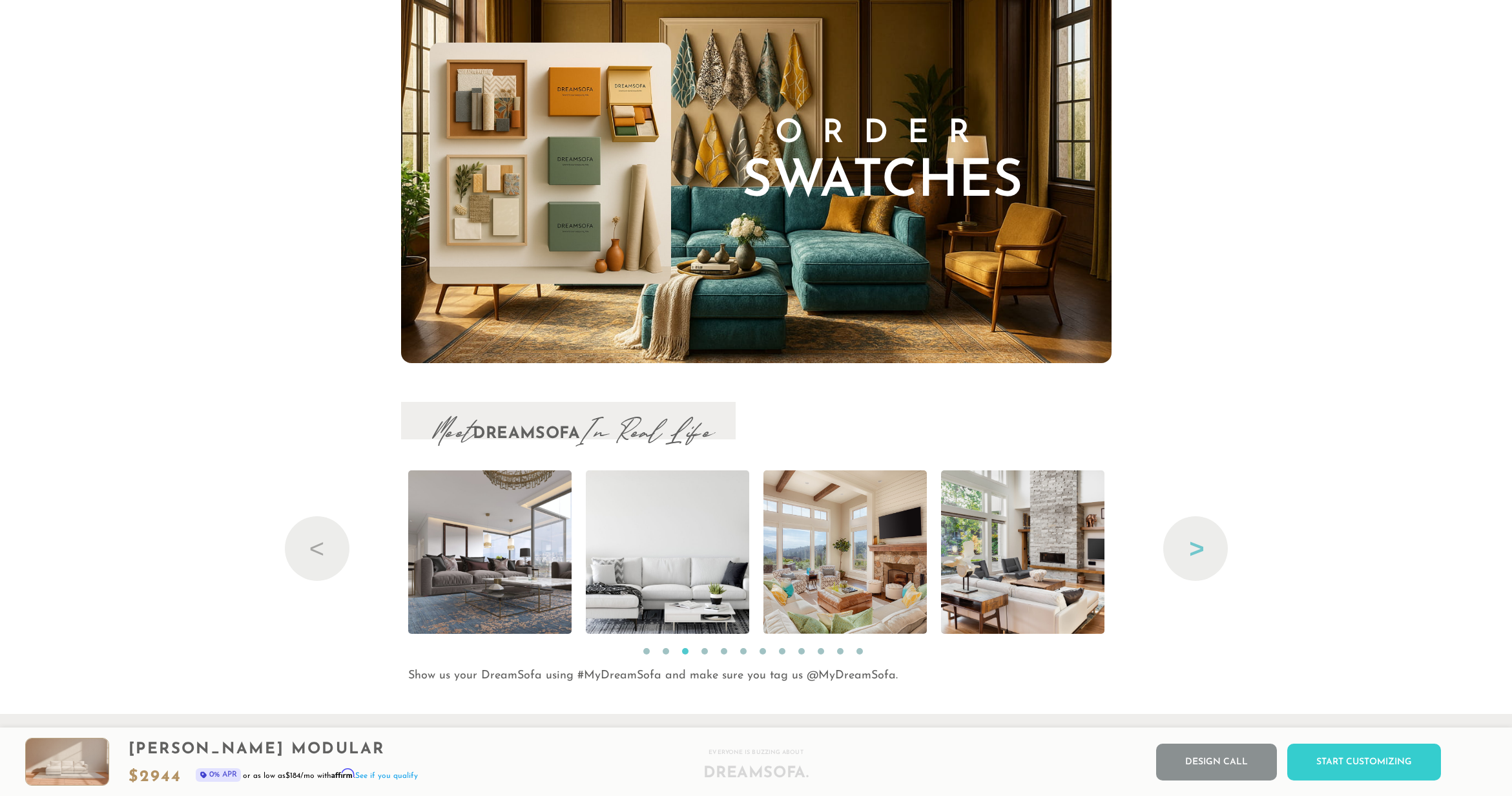
click at [1189, 568] on button "Next" at bounding box center [1195, 548] width 65 height 65
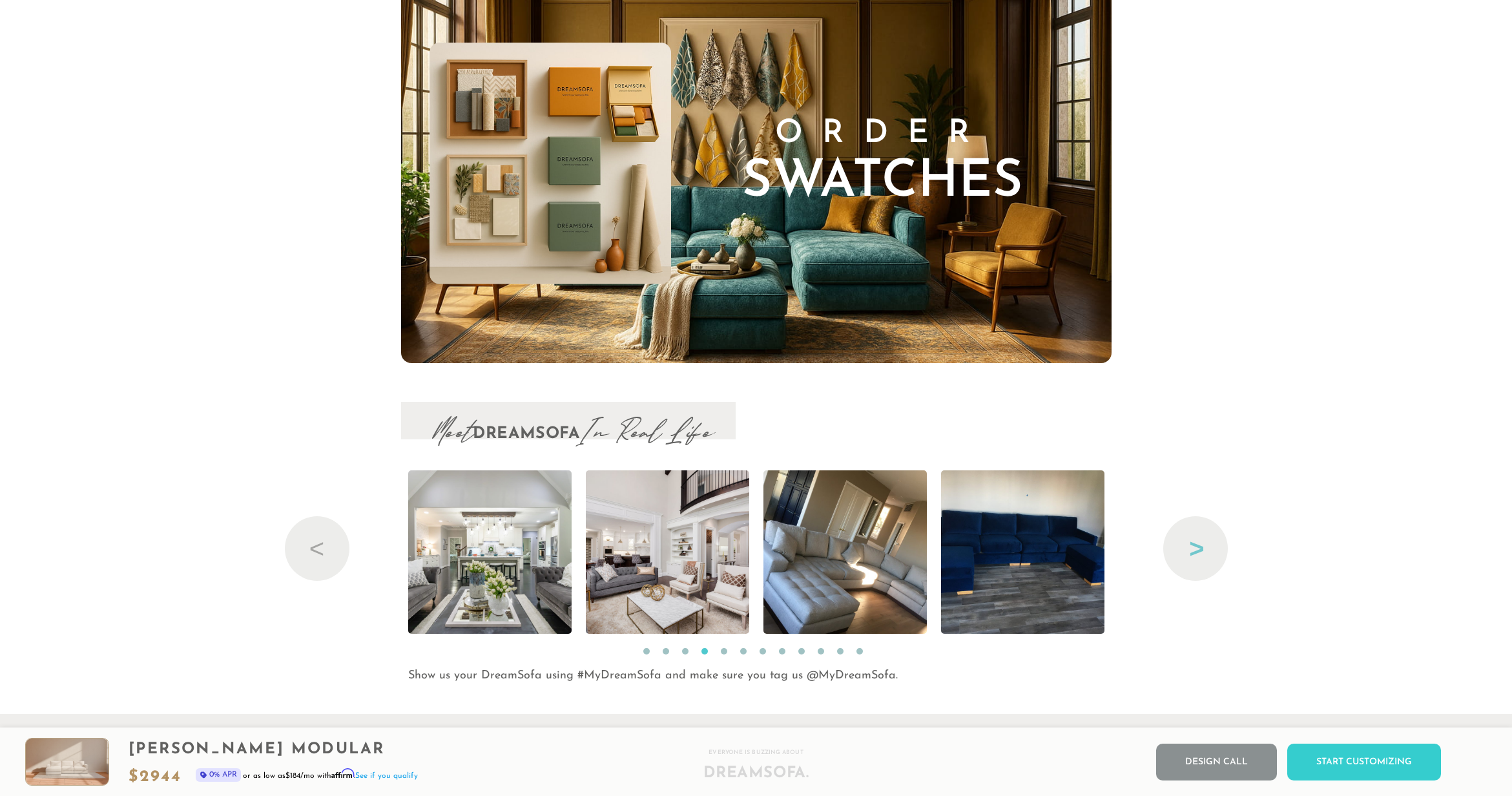
click at [1189, 568] on button "Next" at bounding box center [1195, 548] width 65 height 65
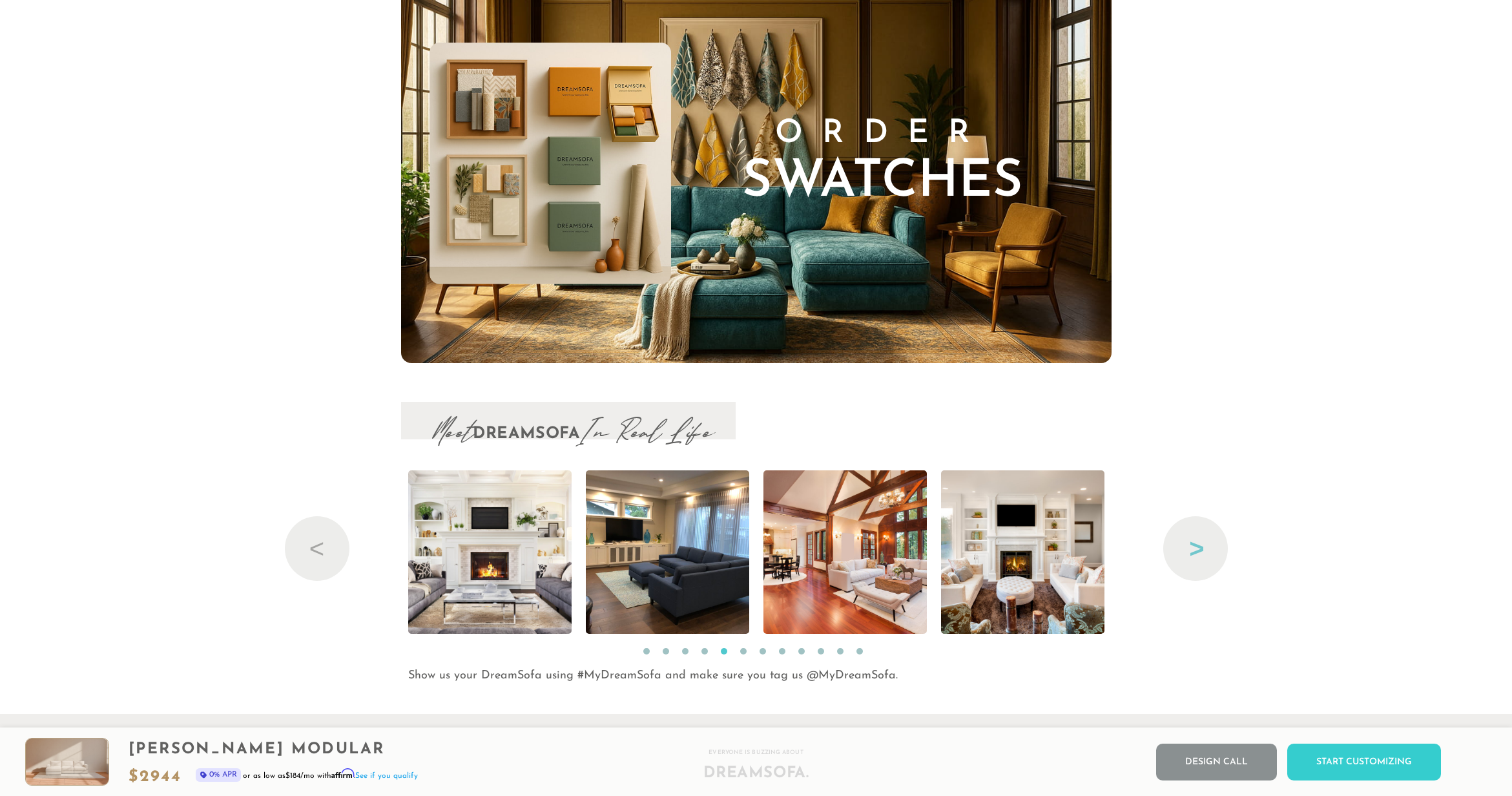
click at [1189, 568] on button "Next" at bounding box center [1195, 548] width 65 height 65
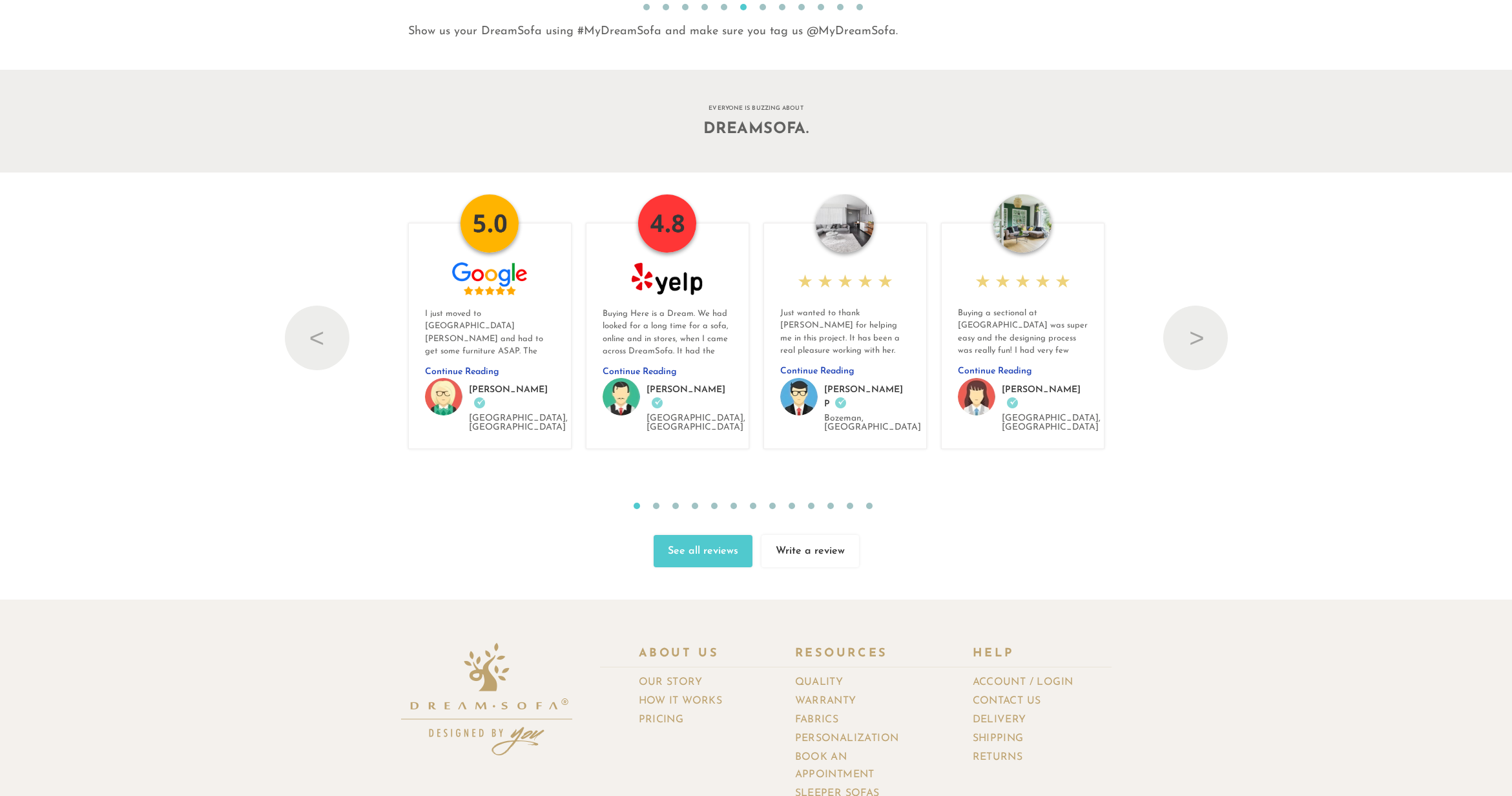
scroll to position [15426, 0]
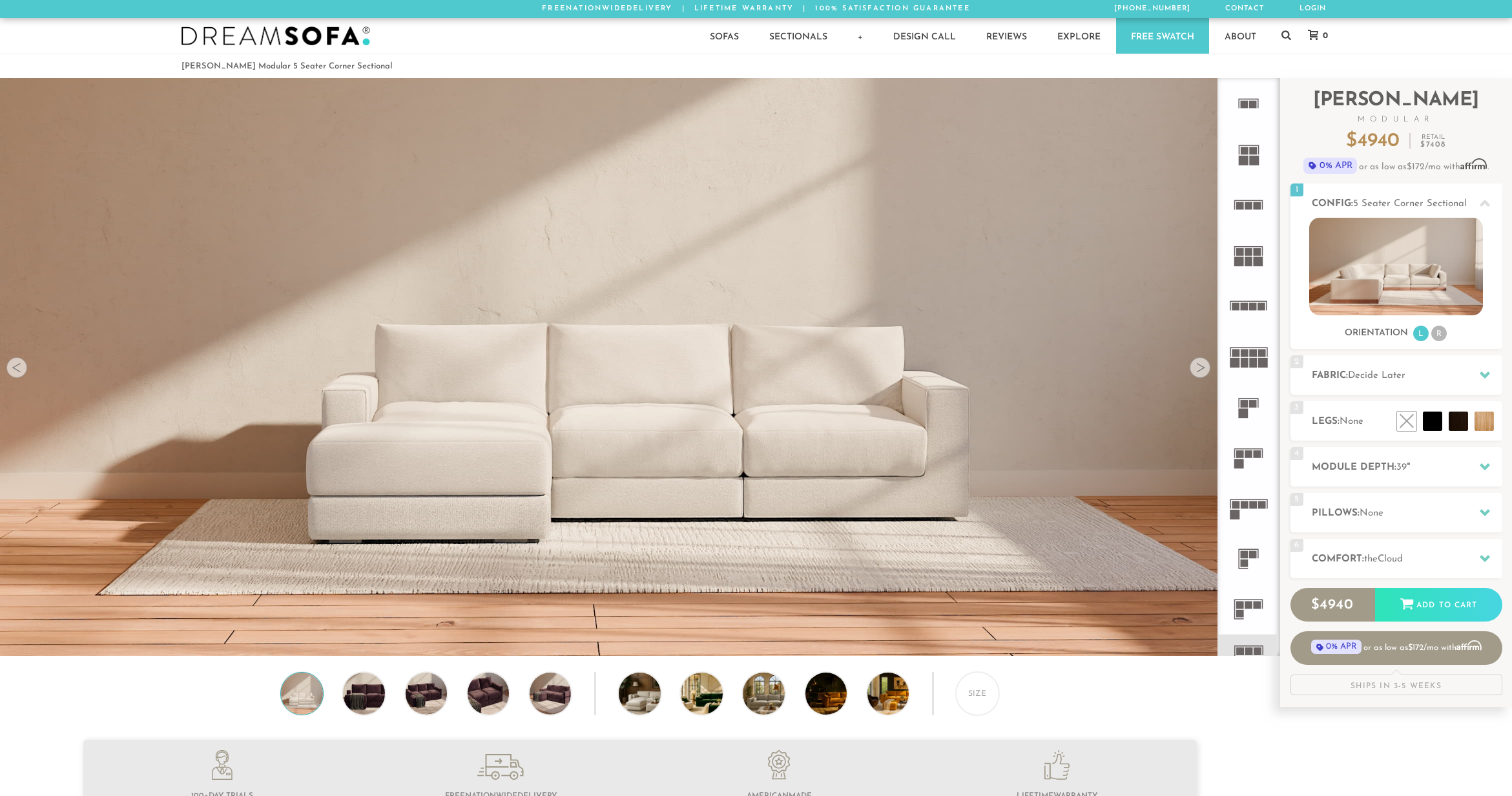
click at [1196, 368] on div at bounding box center [1200, 368] width 21 height 21
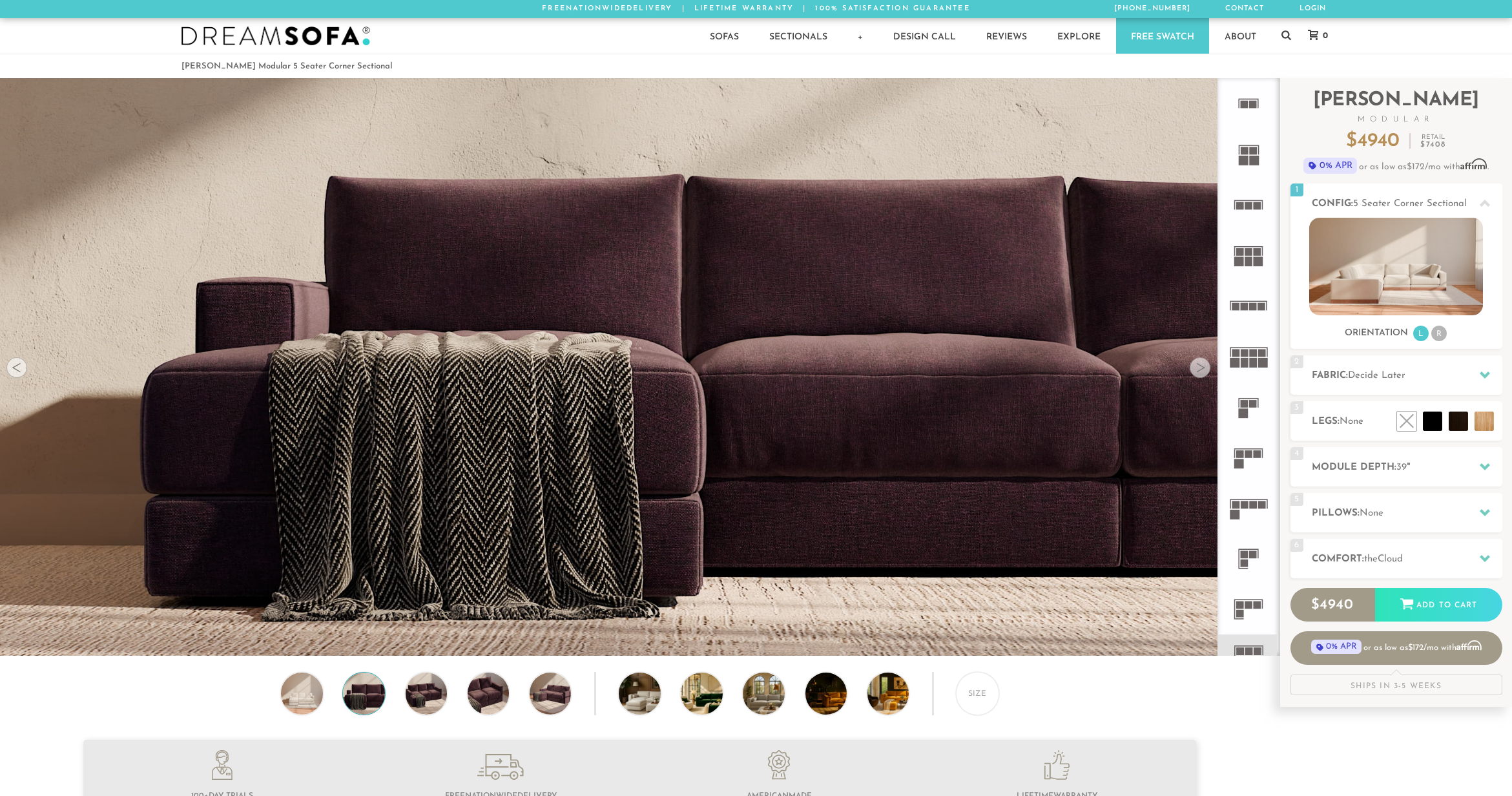
click at [1196, 368] on div at bounding box center [1200, 368] width 21 height 21
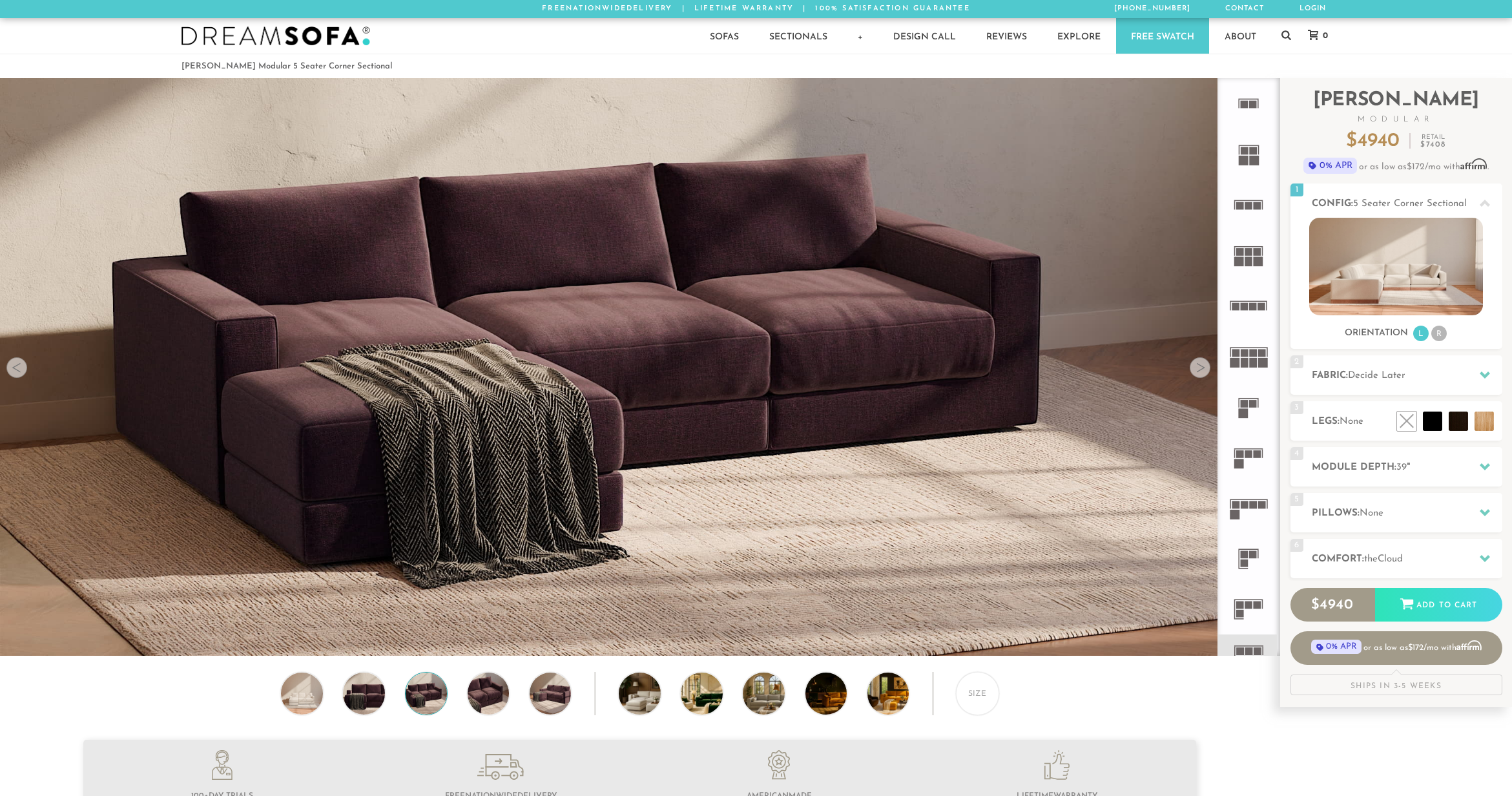
click at [1196, 368] on div at bounding box center [1200, 368] width 21 height 21
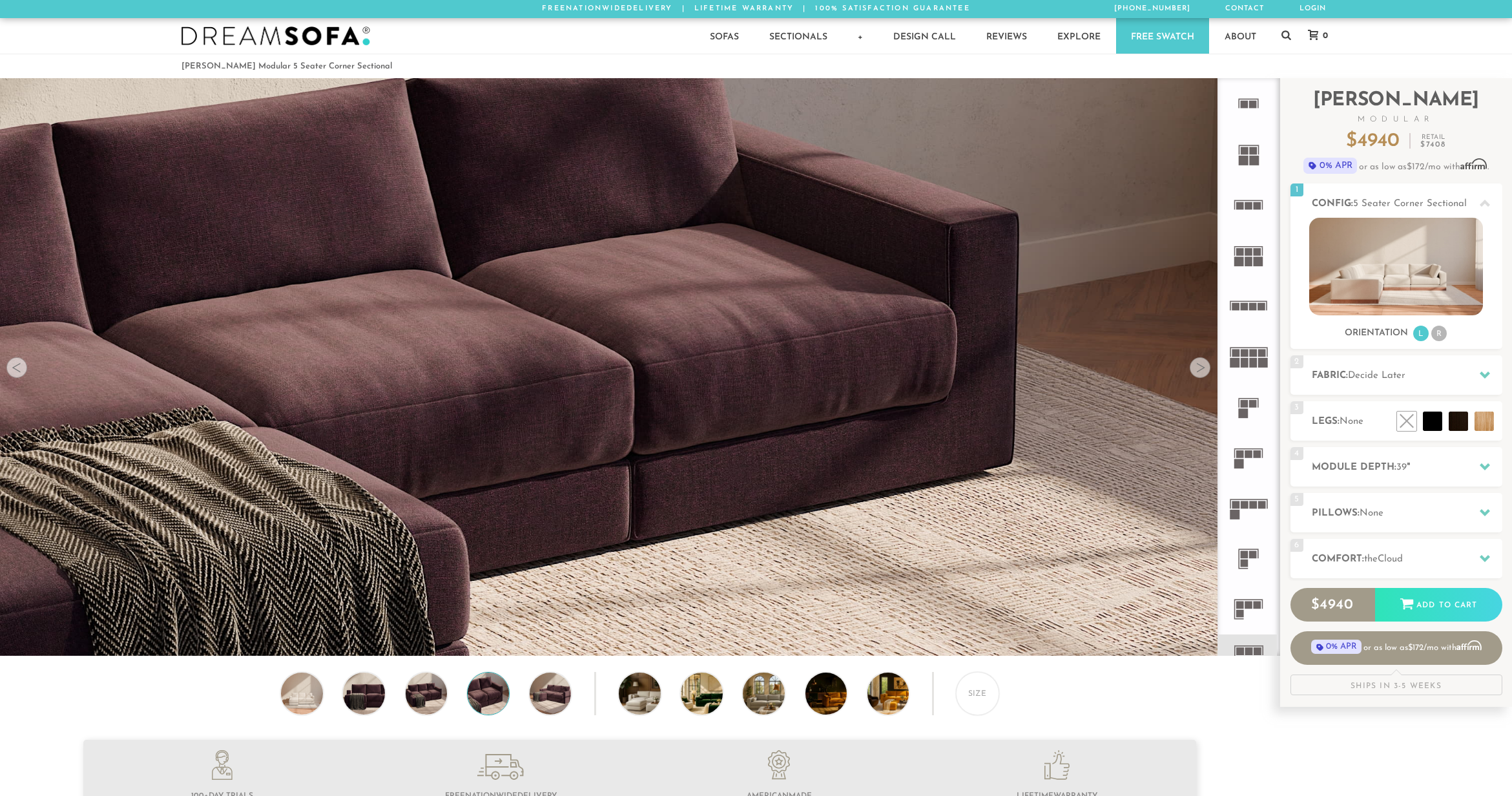
click at [1196, 368] on div at bounding box center [1200, 368] width 21 height 21
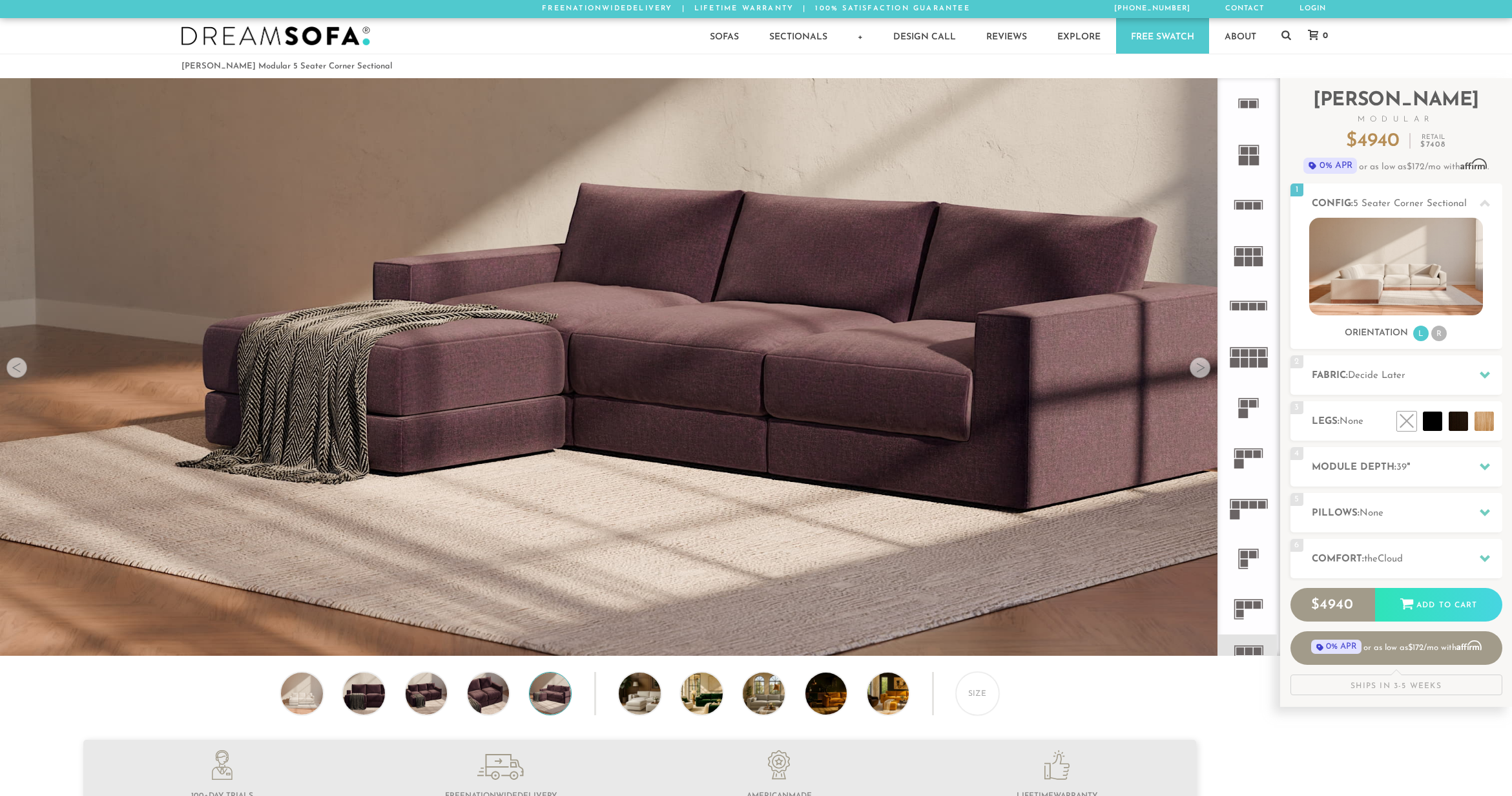
click at [1196, 369] on div at bounding box center [1200, 368] width 21 height 21
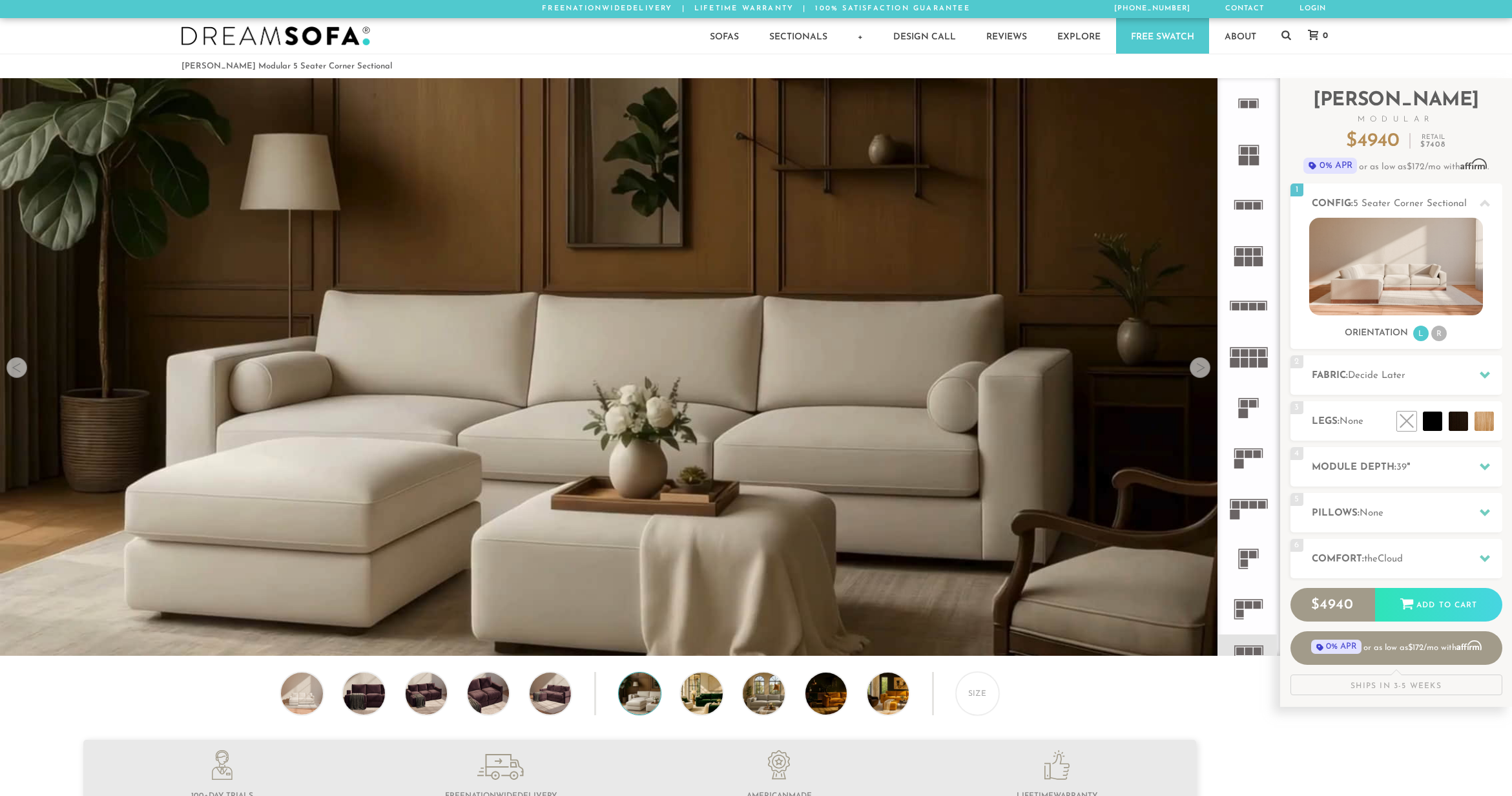
click at [1196, 369] on div at bounding box center [1200, 368] width 21 height 21
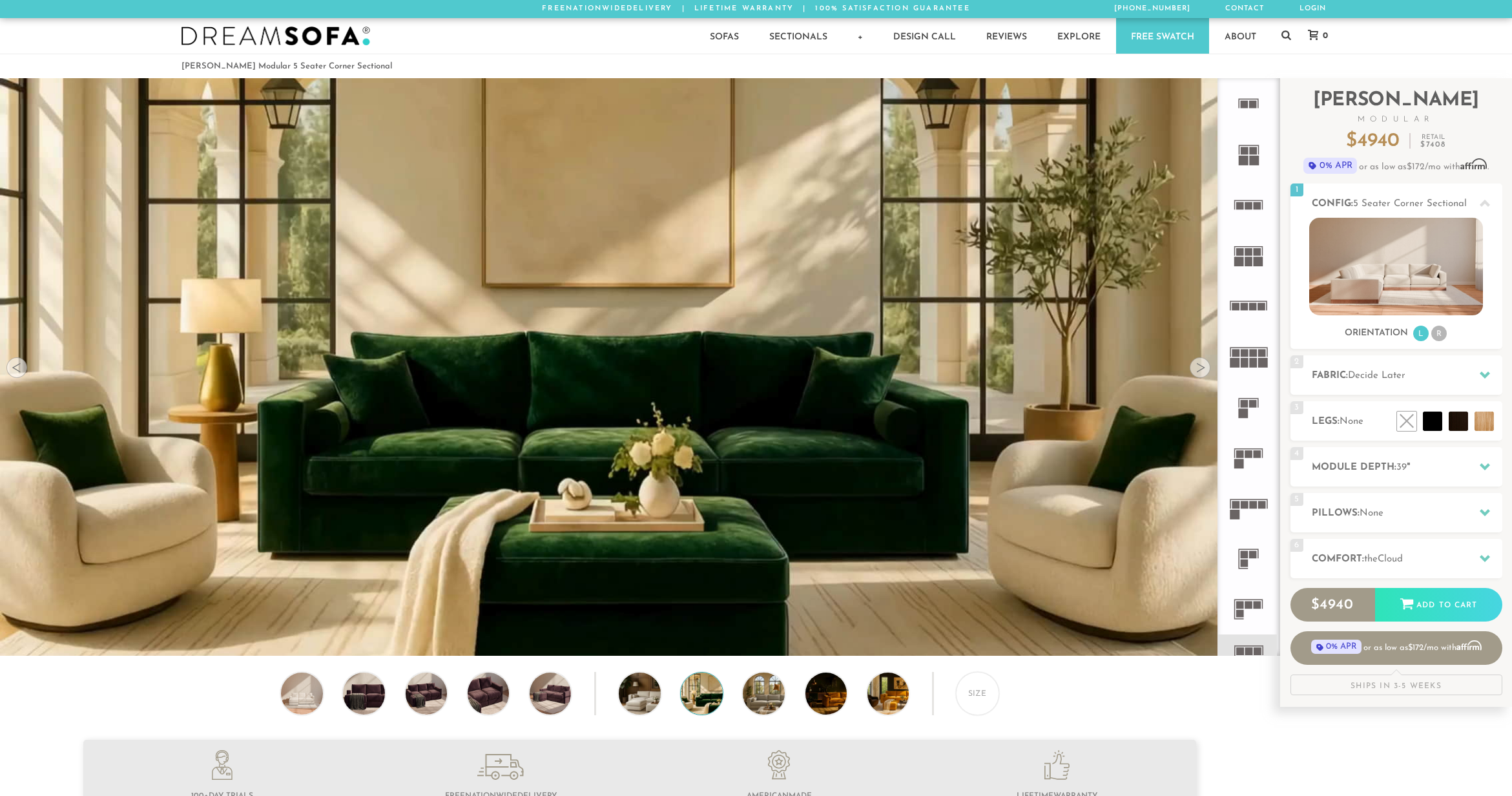
click at [1196, 369] on div at bounding box center [1200, 368] width 21 height 21
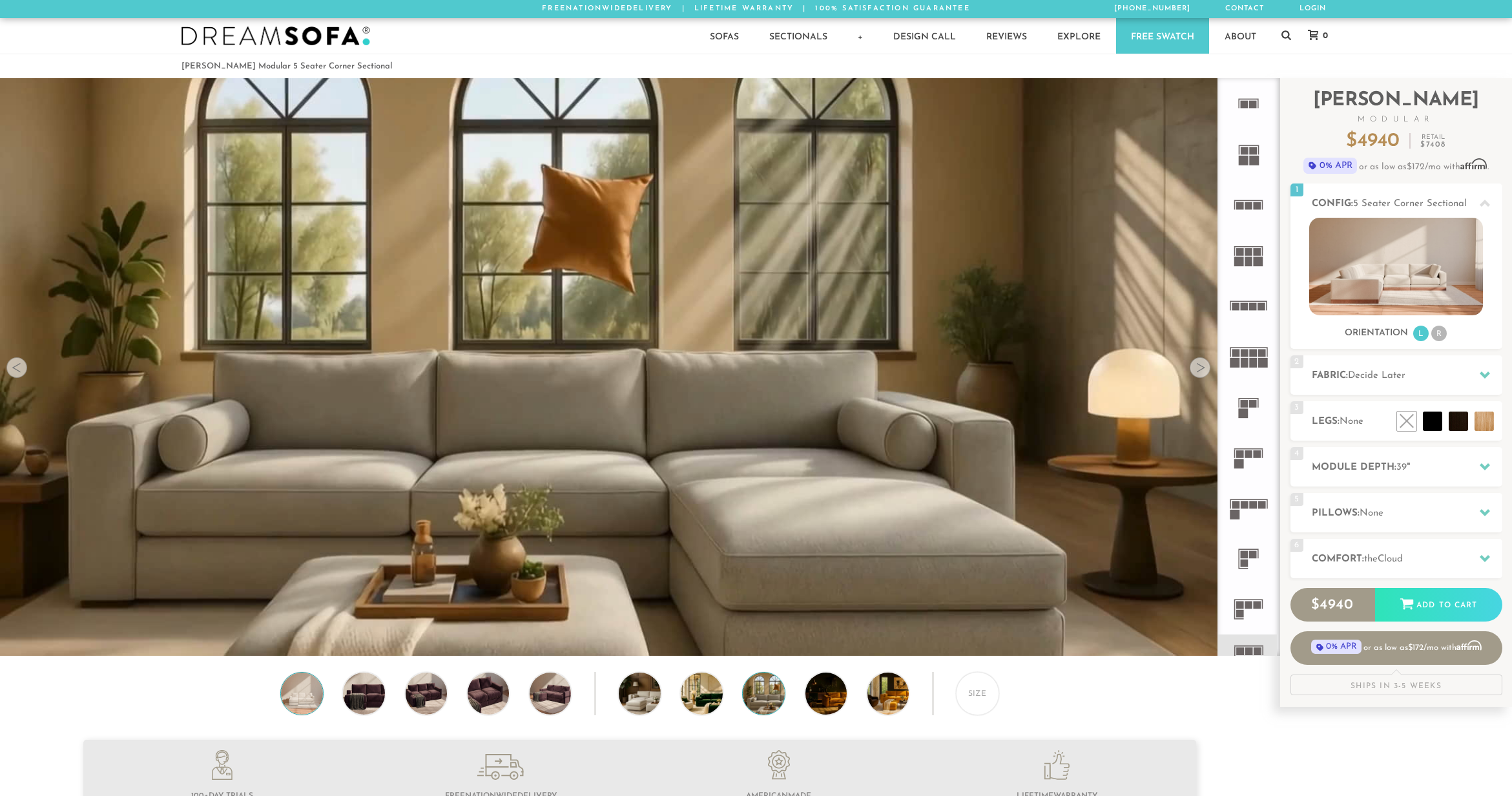
click at [312, 690] on img at bounding box center [301, 694] width 50 height 42
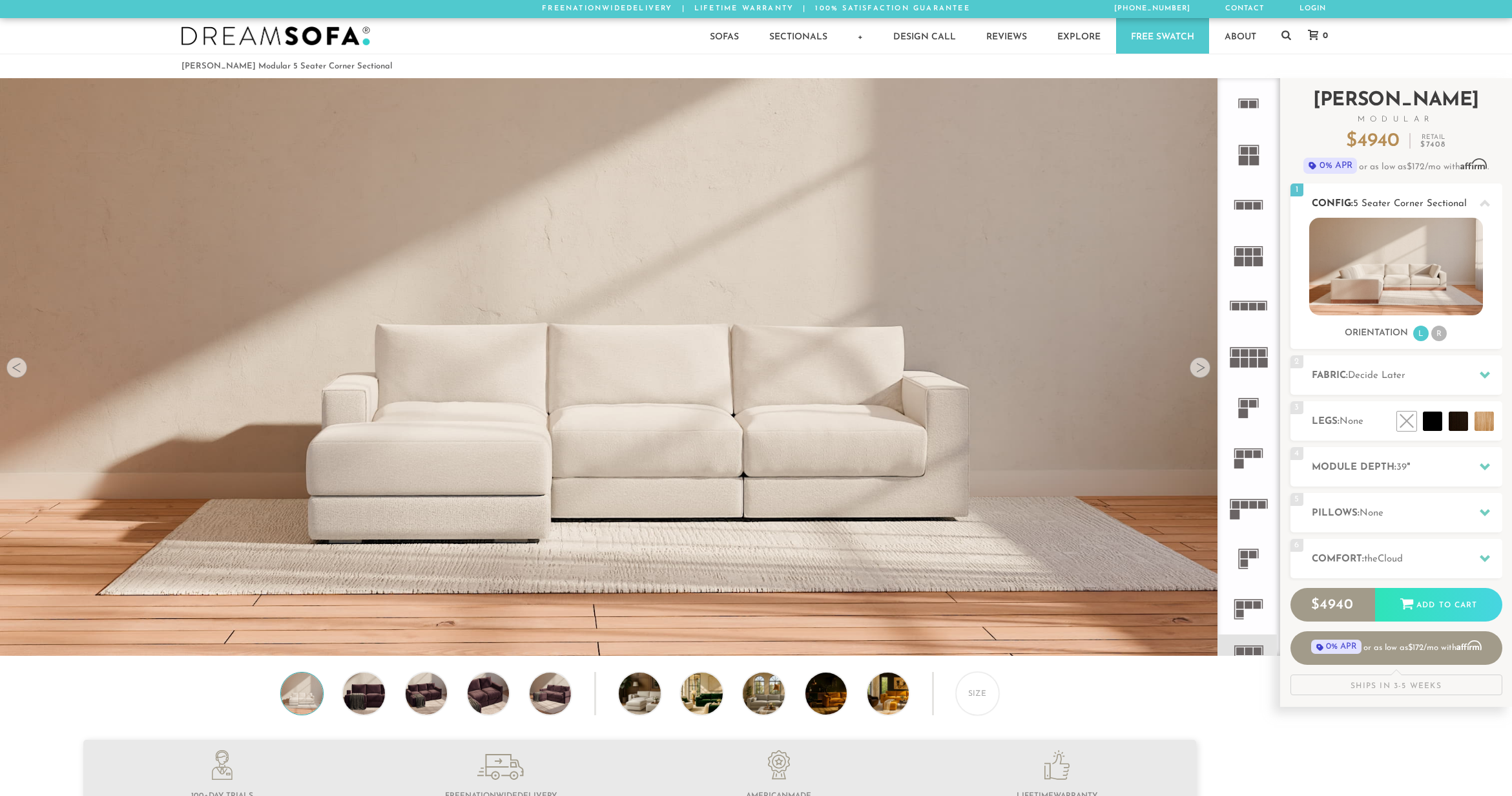
click at [1441, 339] on li "R" at bounding box center [1439, 333] width 16 height 16
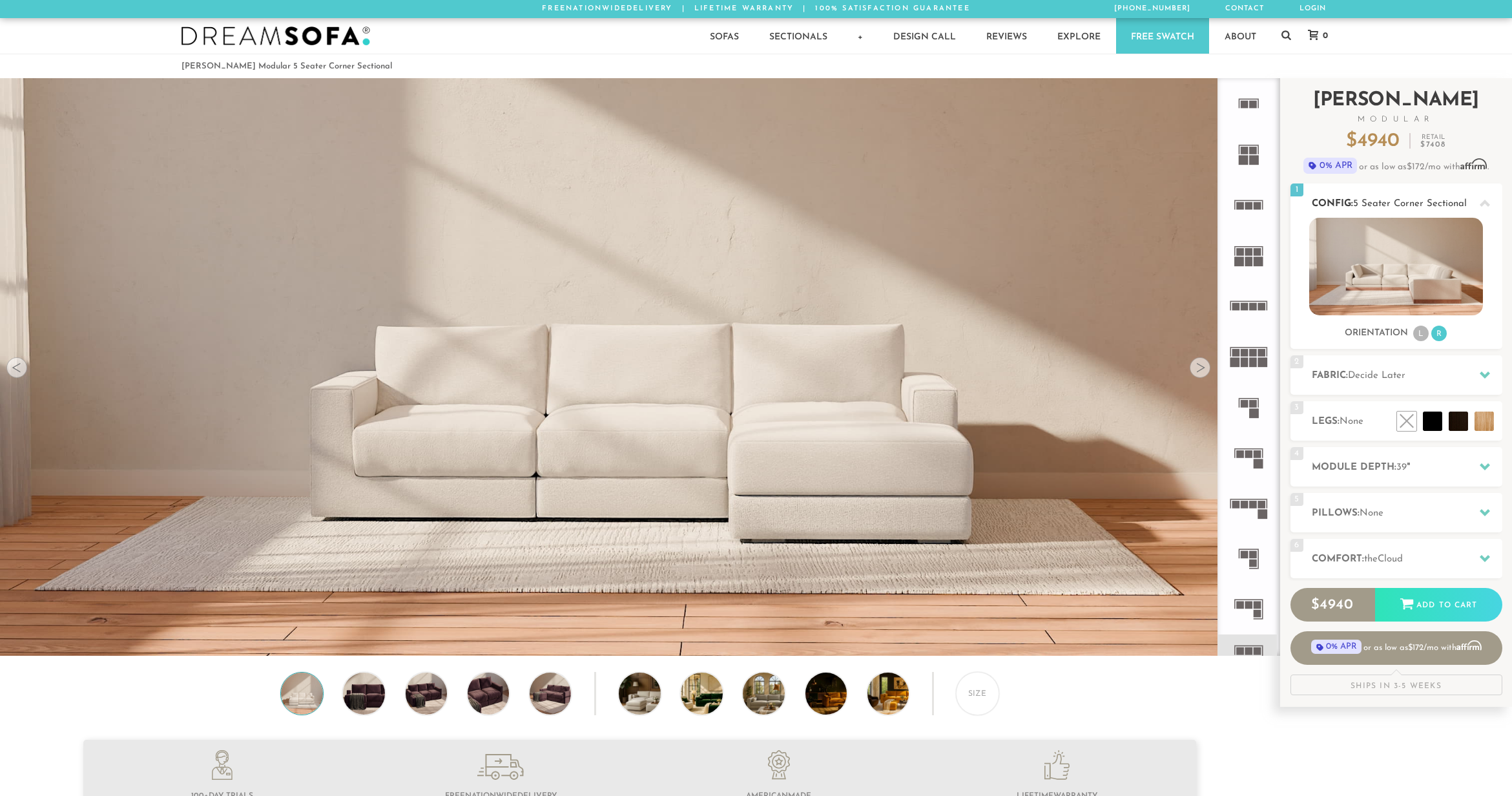
click at [1413, 267] on img at bounding box center [1396, 266] width 174 height 97
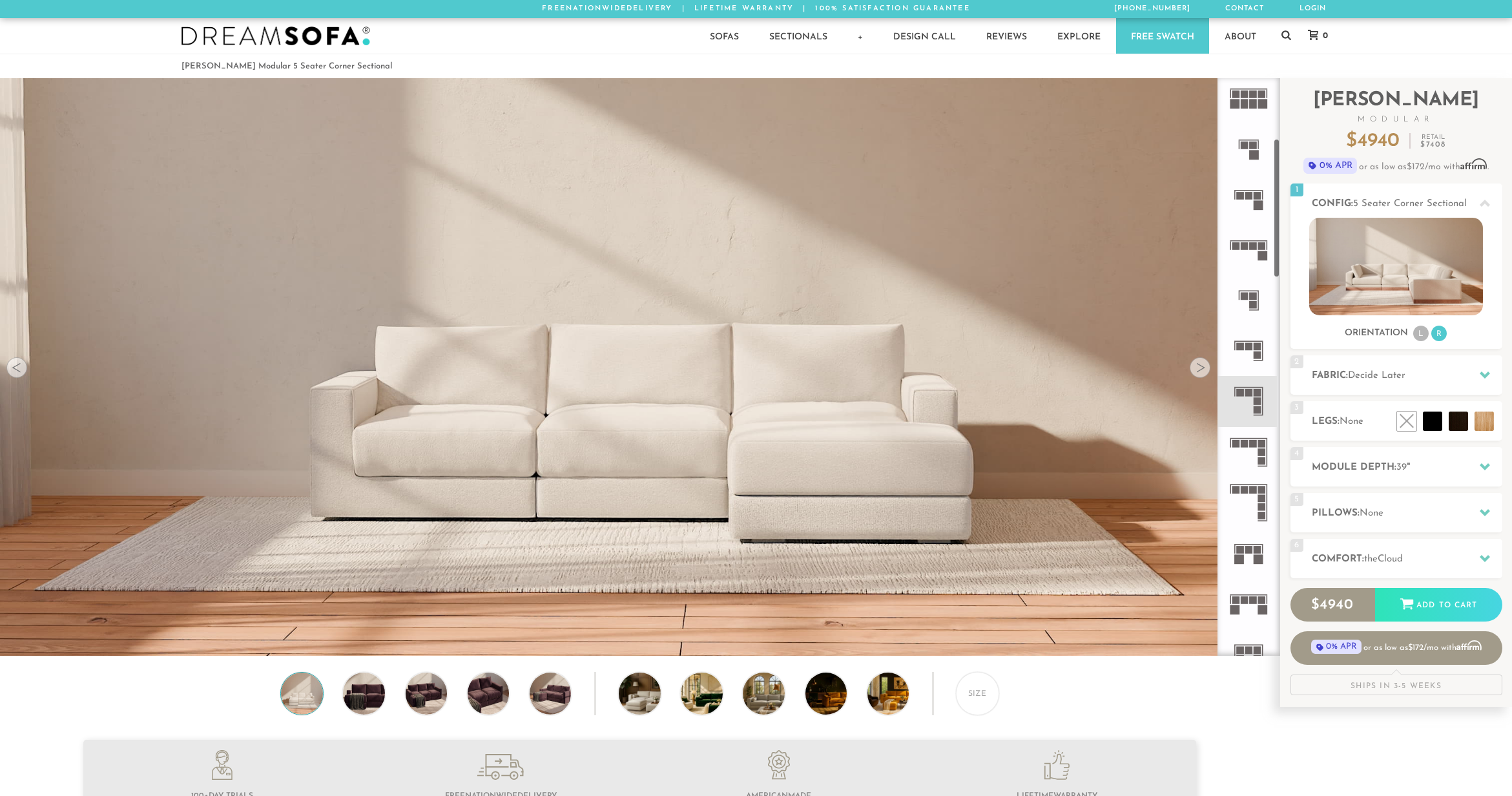
scroll to position [258, 0]
click at [1242, 344] on rect at bounding box center [1240, 347] width 7 height 7
click at [1254, 396] on rect at bounding box center [1257, 393] width 7 height 7
click at [1200, 376] on div at bounding box center [1200, 368] width 21 height 21
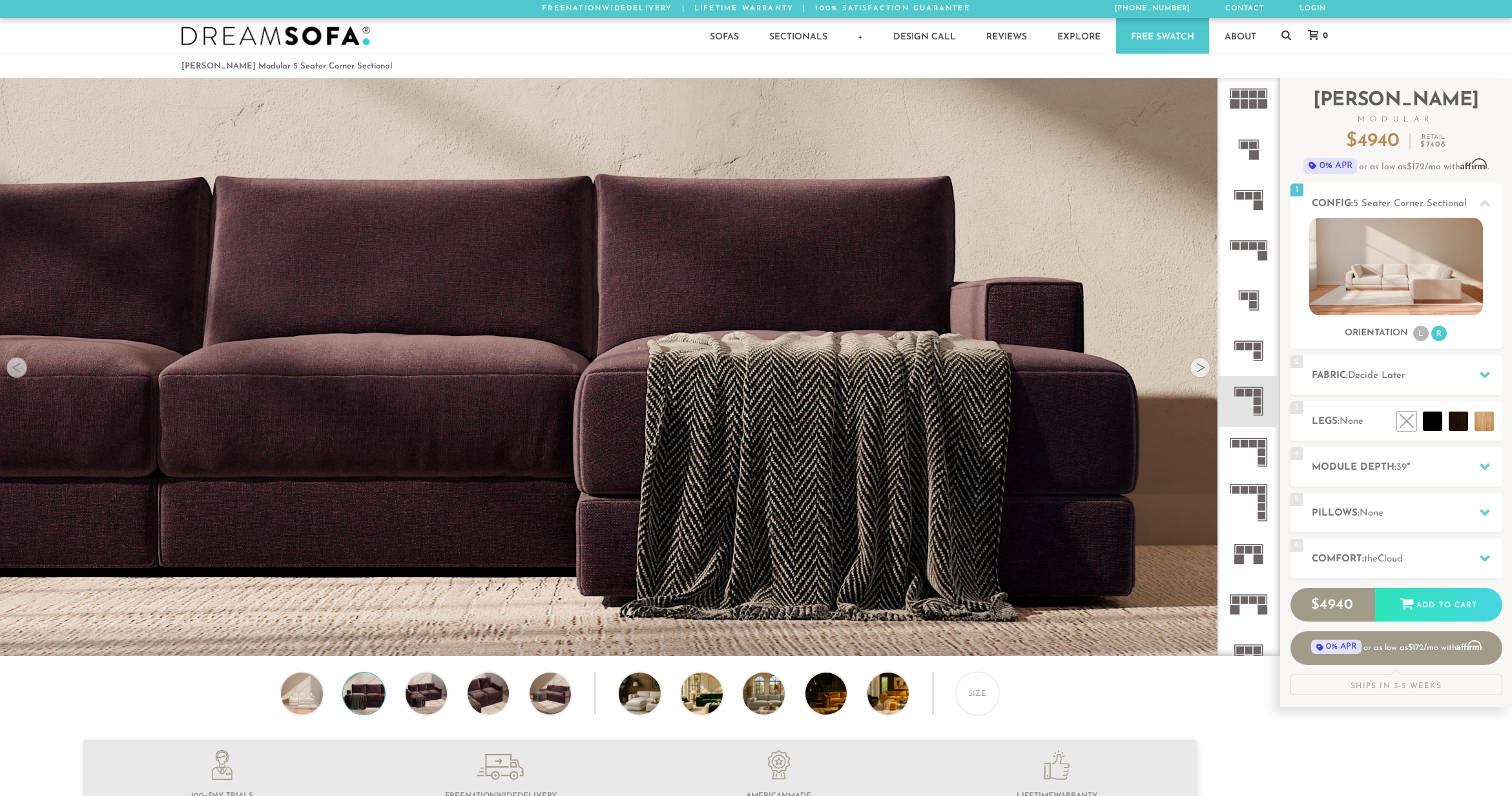
click at [1200, 376] on div at bounding box center [1200, 368] width 21 height 21
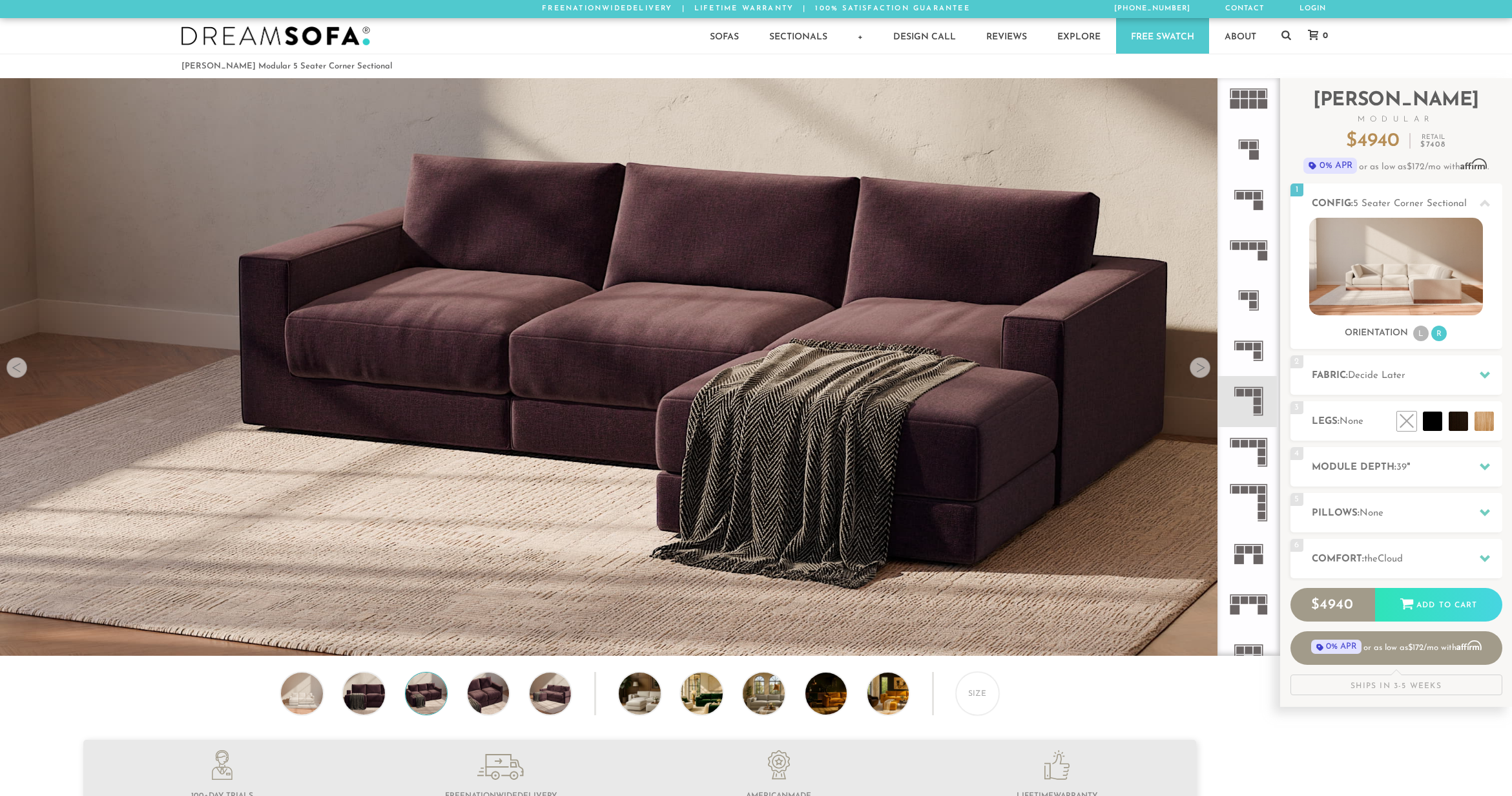
click at [1200, 376] on div at bounding box center [1200, 368] width 21 height 21
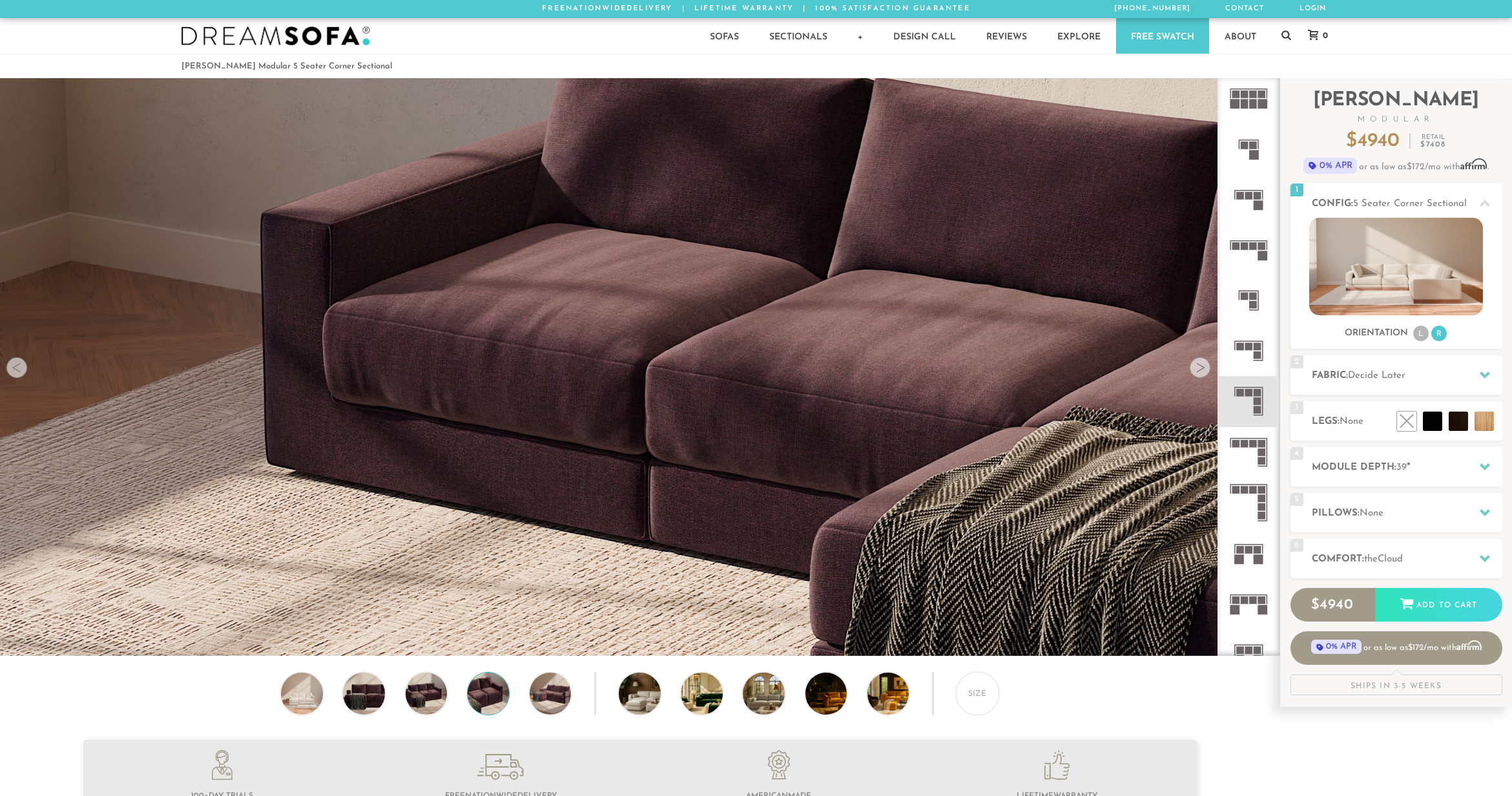
click at [1200, 376] on div at bounding box center [1200, 368] width 21 height 21
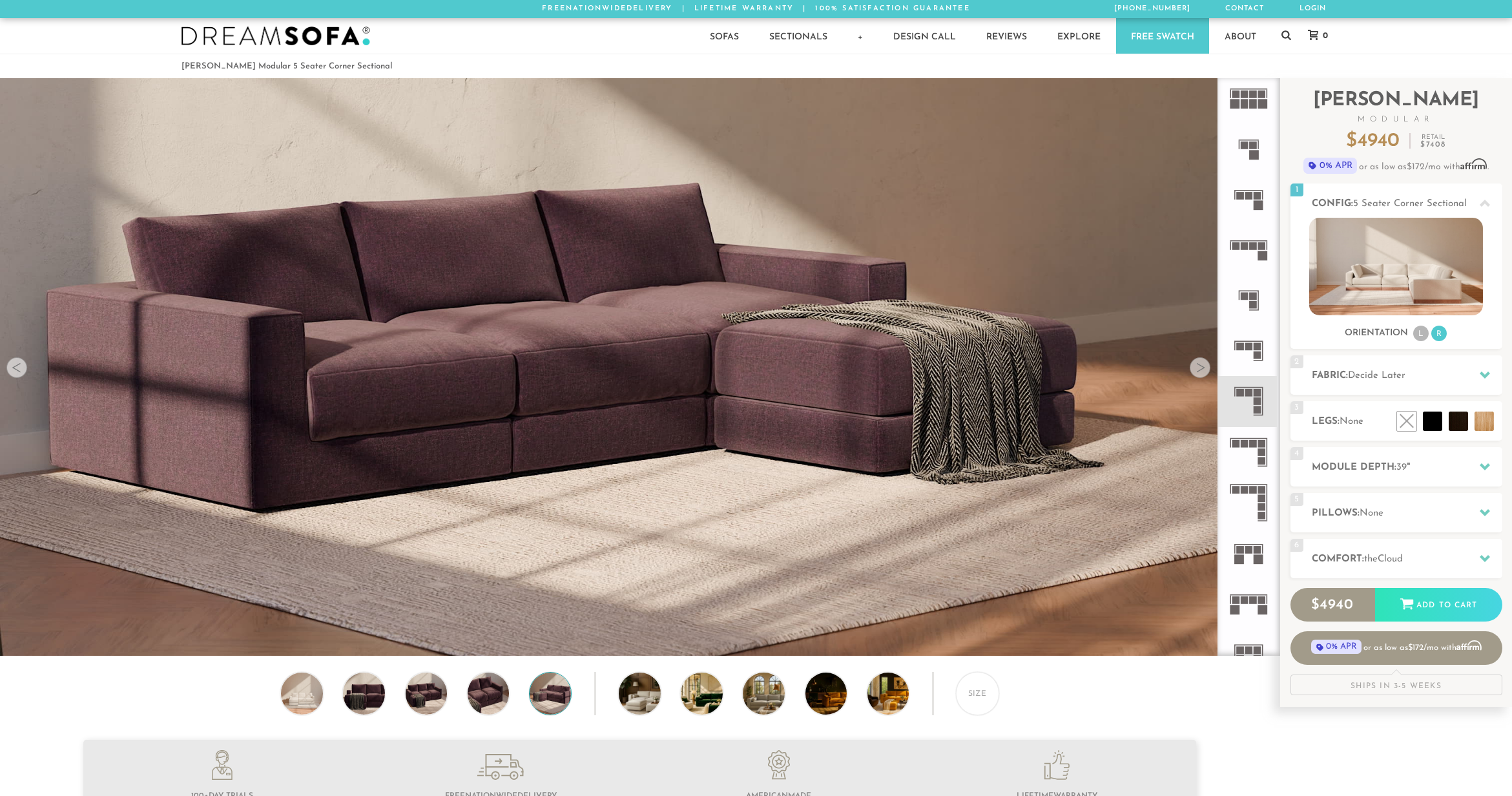
click at [1200, 376] on div at bounding box center [1200, 368] width 21 height 21
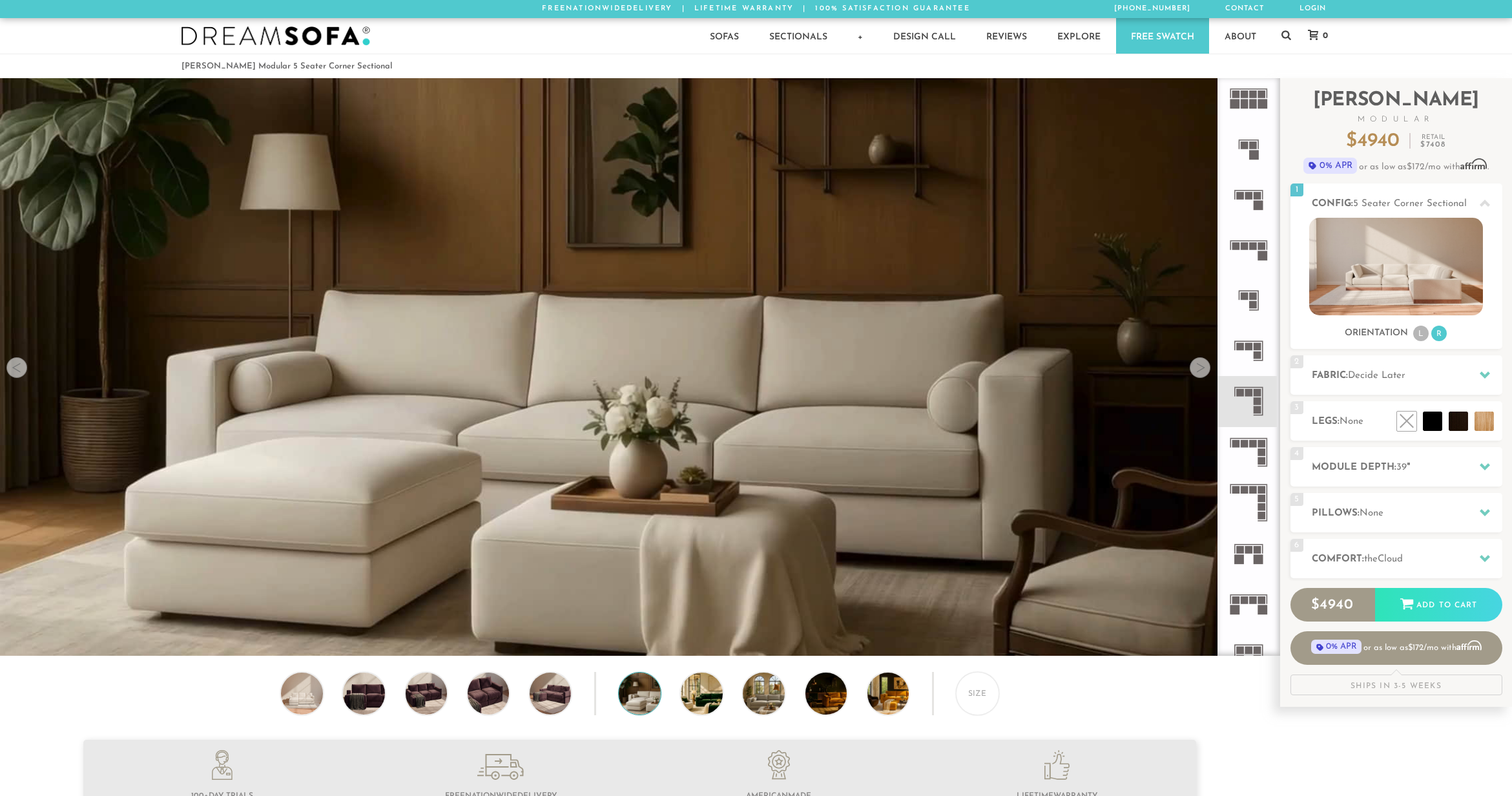
click at [1200, 376] on div at bounding box center [1200, 368] width 21 height 21
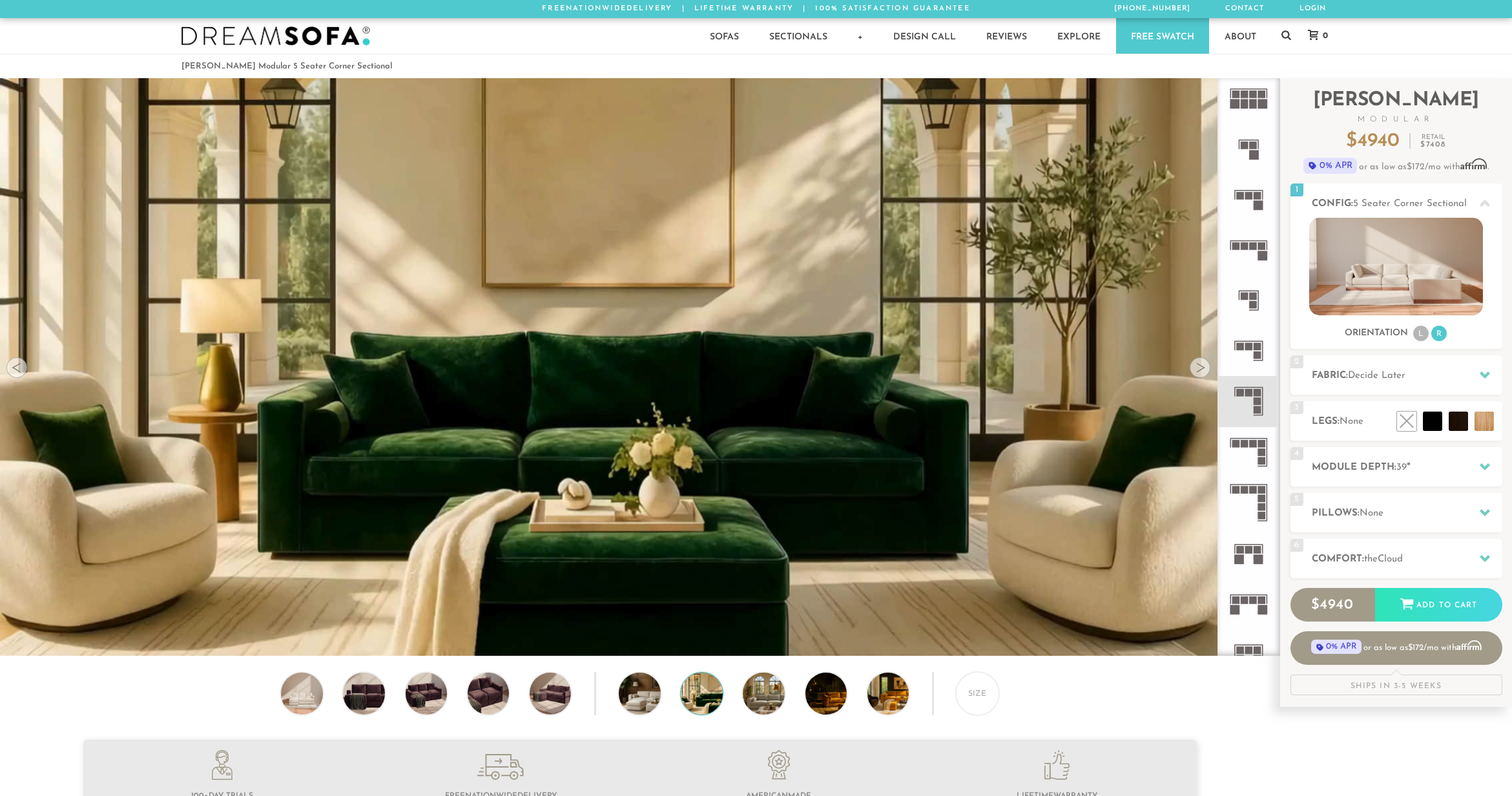
click at [1200, 376] on div at bounding box center [1200, 368] width 21 height 21
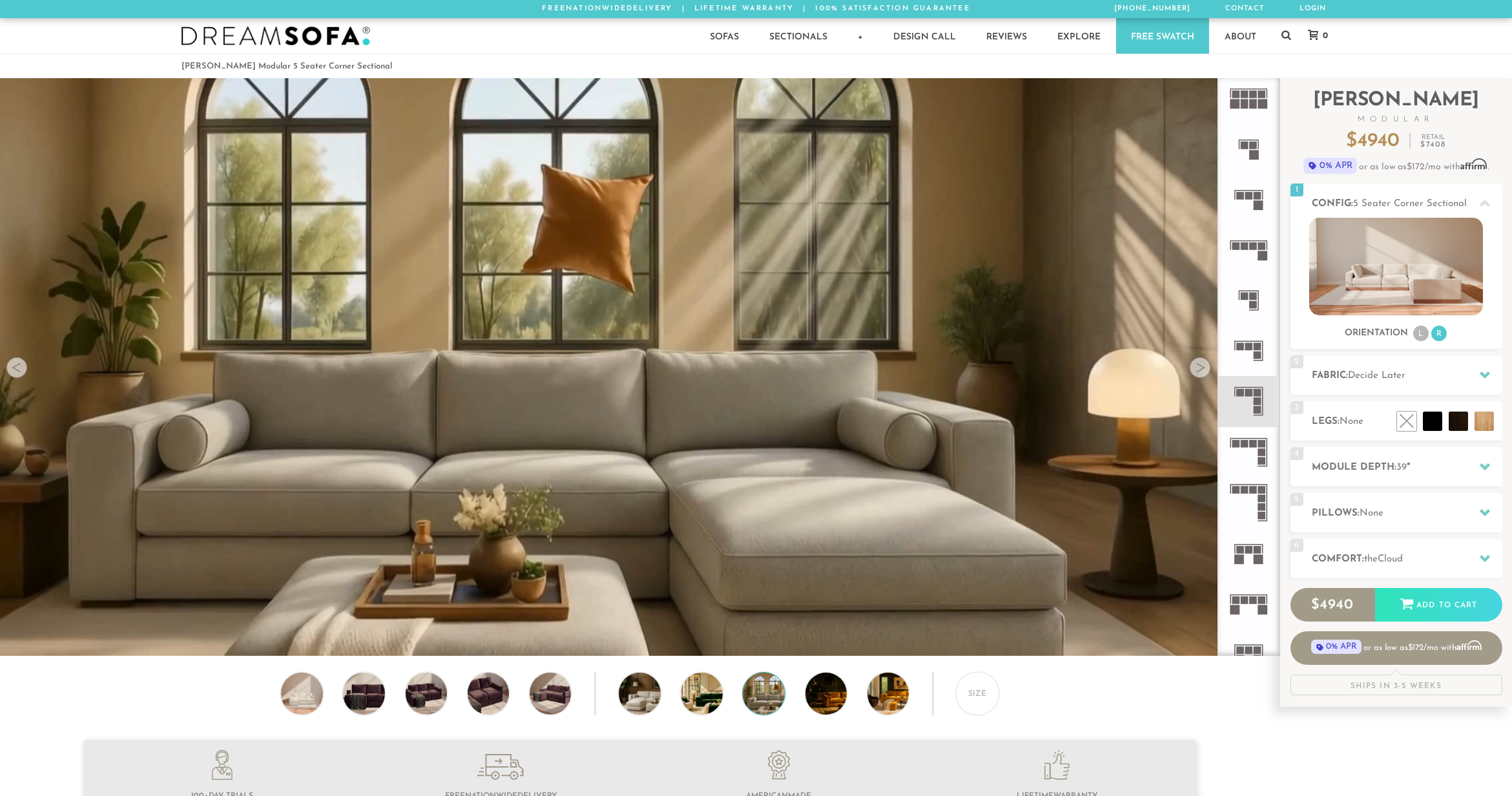
click at [1200, 376] on div at bounding box center [1200, 368] width 21 height 21
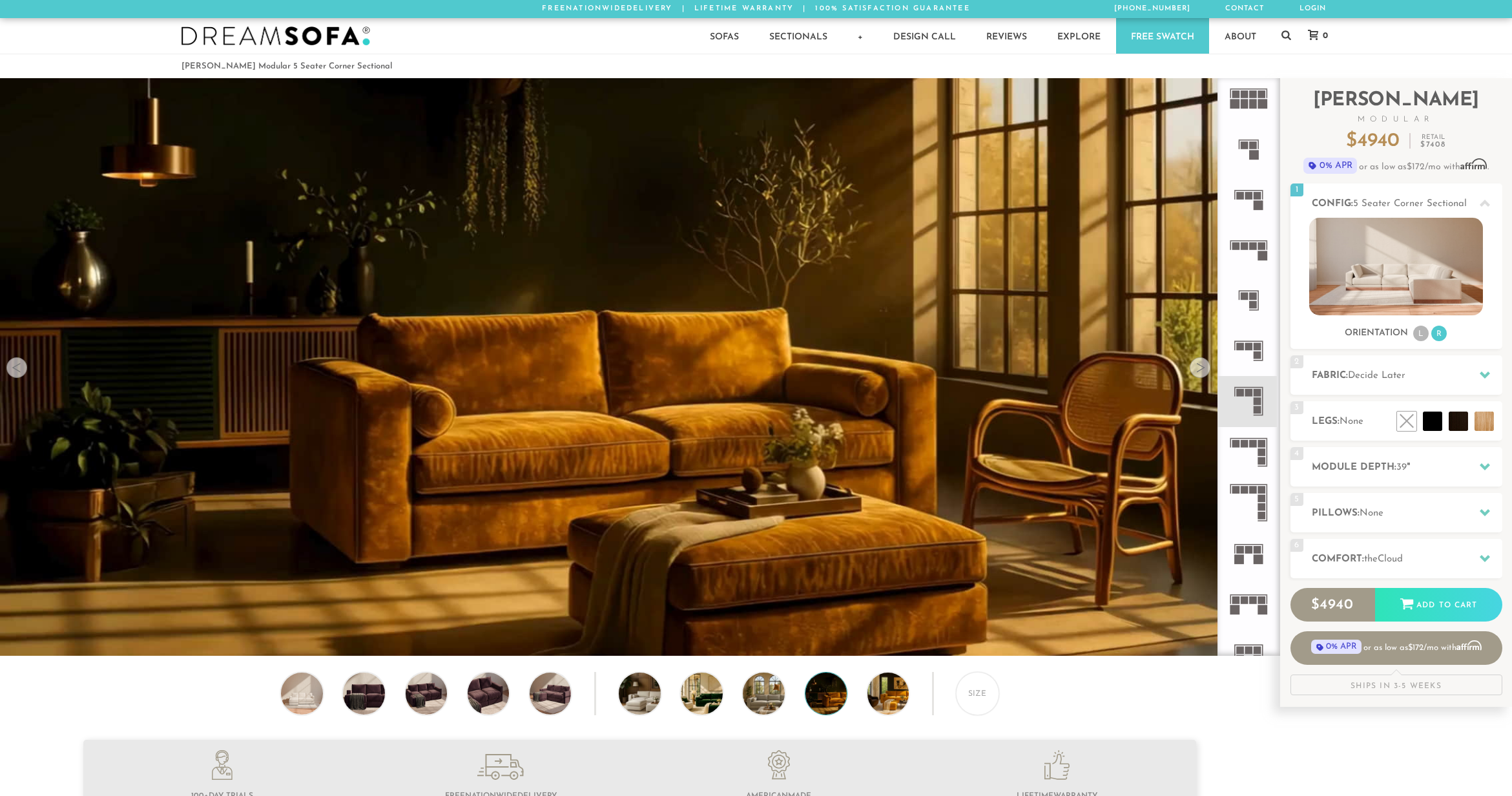
click at [1200, 376] on div at bounding box center [1200, 368] width 21 height 21
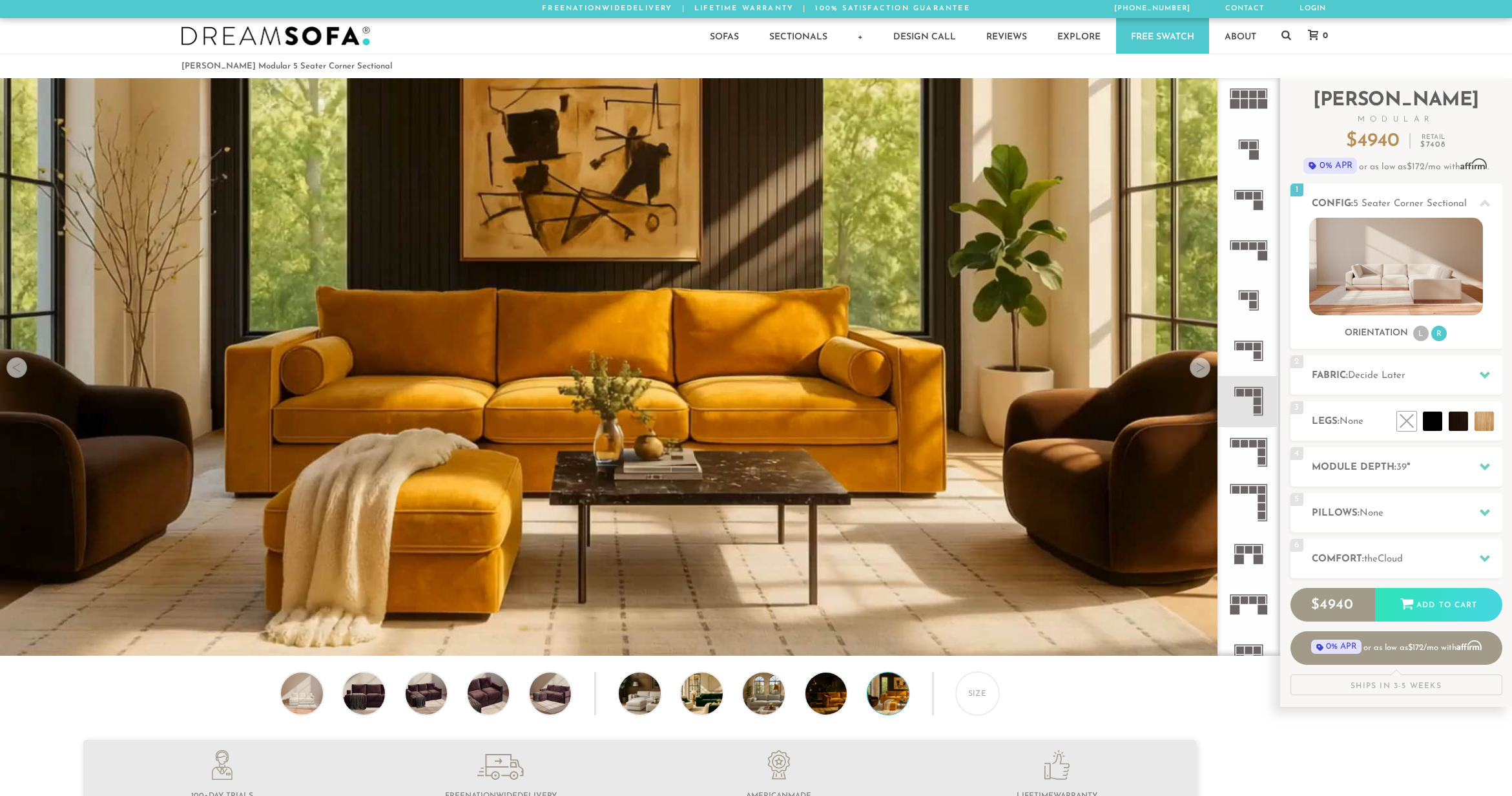
click at [1200, 376] on div at bounding box center [1200, 368] width 21 height 21
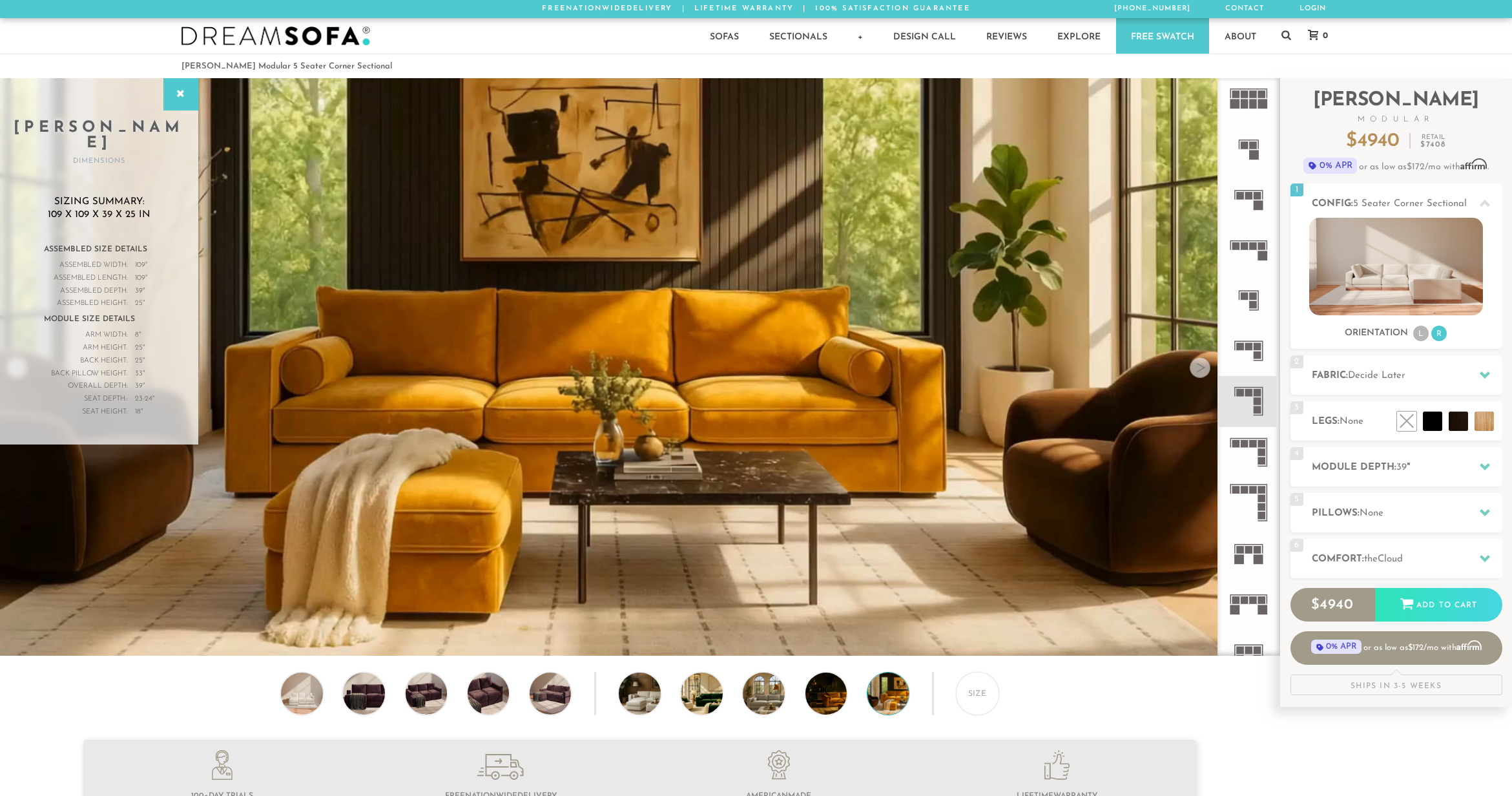
click at [1197, 372] on div at bounding box center [1200, 368] width 21 height 21
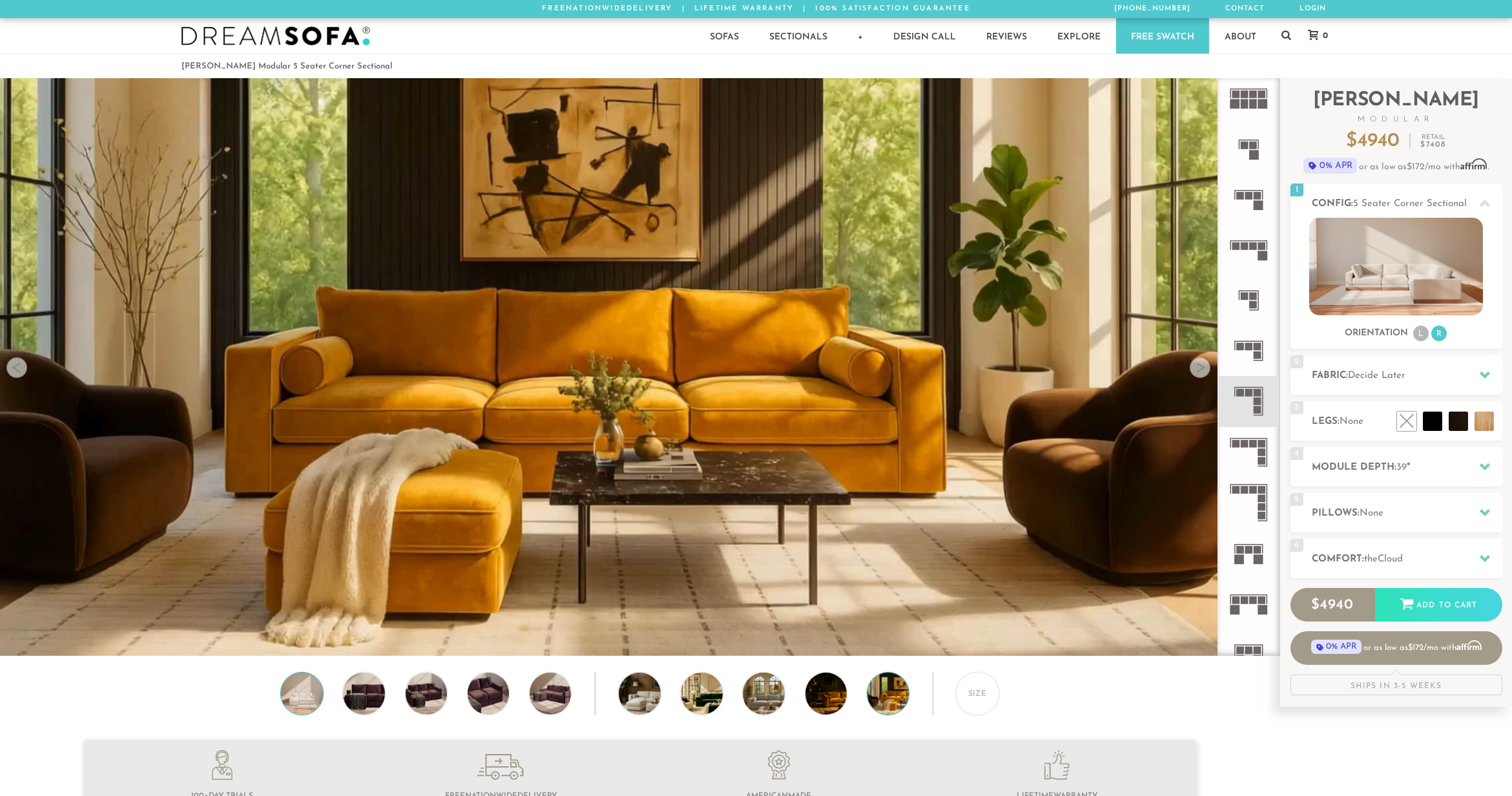
click at [306, 691] on img at bounding box center [301, 694] width 50 height 42
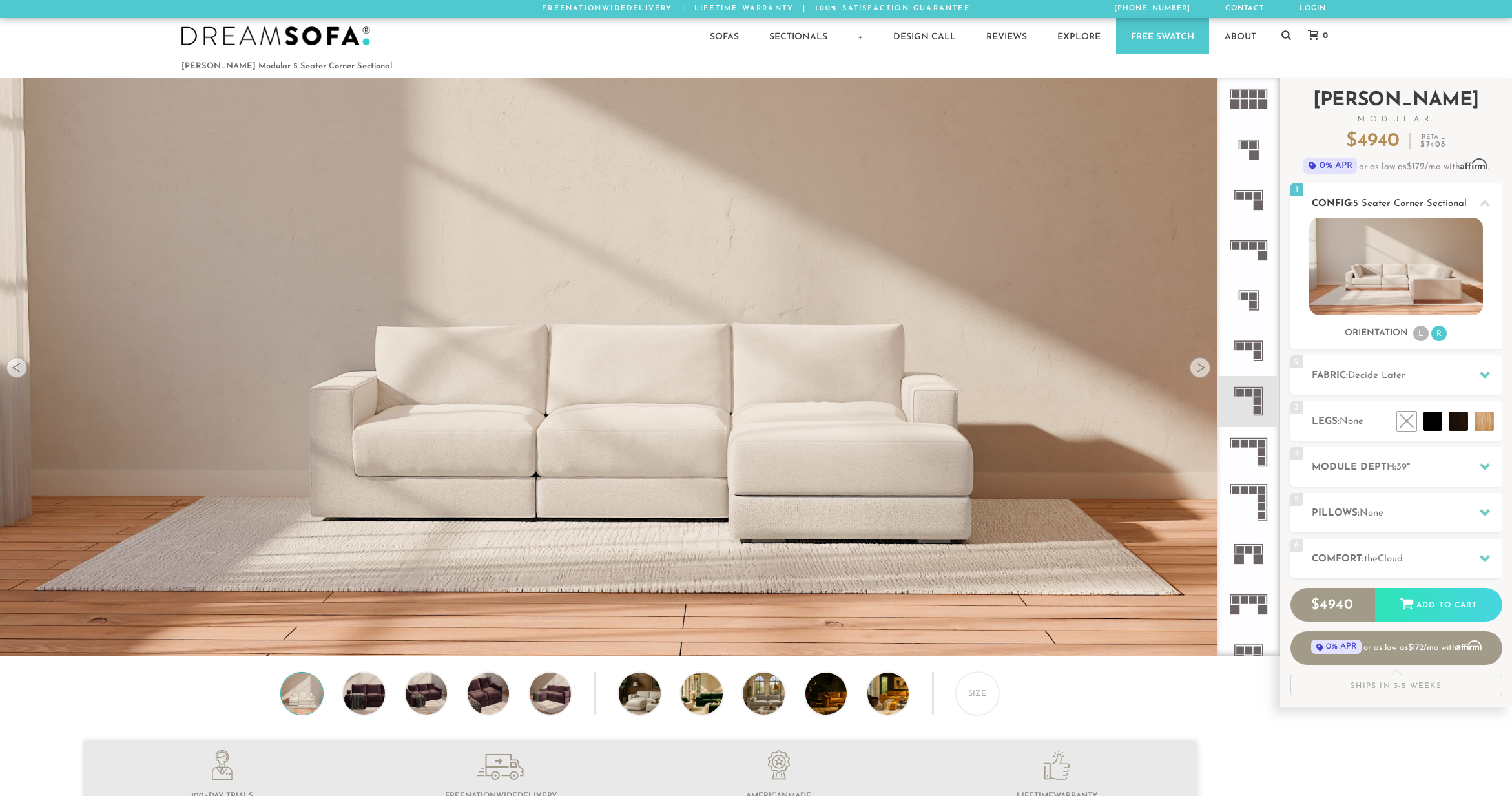
click at [1415, 265] on img at bounding box center [1396, 266] width 174 height 97
click at [1369, 377] on span "Decide Later" at bounding box center [1376, 375] width 57 height 10
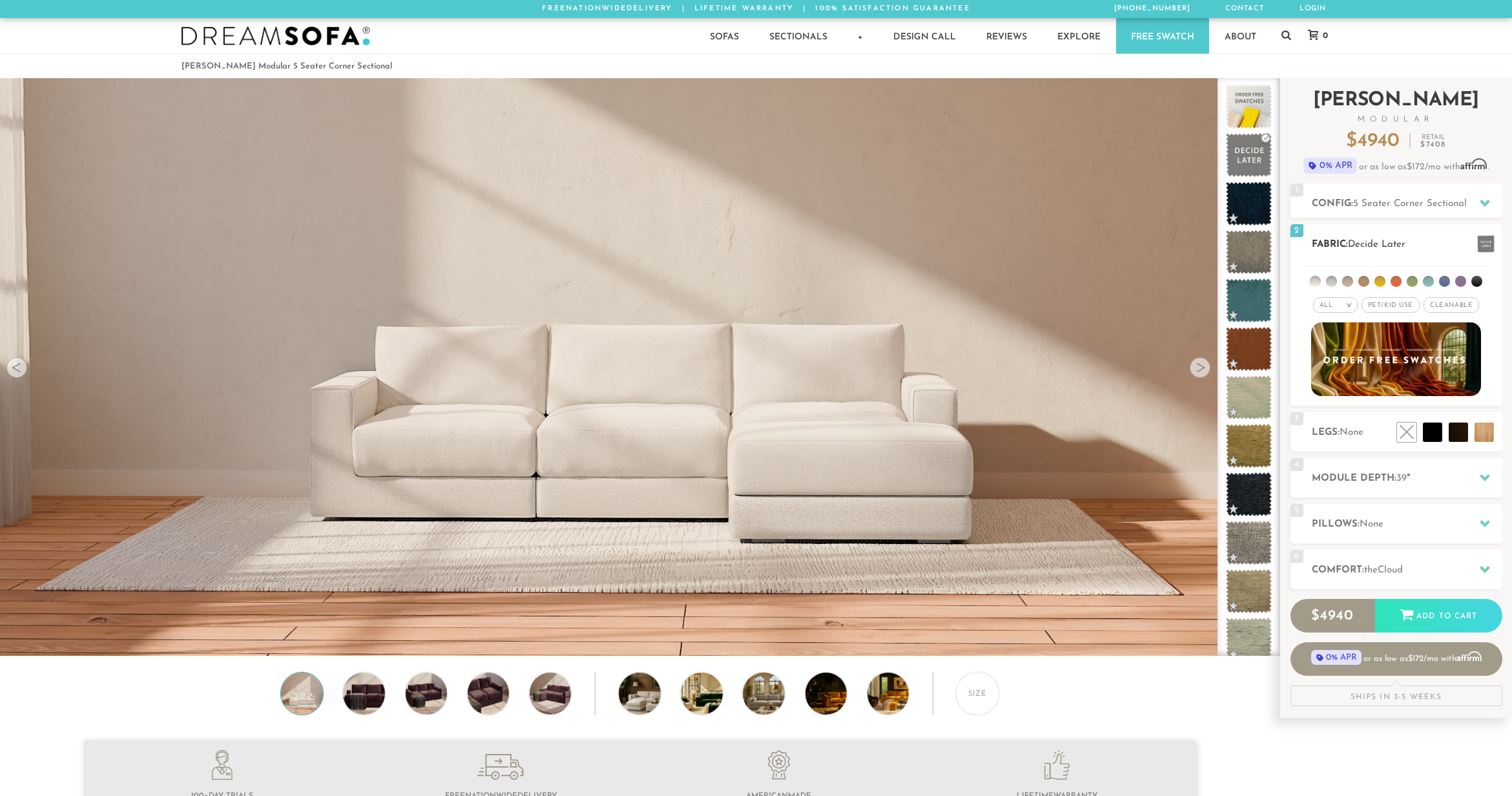
click at [1393, 307] on span "Pet/Kid Use x" at bounding box center [1390, 304] width 58 height 16
click at [1446, 302] on span "Cleanable x" at bounding box center [1456, 304] width 56 height 16
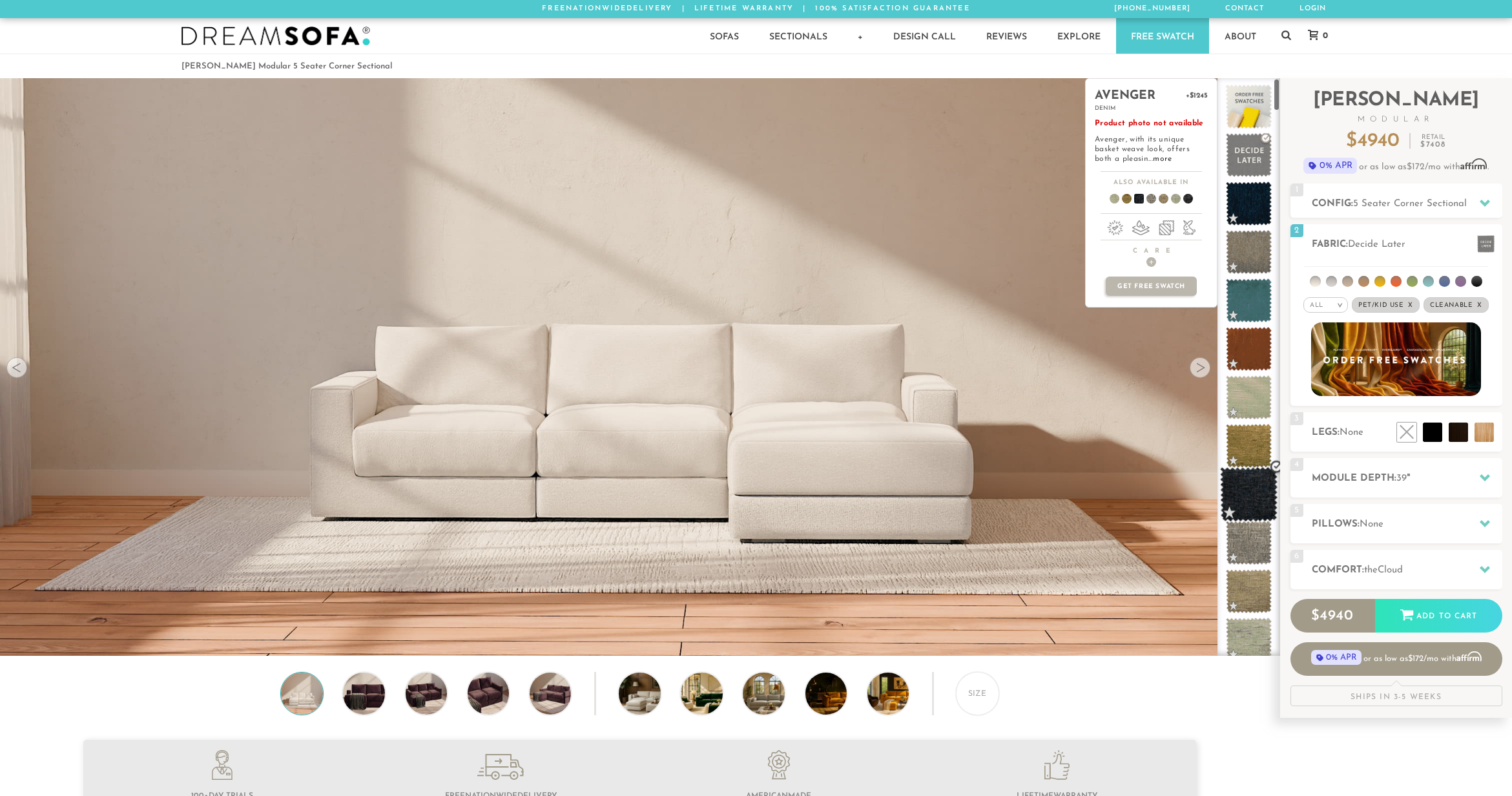
click at [1242, 505] on span at bounding box center [1248, 495] width 57 height 55
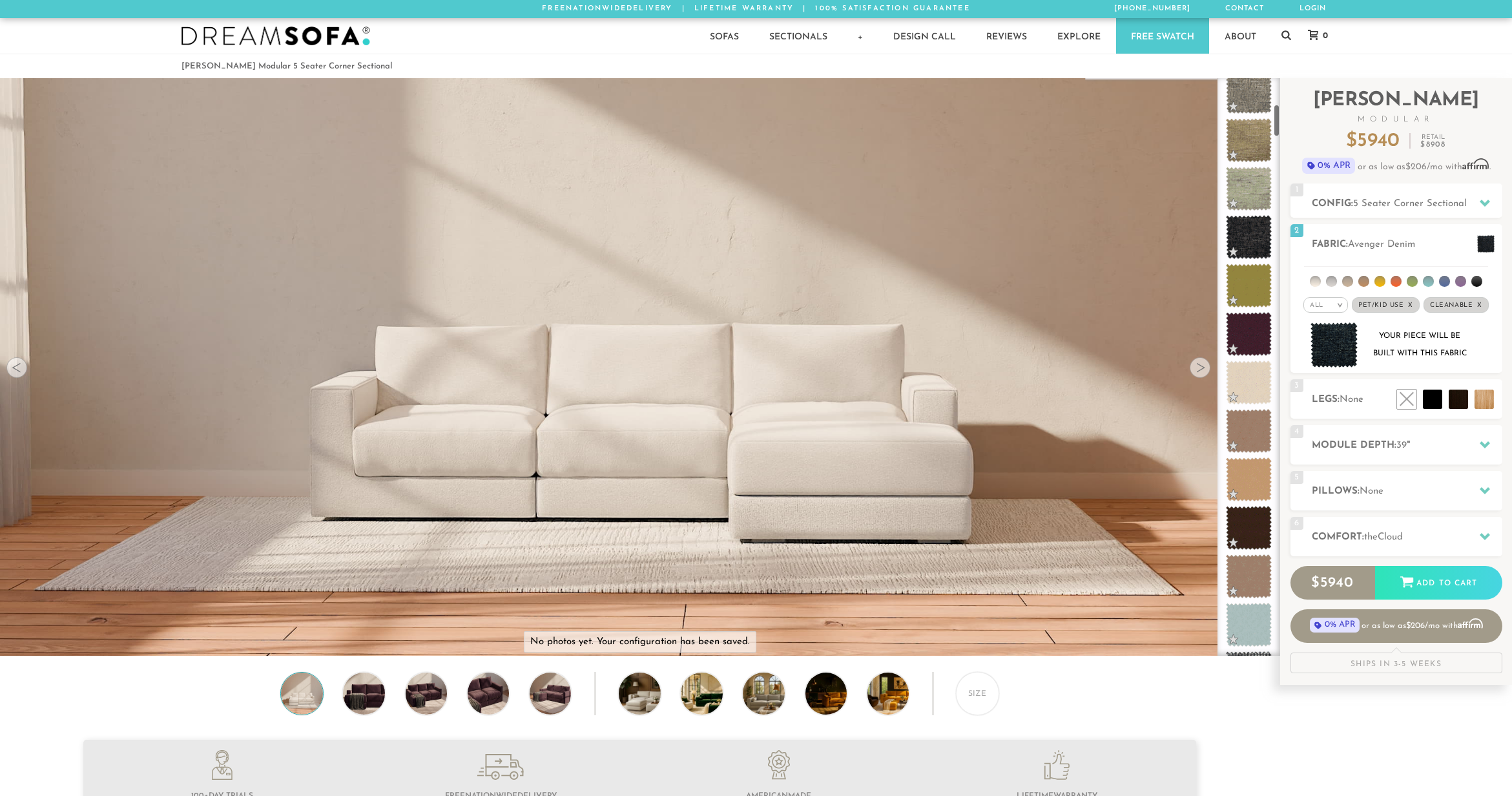
scroll to position [466, 0]
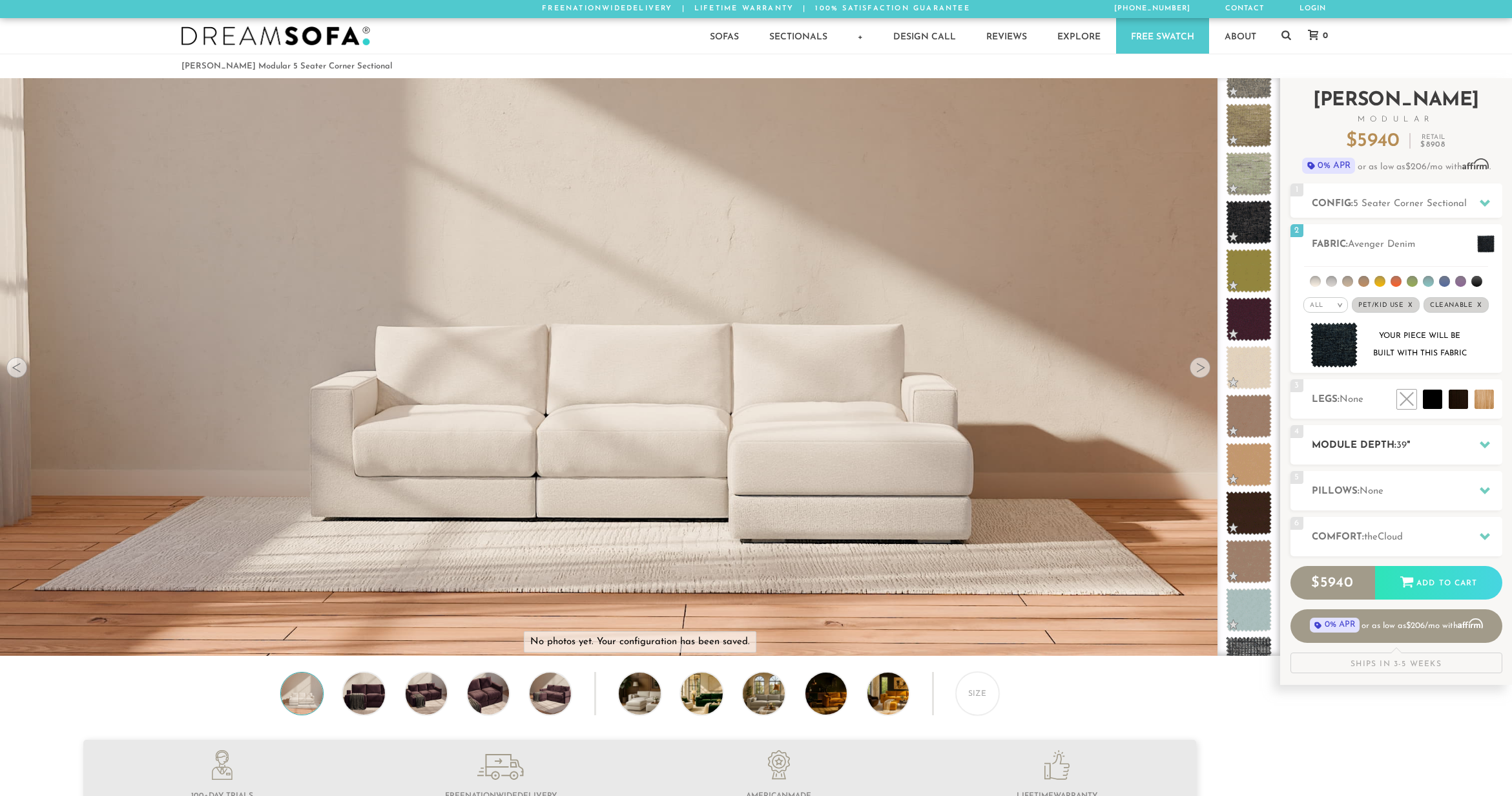
click at [1394, 441] on h2 "Module Depth: 39 "" at bounding box center [1407, 446] width 191 height 15
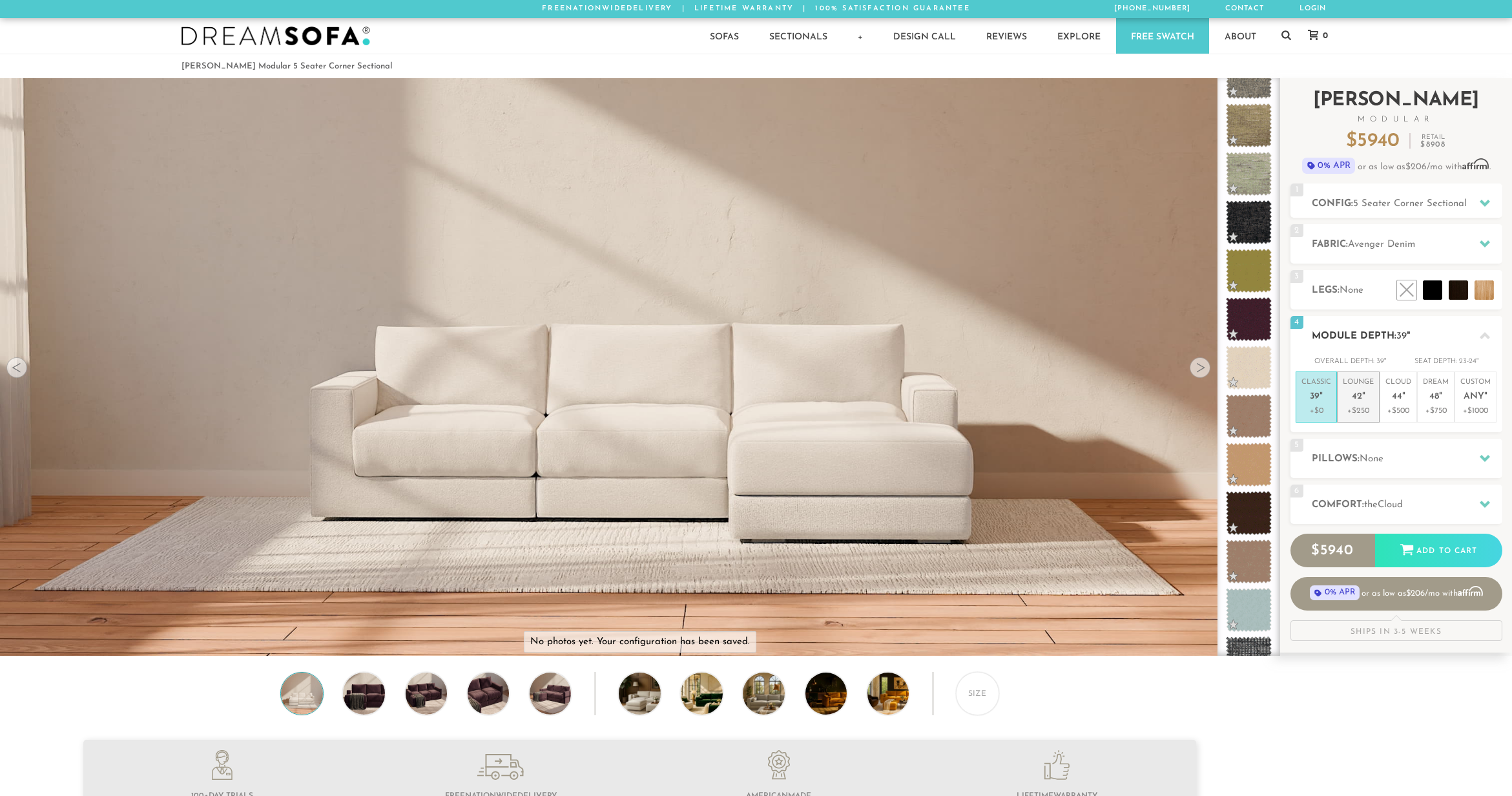
click at [1349, 391] on p "Lounge 42 "" at bounding box center [1358, 391] width 31 height 27
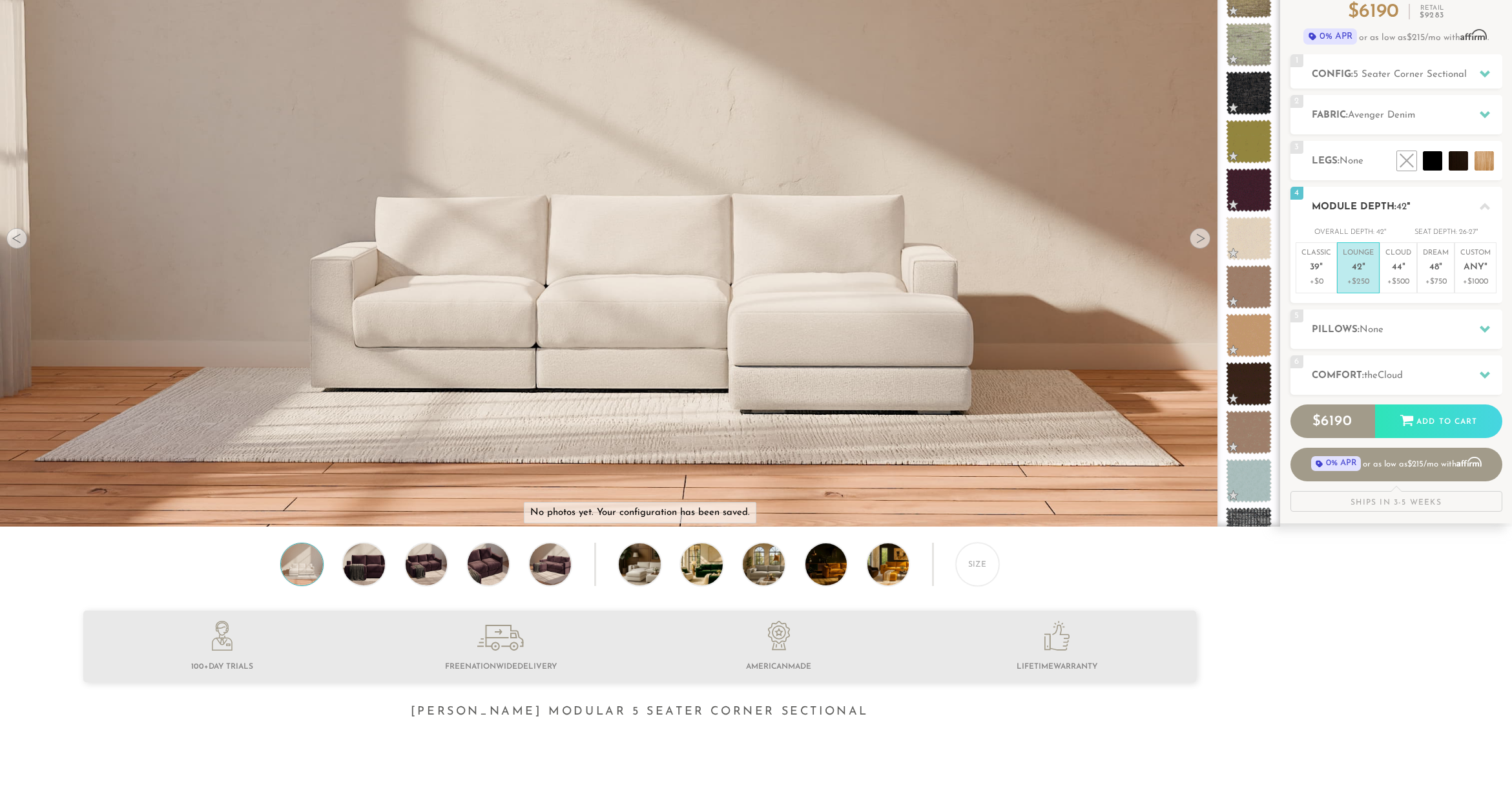
scroll to position [0, 0]
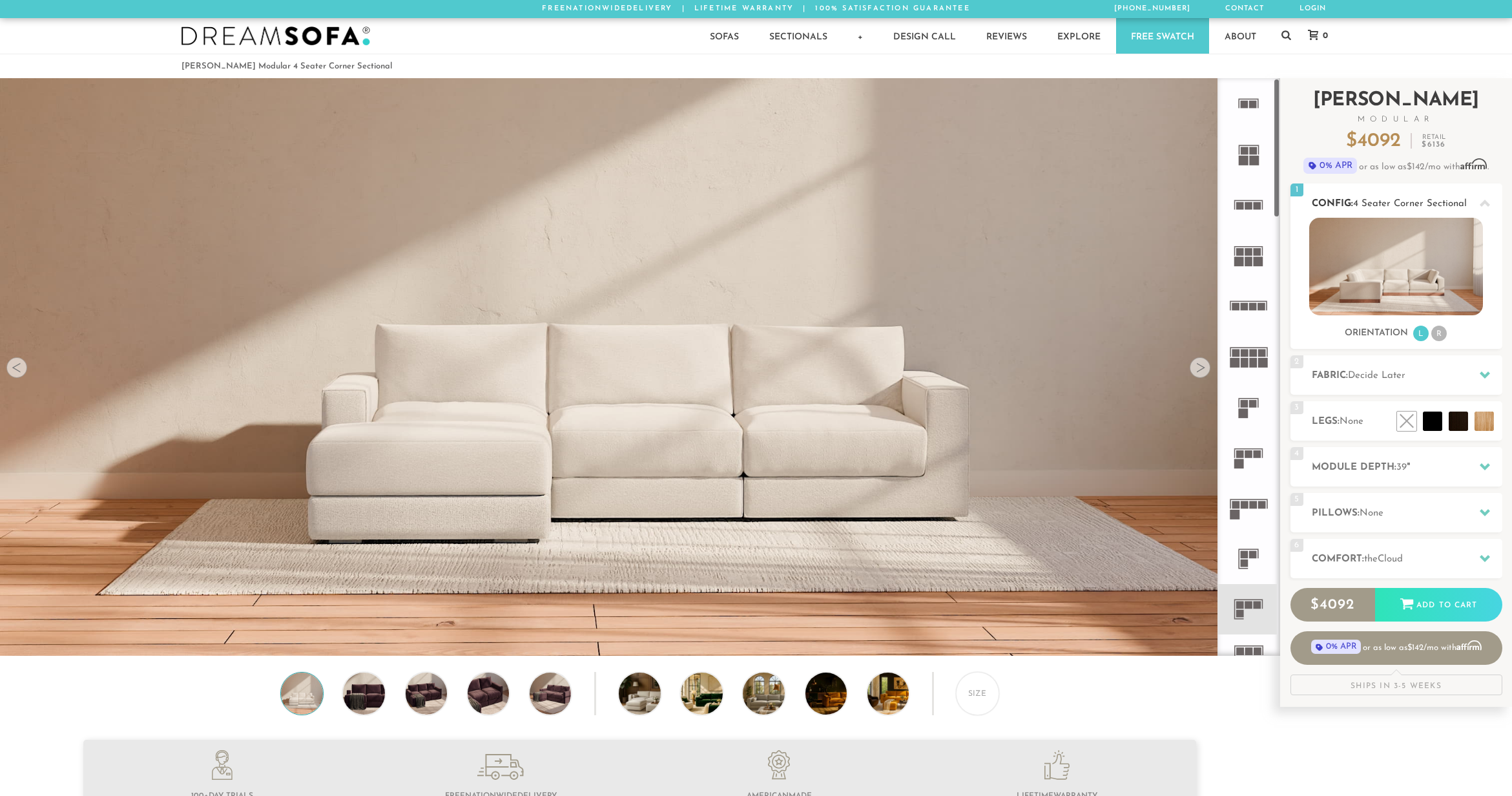
click at [1441, 331] on li "R" at bounding box center [1439, 333] width 16 height 16
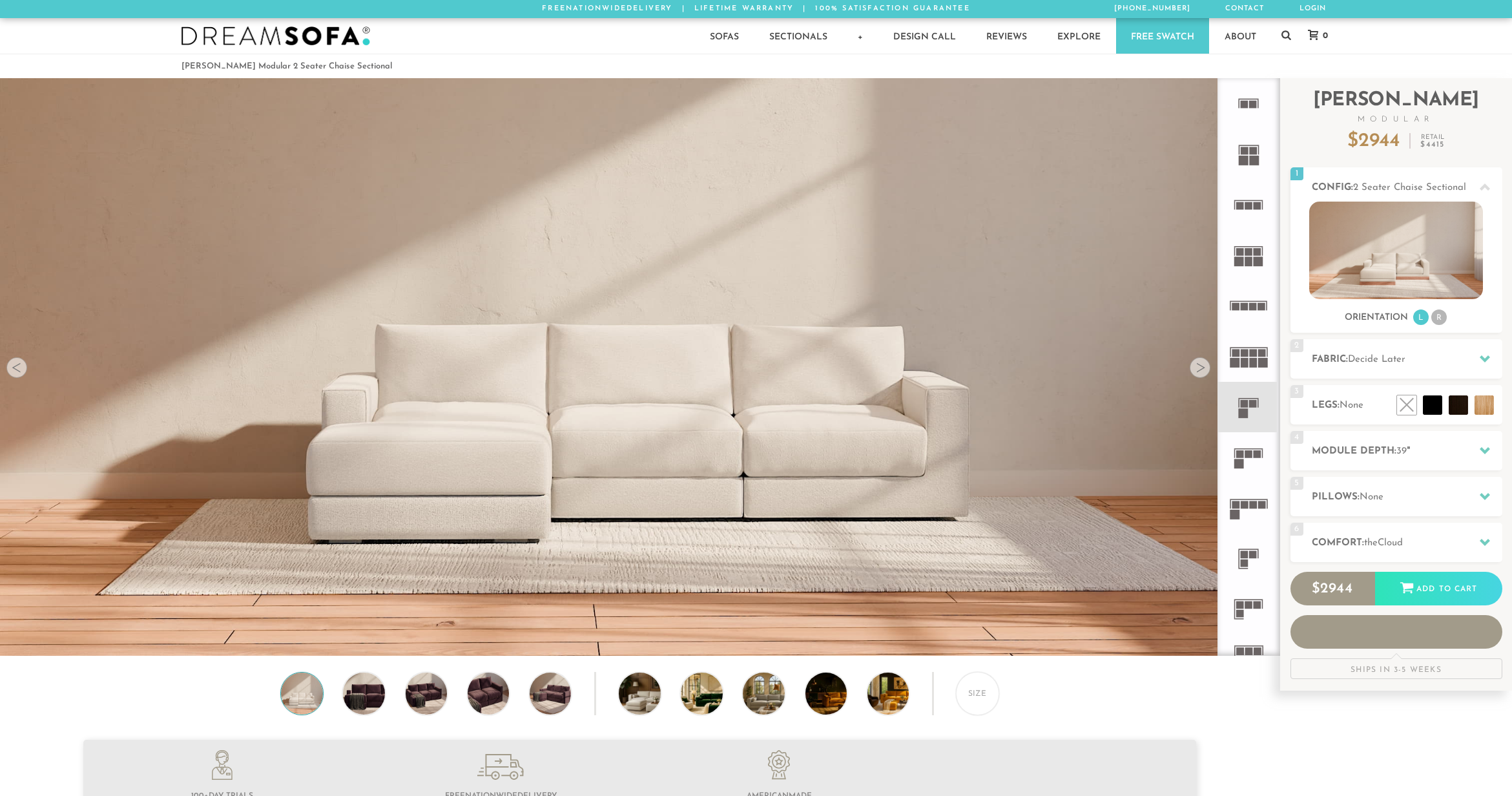
scroll to position [10, 10]
